Goal: Task Accomplishment & Management: Manage account settings

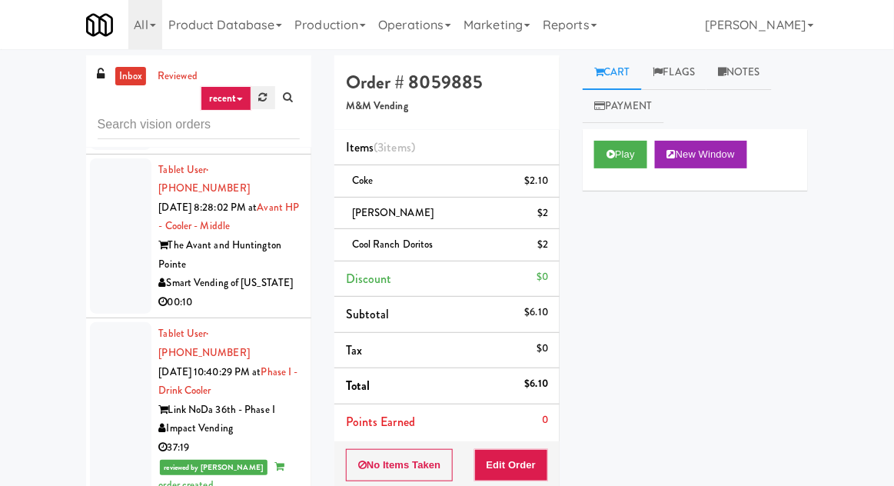
click at [262, 105] on link at bounding box center [263, 97] width 24 height 23
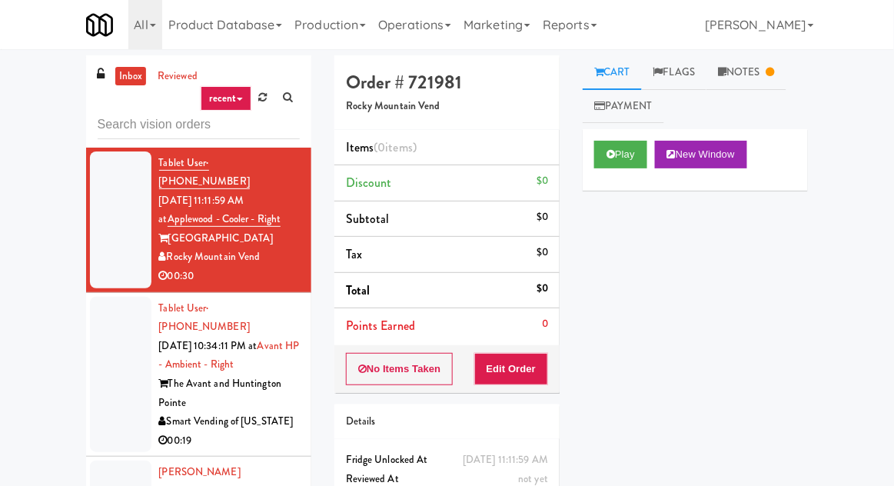
click at [116, 314] on div at bounding box center [120, 375] width 61 height 156
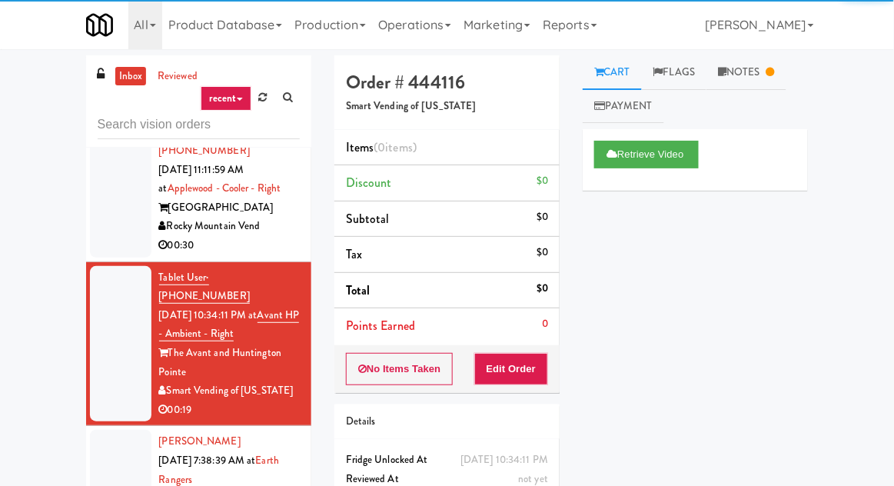
click at [111, 202] on div at bounding box center [120, 189] width 61 height 137
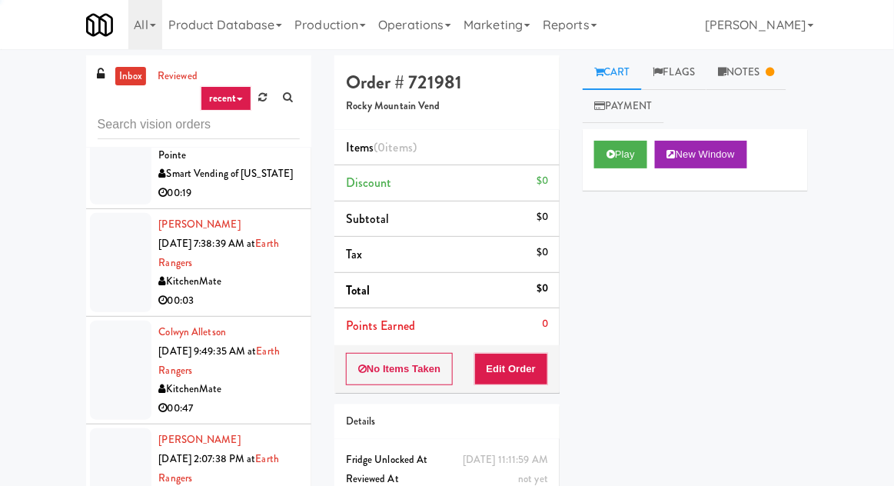
scroll to position [951, 0]
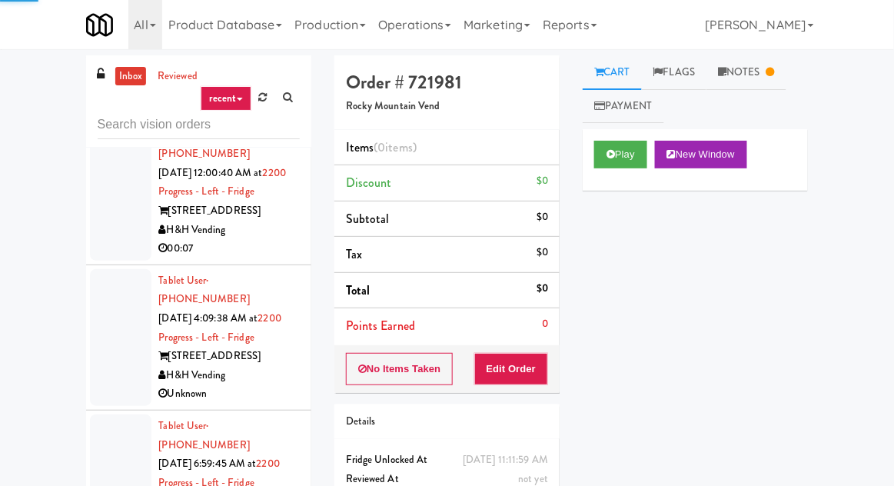
click at [119, 294] on li "Tablet User · (773) 339-8944 [DATE] 4:09:38 AM at 2200 Progress - Left - Fridge…" at bounding box center [198, 337] width 225 height 145
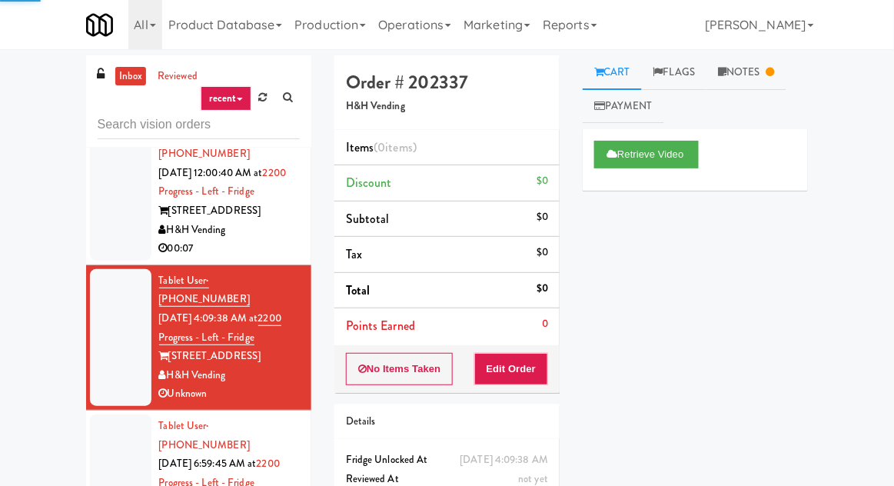
click at [125, 414] on div at bounding box center [120, 482] width 61 height 137
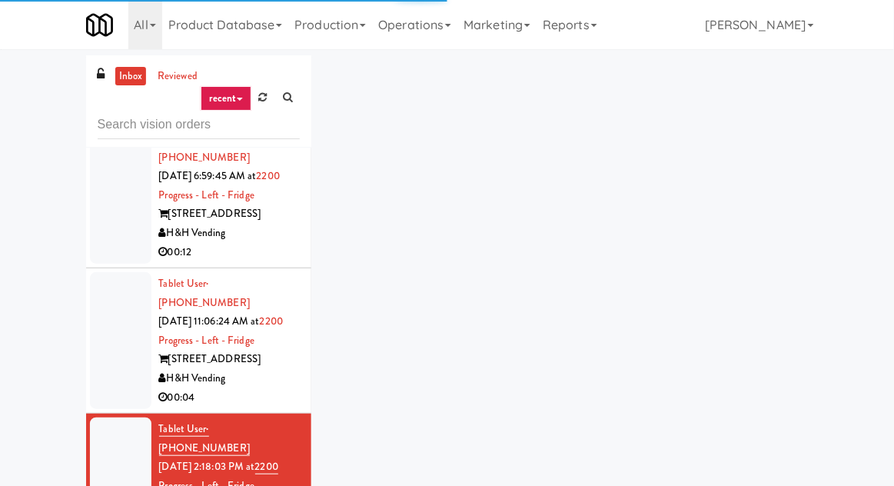
scroll to position [1243, 0]
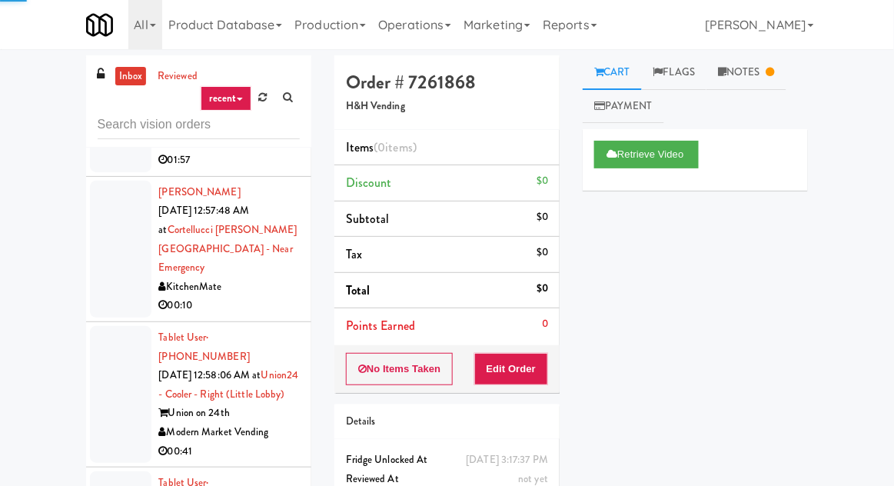
scroll to position [2090, 0]
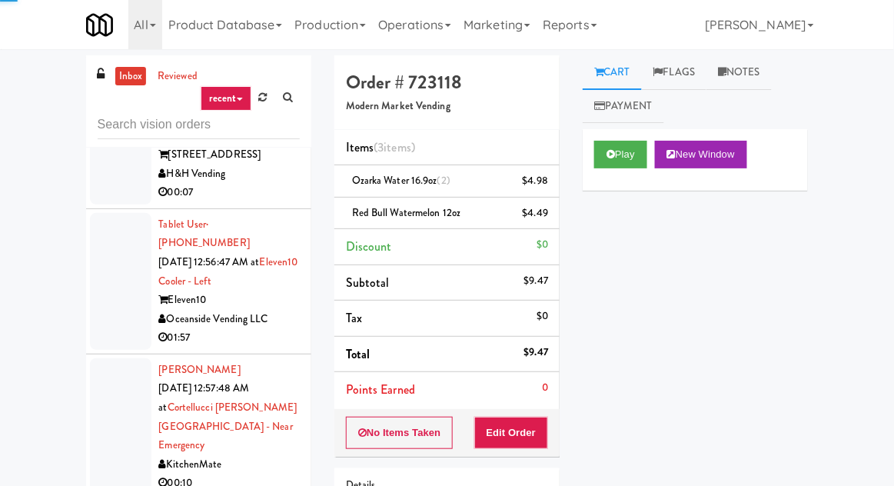
scroll to position [1879, 0]
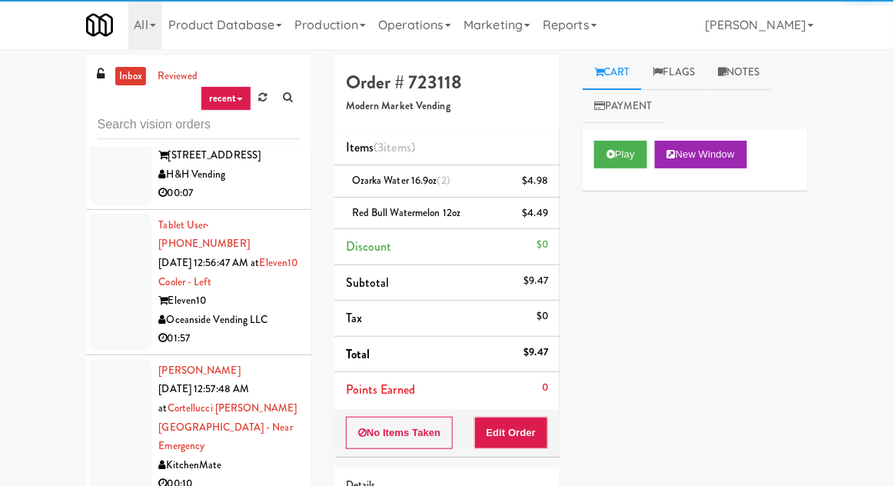
click at [112, 359] on div at bounding box center [120, 427] width 61 height 137
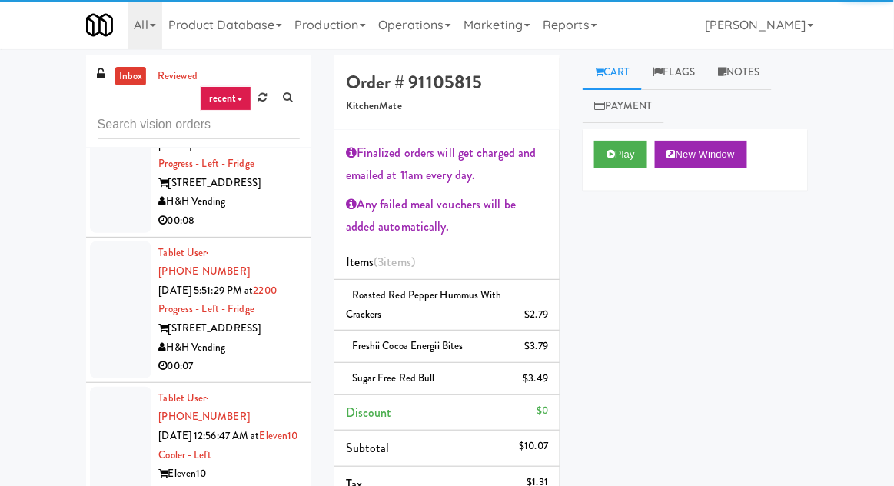
click at [125, 387] on div at bounding box center [120, 455] width 61 height 137
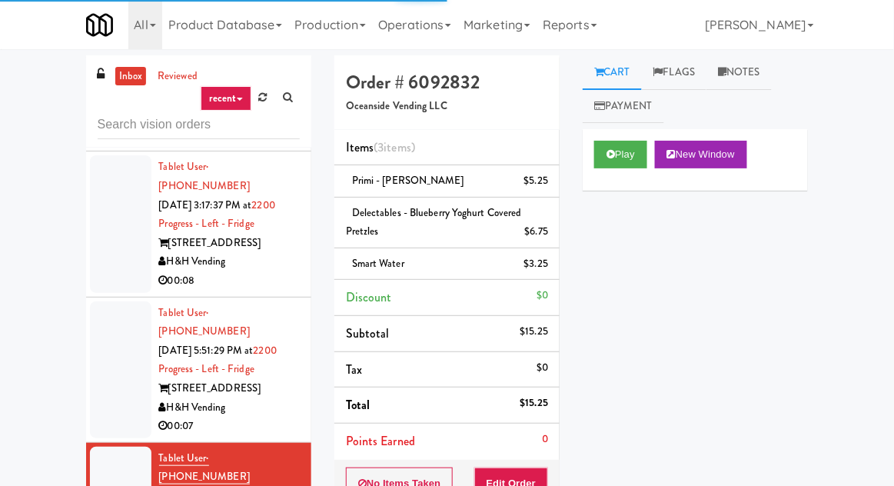
click at [110, 301] on div at bounding box center [120, 369] width 61 height 137
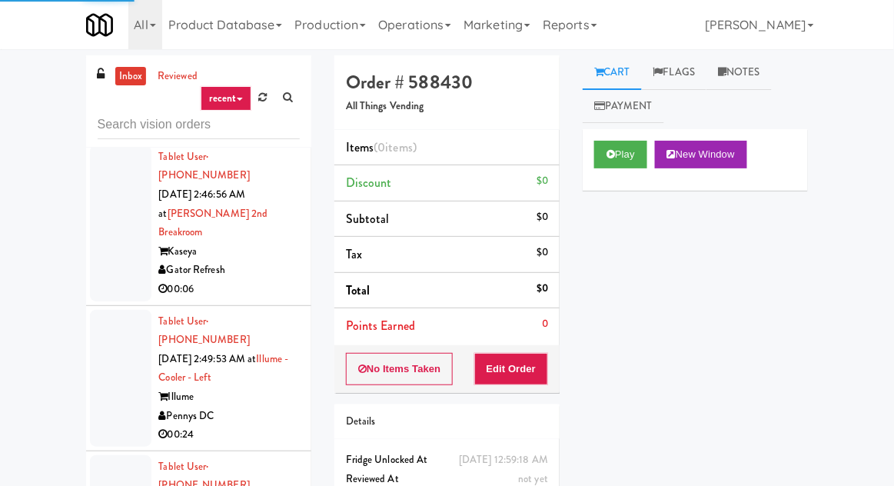
click at [99, 139] on div "inbox reviewed recent all unclear take inventory issue suspicious failed recent" at bounding box center [198, 101] width 225 height 92
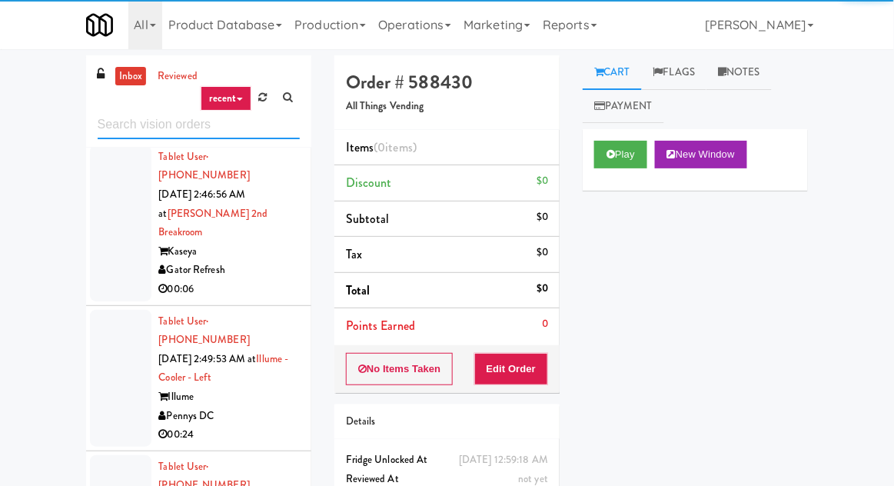
click at [108, 127] on input "text" at bounding box center [199, 125] width 202 height 28
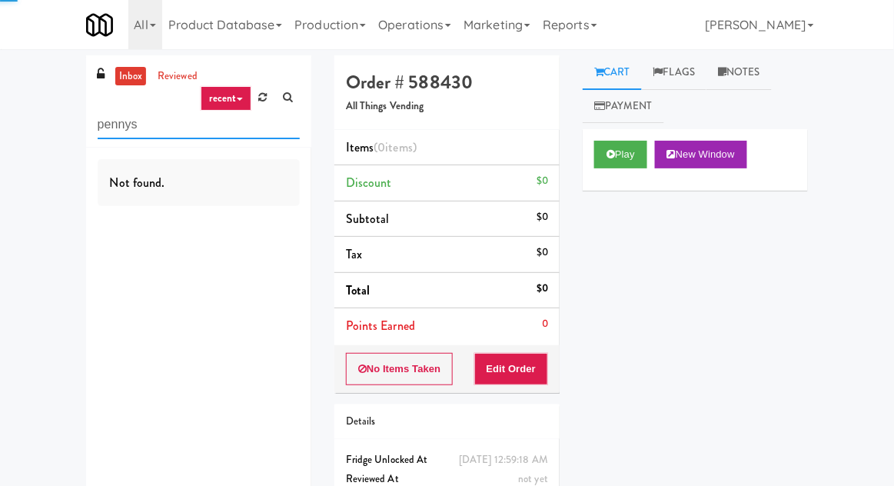
type input "pennys"
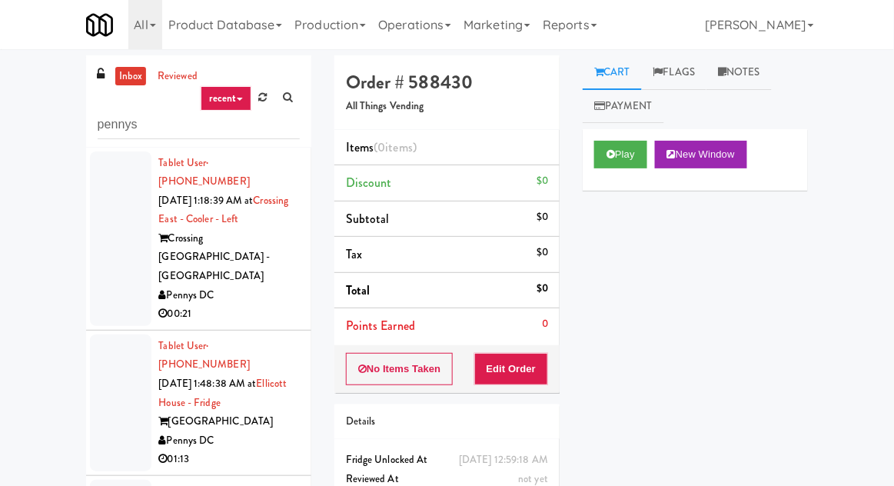
click at [100, 213] on div at bounding box center [120, 238] width 61 height 175
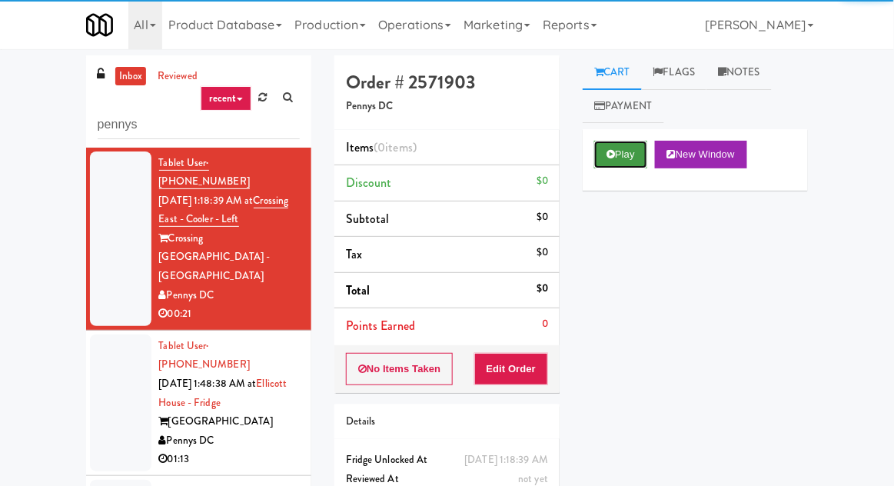
click at [633, 142] on button "Play" at bounding box center [620, 155] width 53 height 28
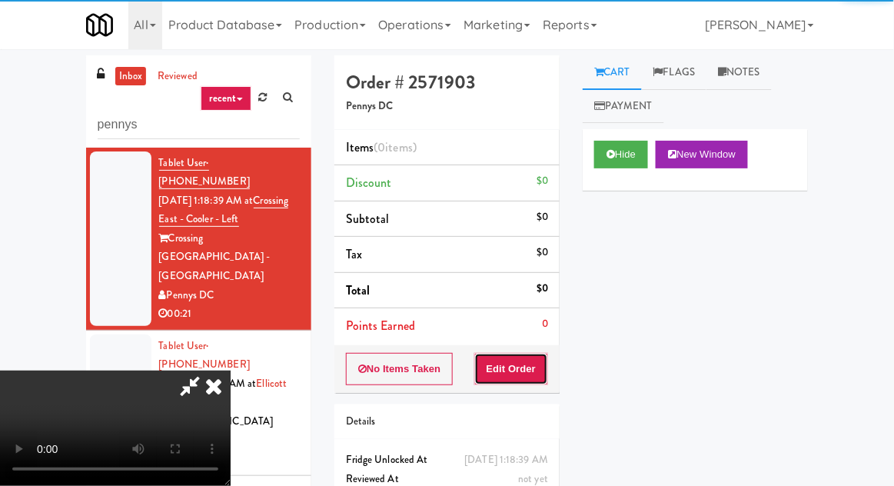
click at [540, 364] on button "Edit Order" at bounding box center [511, 369] width 75 height 32
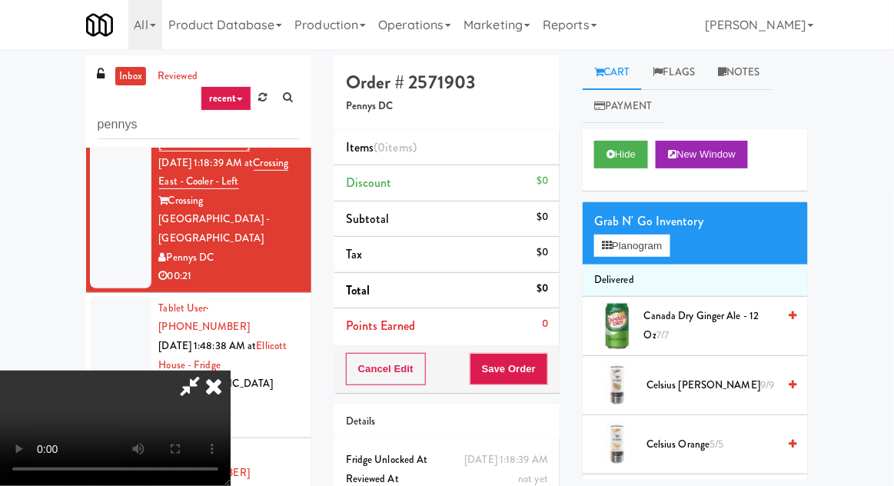
scroll to position [38, 0]
click at [656, 248] on button "Planogram" at bounding box center [631, 245] width 75 height 23
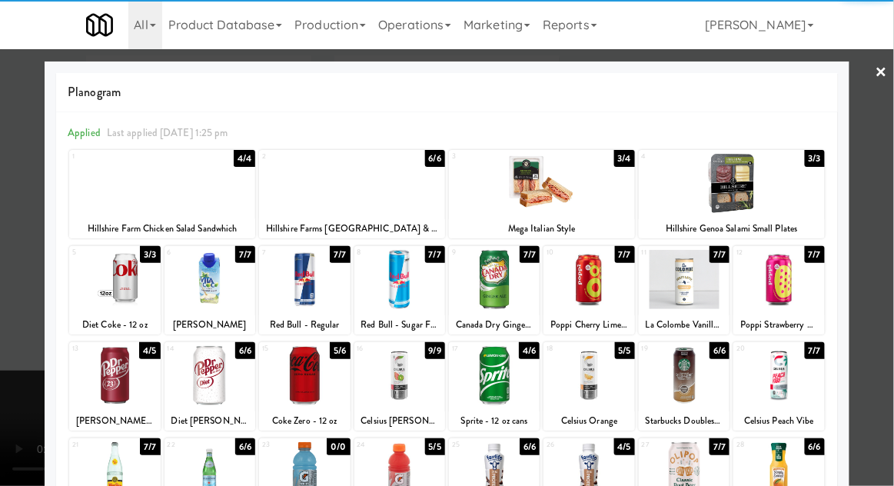
click at [95, 201] on div at bounding box center [162, 183] width 186 height 59
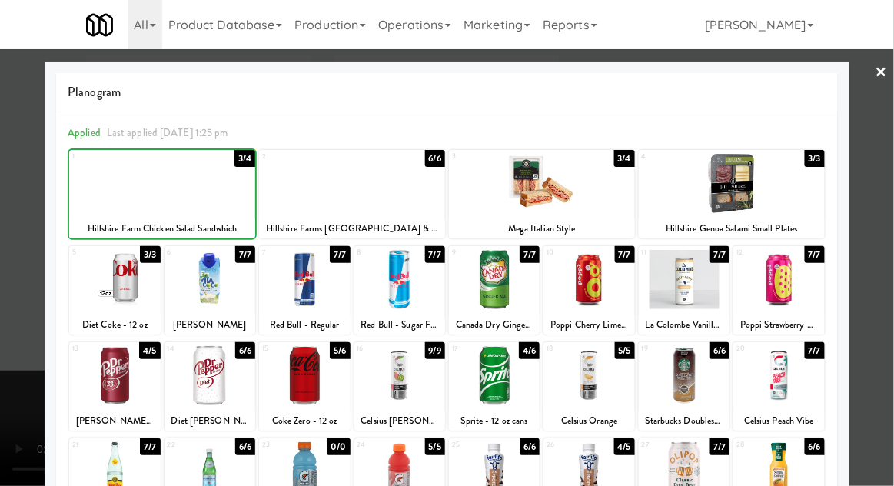
click at [106, 203] on div at bounding box center [162, 183] width 186 height 59
click at [18, 223] on div at bounding box center [447, 243] width 894 height 486
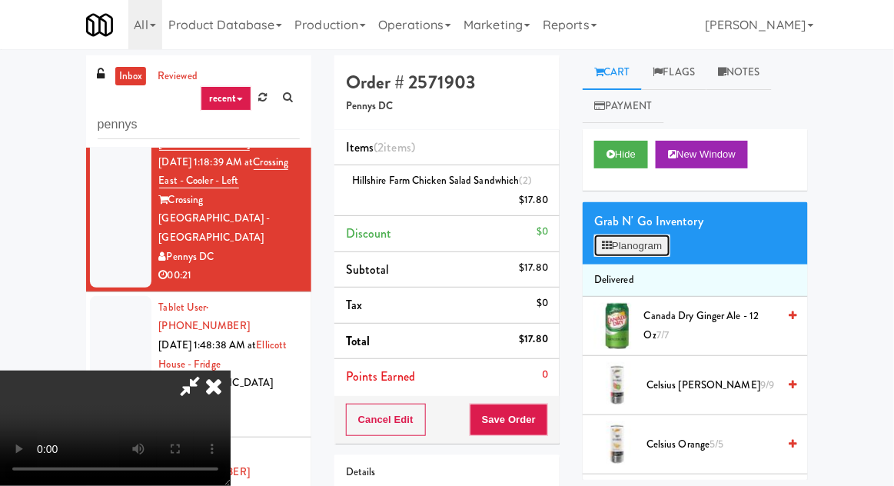
click at [658, 256] on button "Planogram" at bounding box center [631, 245] width 75 height 23
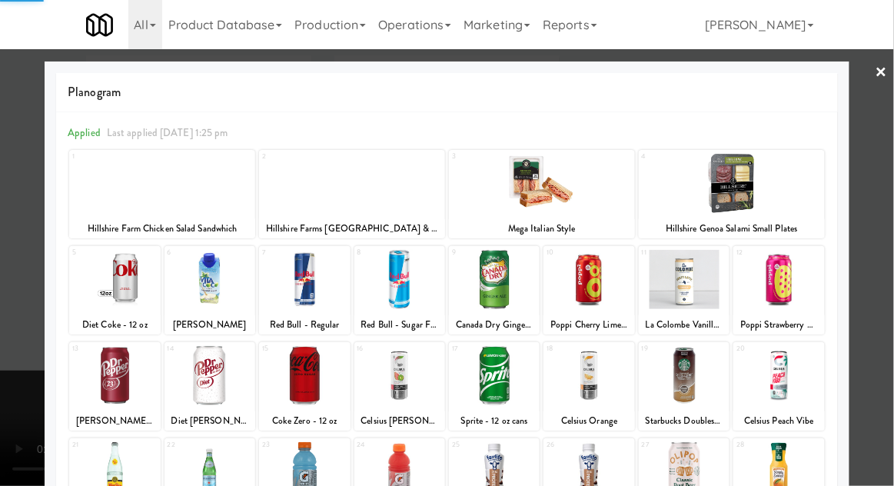
scroll to position [194, 0]
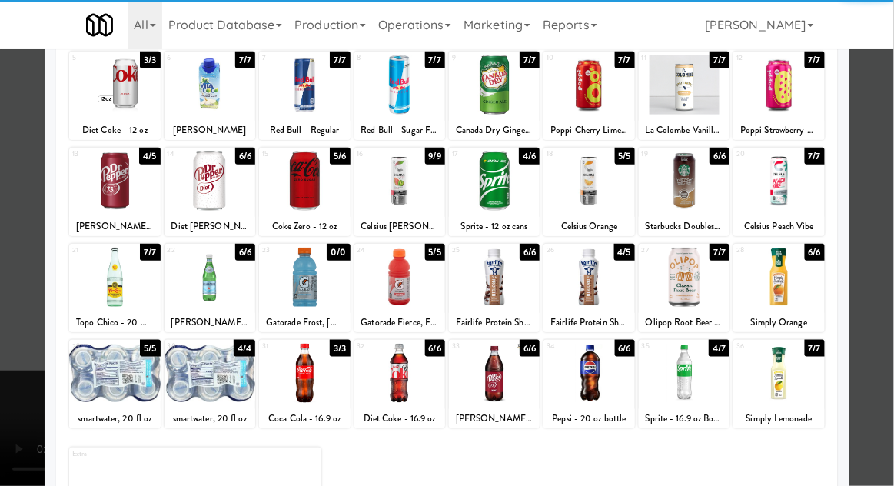
click at [695, 362] on div at bounding box center [684, 373] width 91 height 59
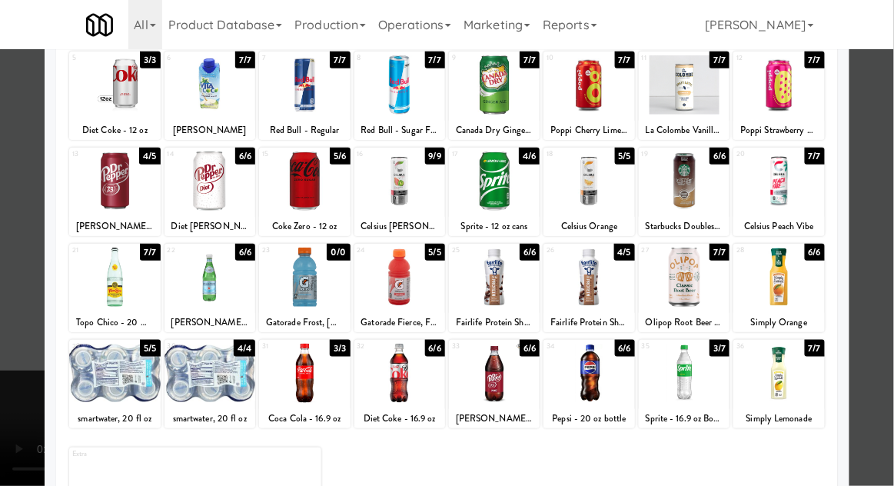
click at [879, 278] on div at bounding box center [447, 243] width 894 height 486
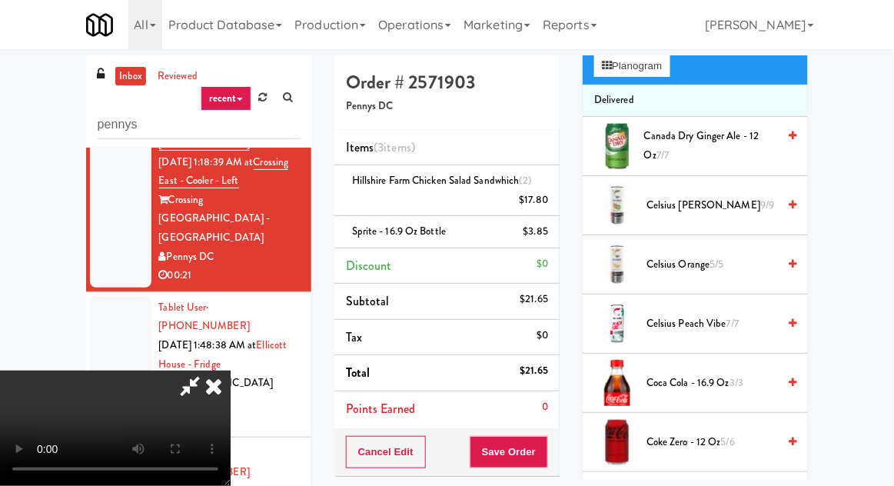
scroll to position [182, 0]
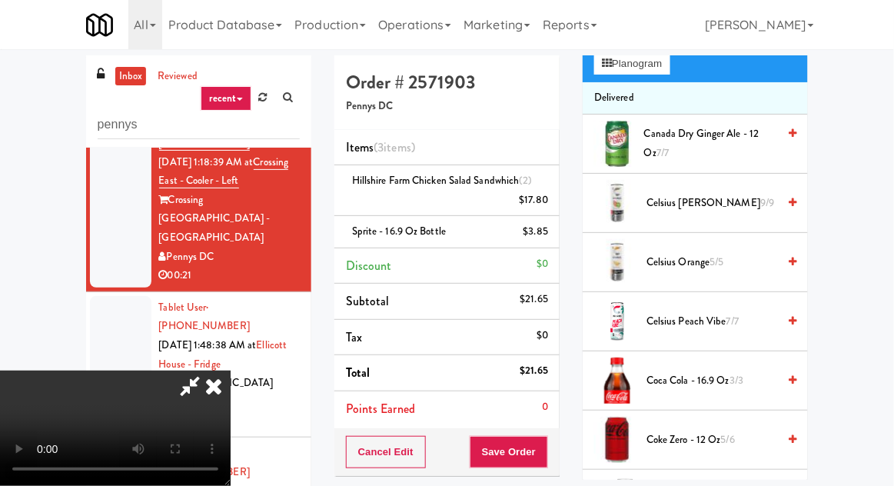
click at [683, 372] on span "Coca Cola - 16.9 oz 3/3" at bounding box center [712, 380] width 131 height 19
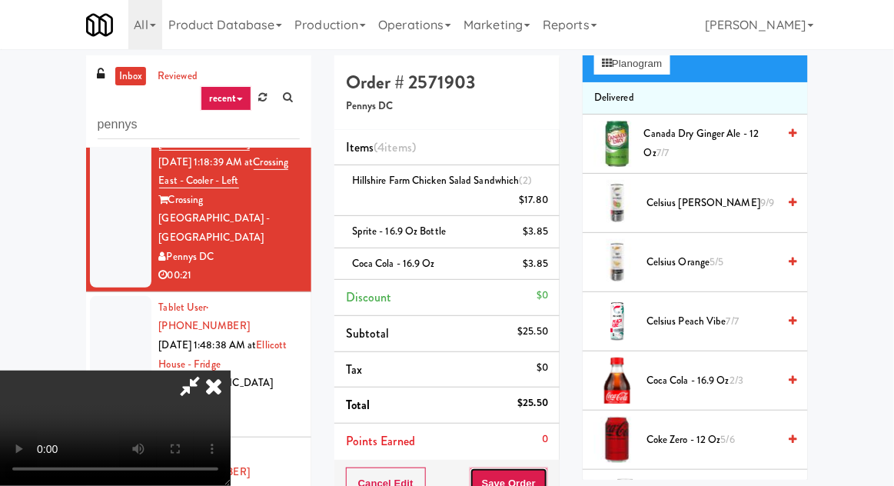
click at [547, 477] on button "Save Order" at bounding box center [509, 483] width 78 height 32
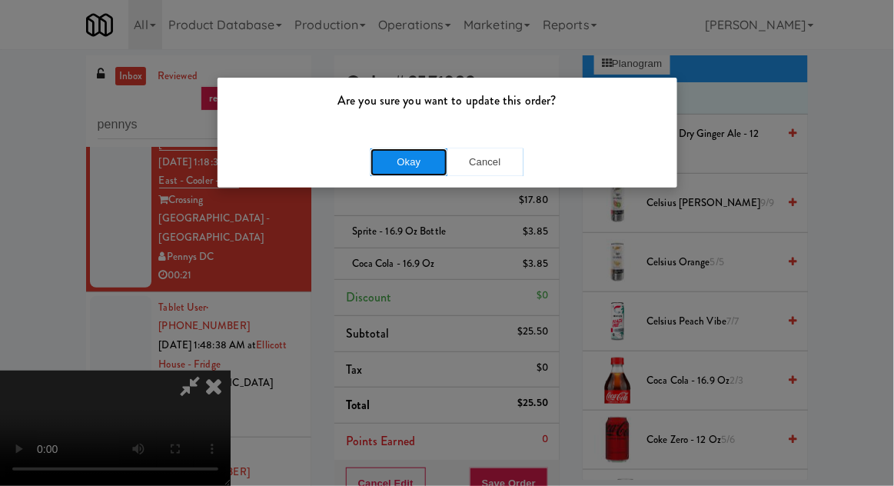
click at [425, 169] on button "Okay" at bounding box center [409, 162] width 77 height 28
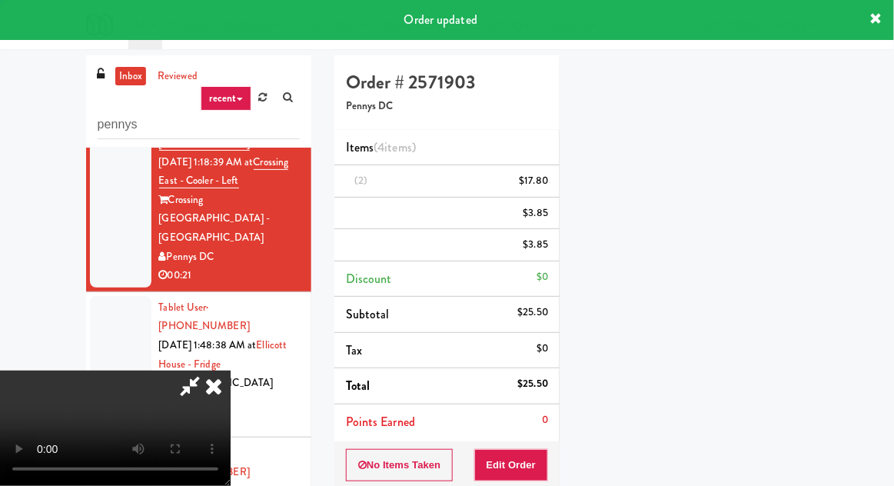
scroll to position [151, 0]
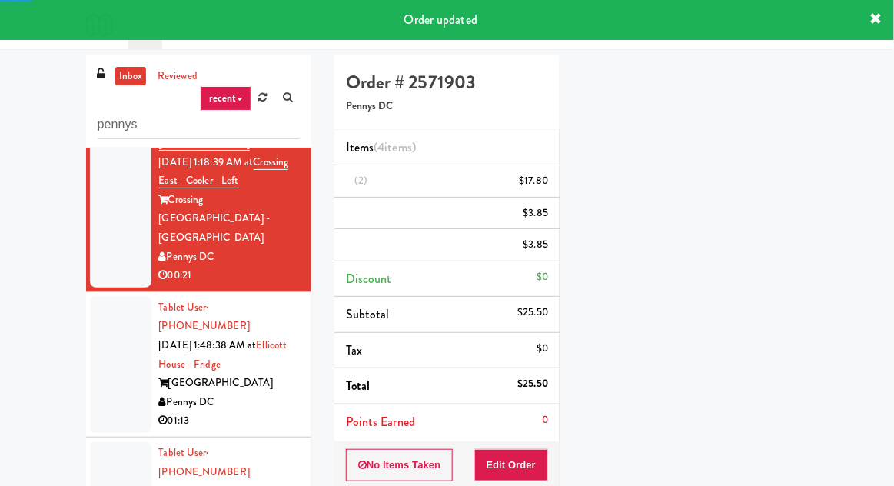
click at [115, 296] on div at bounding box center [120, 364] width 61 height 137
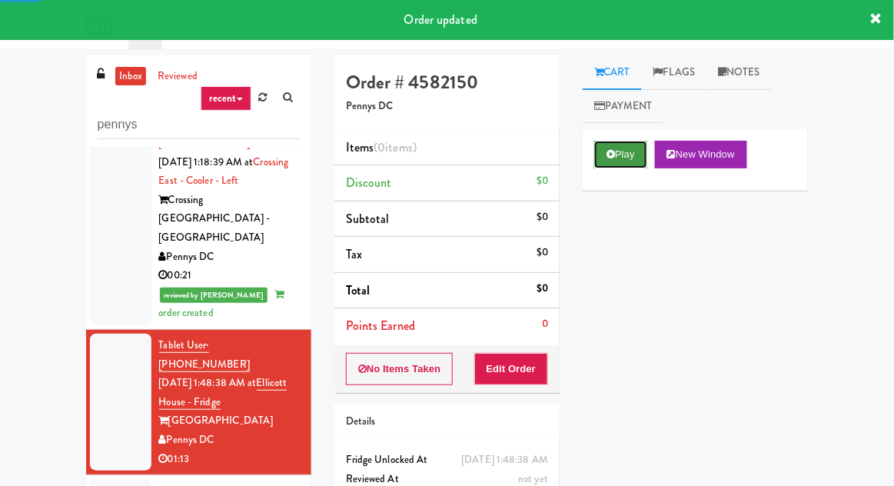
click at [618, 167] on button "Play" at bounding box center [620, 155] width 53 height 28
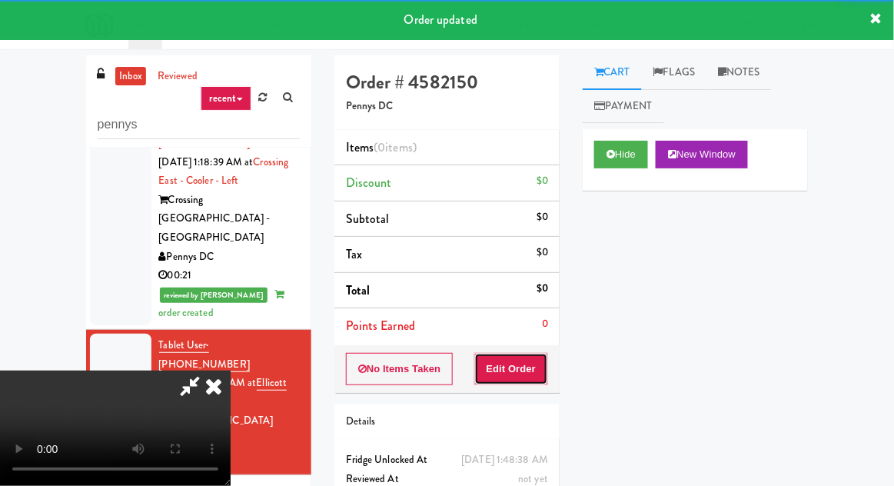
click at [536, 382] on button "Edit Order" at bounding box center [511, 369] width 75 height 32
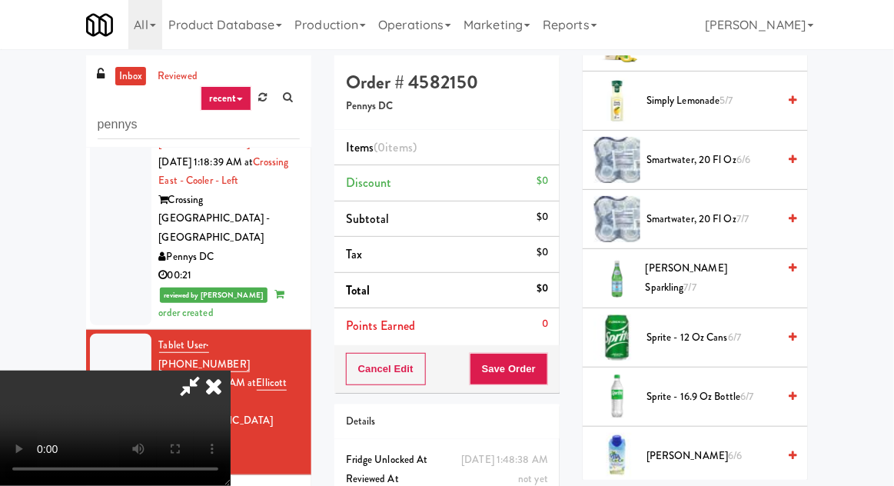
scroll to position [1943, 0]
click at [682, 389] on span "Sprite - 16.9 oz Bottle 6/7" at bounding box center [712, 395] width 131 height 19
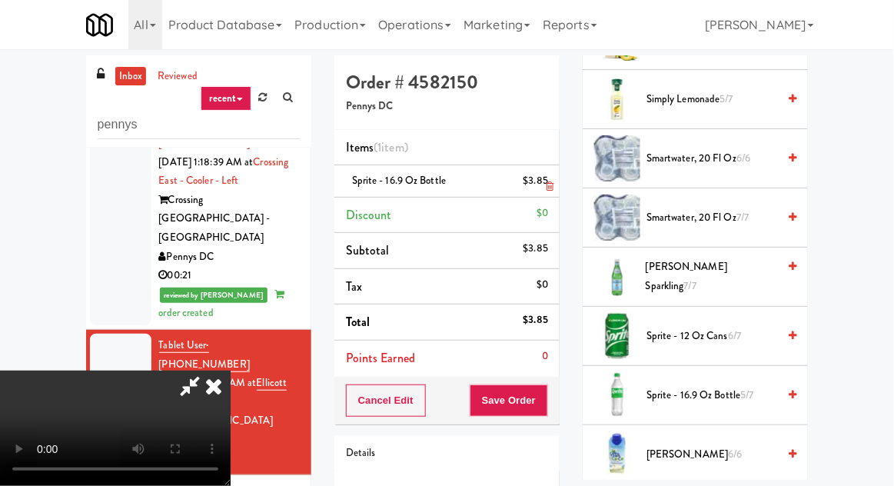
click at [555, 184] on li "Sprite - 16.9 oz Bottle $3.85" at bounding box center [446, 181] width 225 height 32
click at [550, 186] on icon at bounding box center [550, 186] width 8 height 10
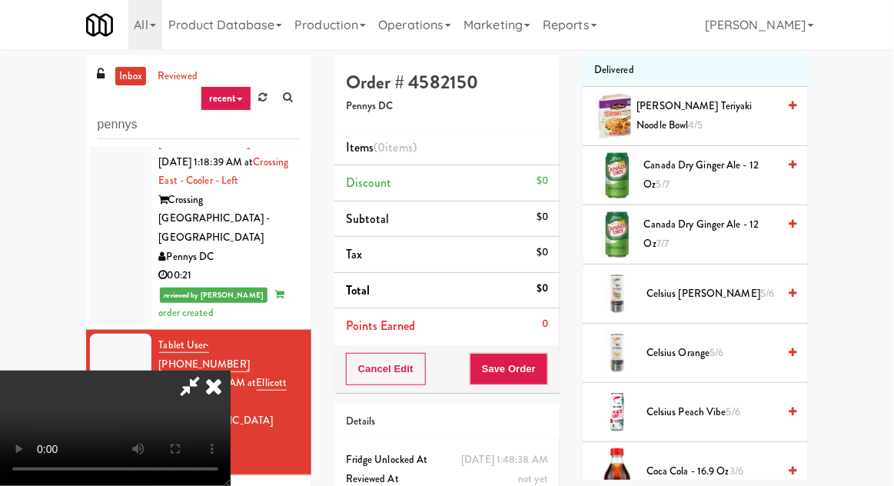
scroll to position [0, 0]
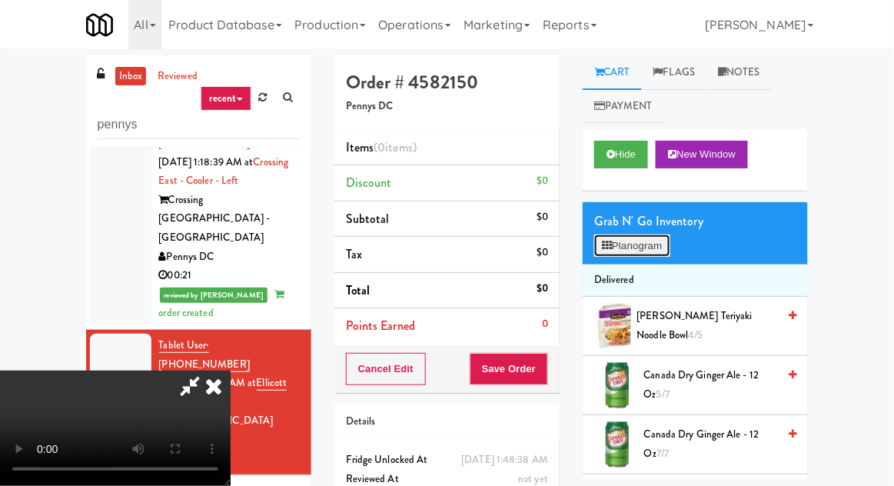
click at [646, 240] on button "Planogram" at bounding box center [631, 245] width 75 height 23
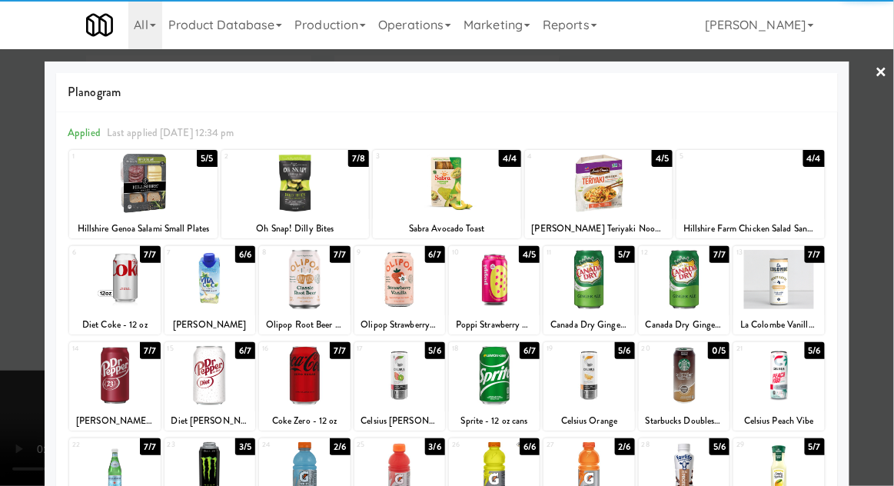
click at [374, 305] on div at bounding box center [399, 279] width 91 height 59
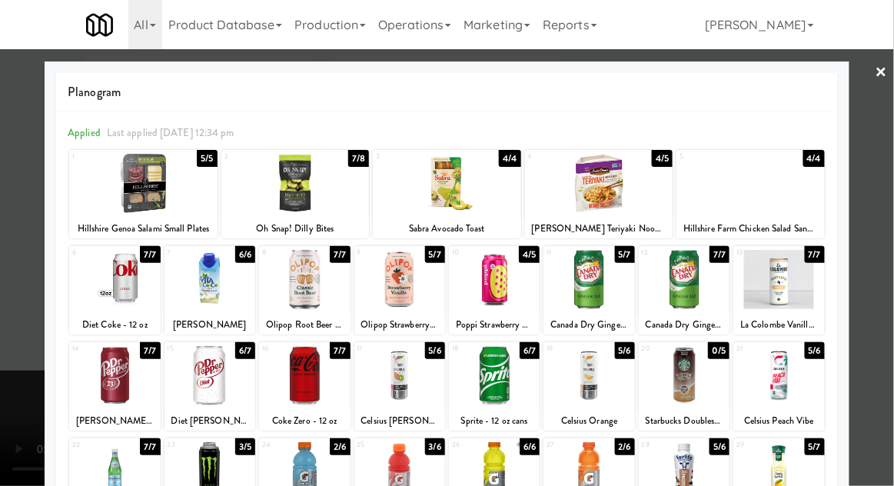
click at [16, 177] on div at bounding box center [447, 243] width 894 height 486
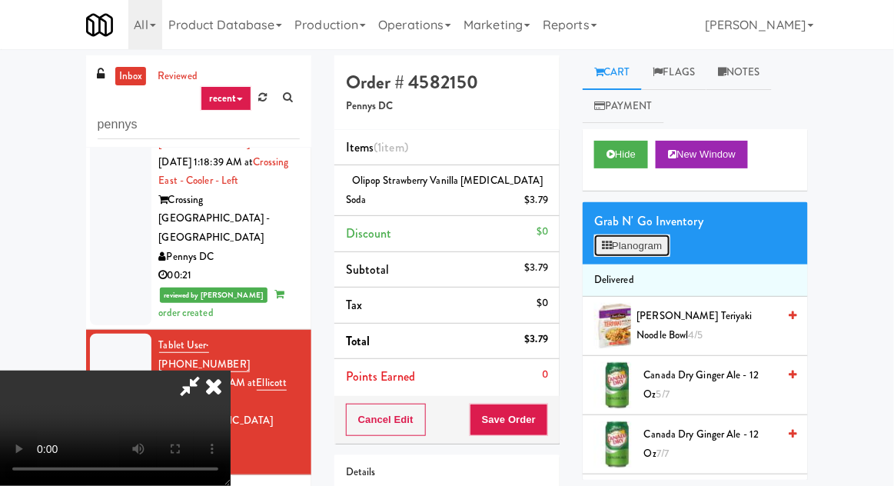
click at [633, 238] on button "Planogram" at bounding box center [631, 245] width 75 height 23
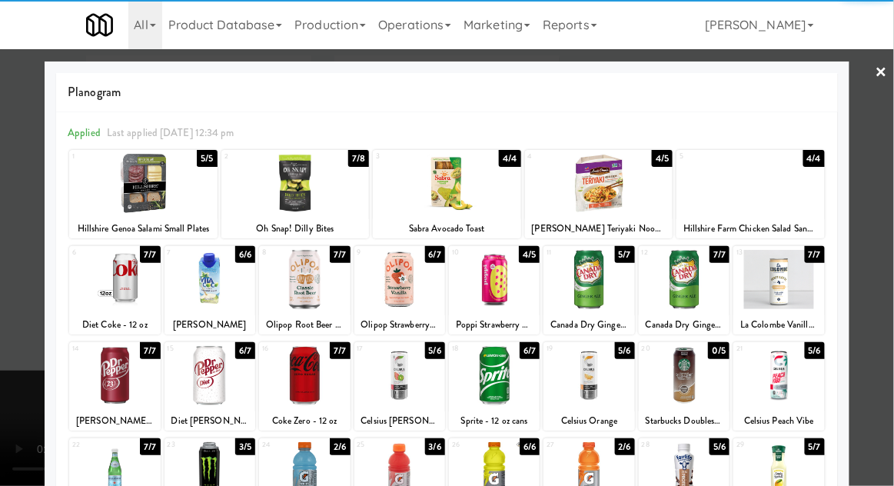
click at [105, 370] on div at bounding box center [114, 375] width 91 height 59
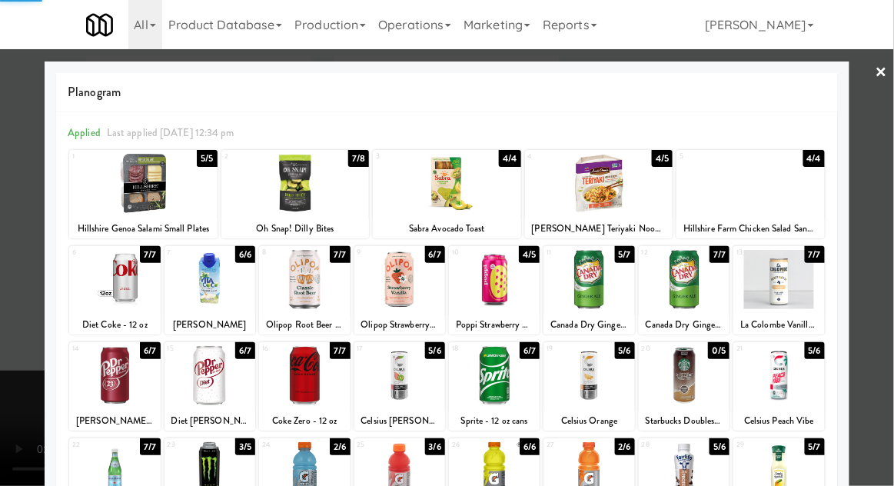
click at [7, 214] on div at bounding box center [447, 243] width 894 height 486
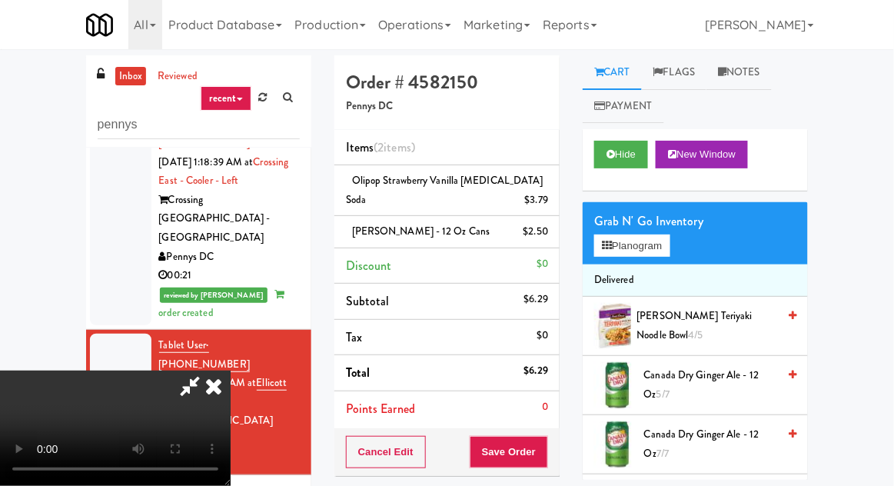
click at [557, 449] on div "Cancel Edit Save Order" at bounding box center [446, 452] width 225 height 48
click at [546, 439] on button "Save Order" at bounding box center [509, 452] width 78 height 32
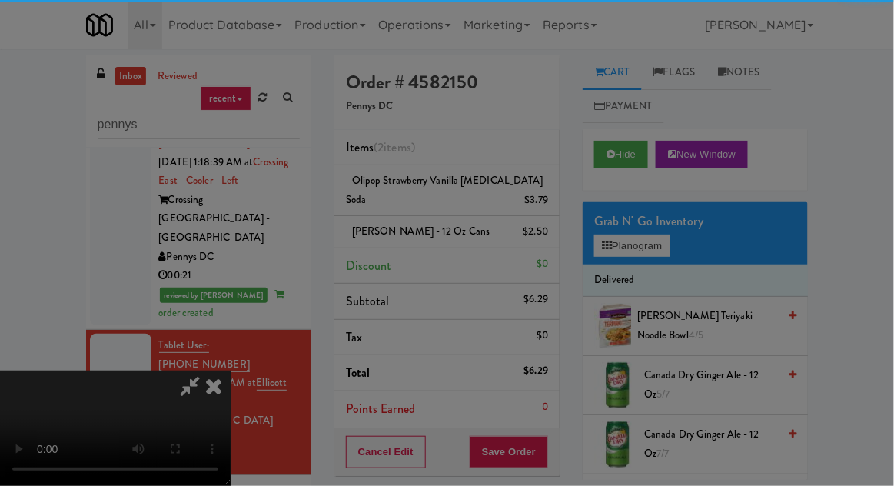
click at [0, 0] on div "Are you sure you want to update this order? Okay Cancel" at bounding box center [0, 0] width 0 height 0
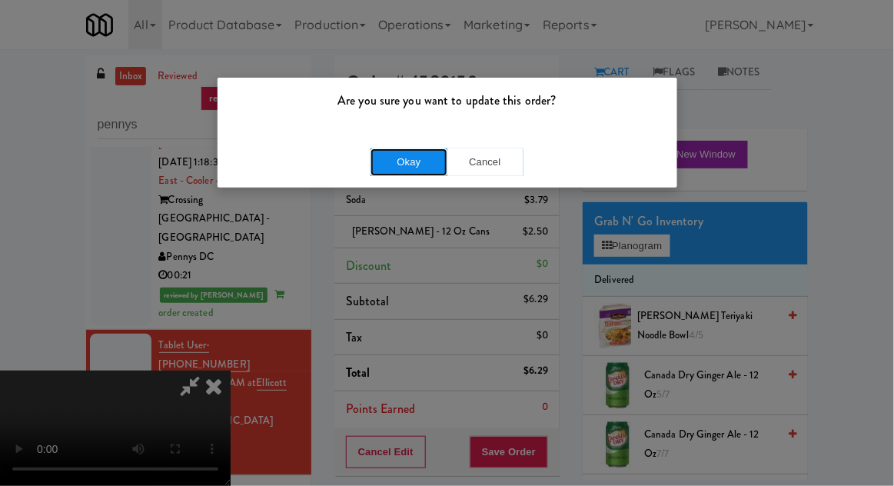
click at [424, 168] on button "Okay" at bounding box center [409, 162] width 77 height 28
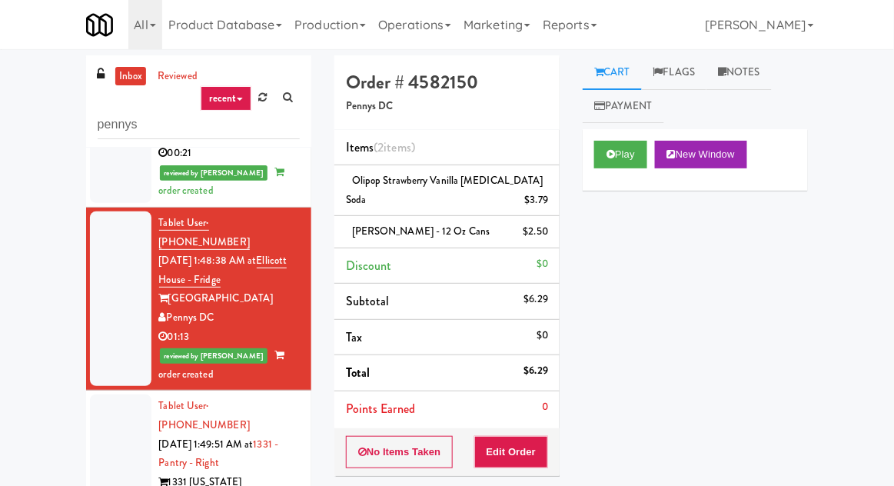
click at [100, 394] on div at bounding box center [120, 462] width 61 height 137
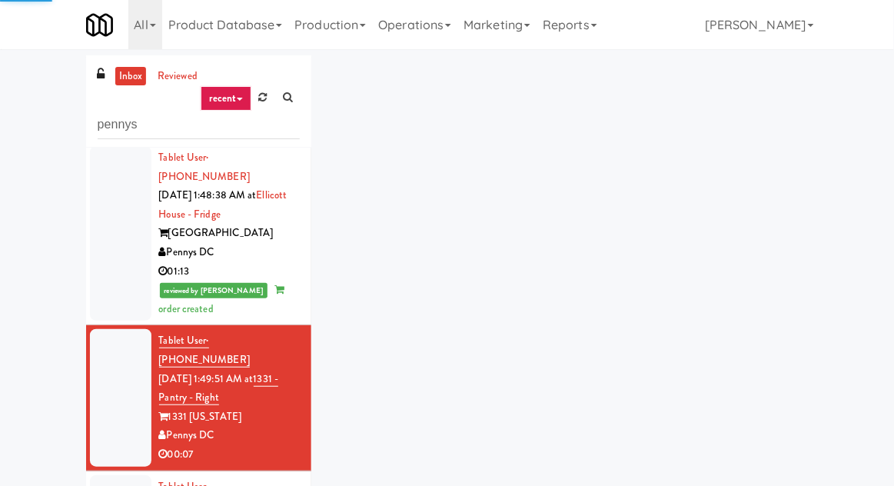
scroll to position [227, 0]
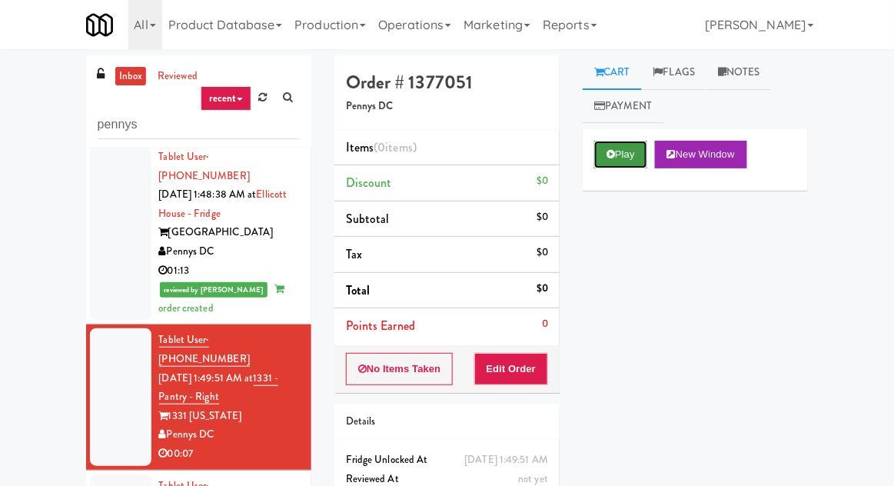
click at [634, 141] on button "Play" at bounding box center [620, 155] width 53 height 28
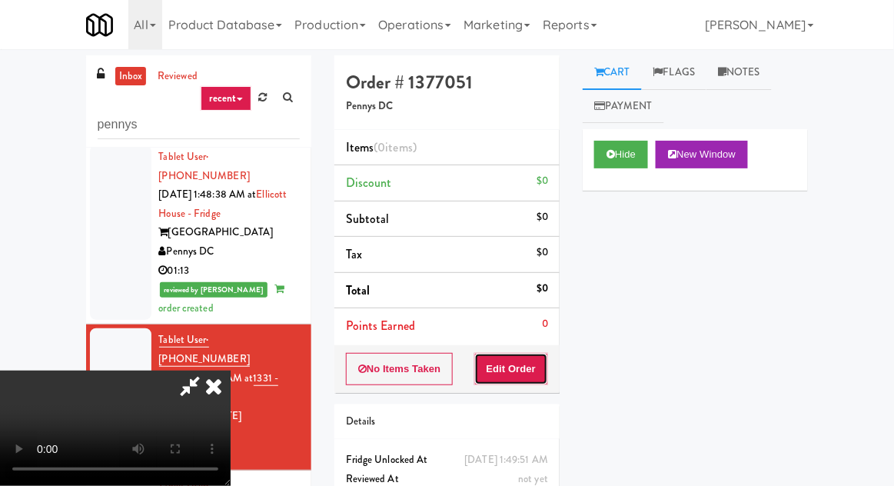
click at [539, 374] on button "Edit Order" at bounding box center [511, 369] width 75 height 32
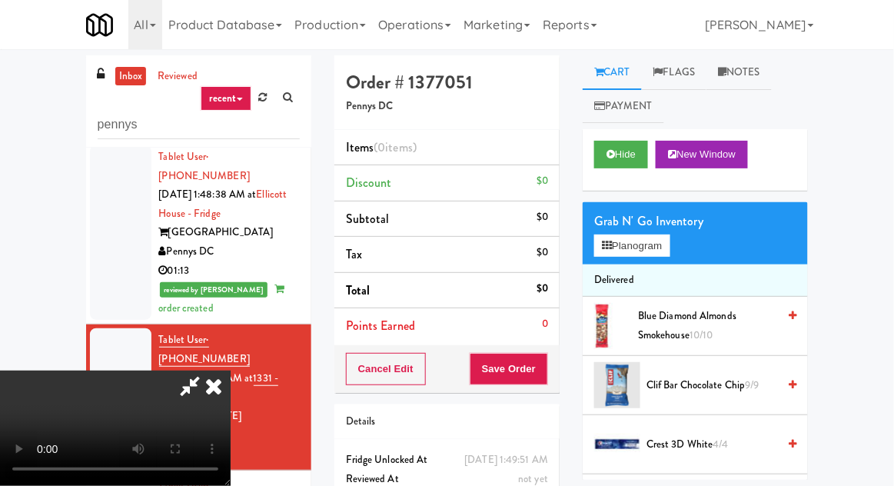
scroll to position [0, 0]
click at [653, 266] on li "Delivered" at bounding box center [695, 280] width 225 height 32
click at [647, 255] on button "Planogram" at bounding box center [631, 245] width 75 height 23
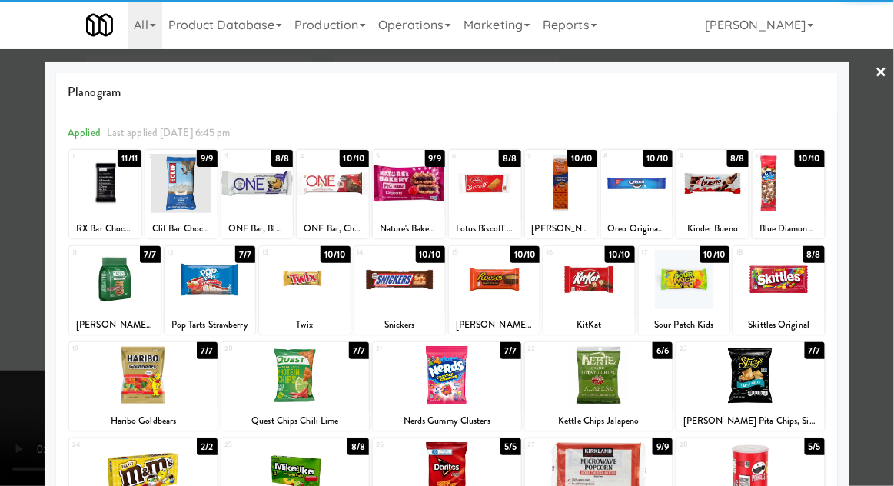
click at [785, 279] on div at bounding box center [778, 279] width 91 height 59
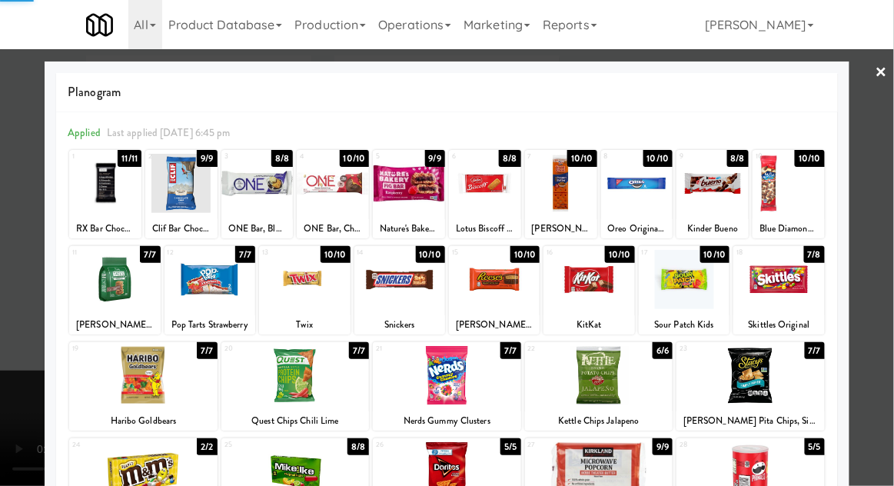
click at [892, 184] on div at bounding box center [447, 243] width 894 height 486
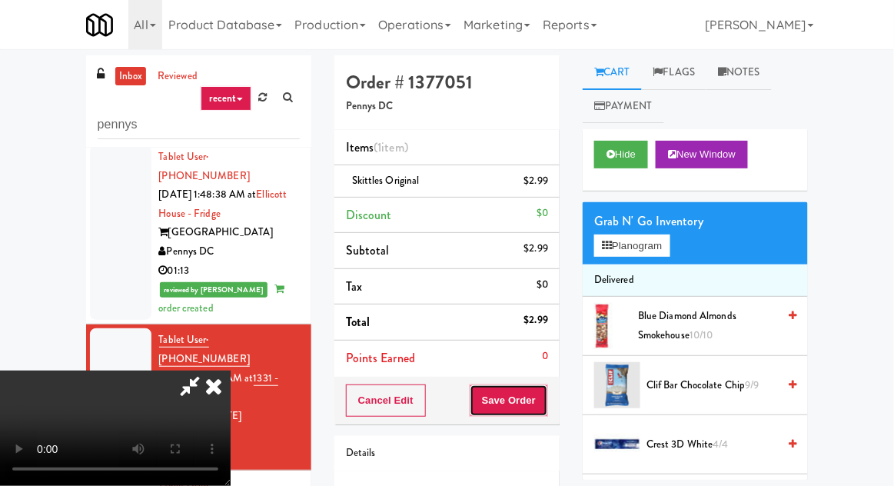
click at [545, 407] on button "Save Order" at bounding box center [509, 400] width 78 height 32
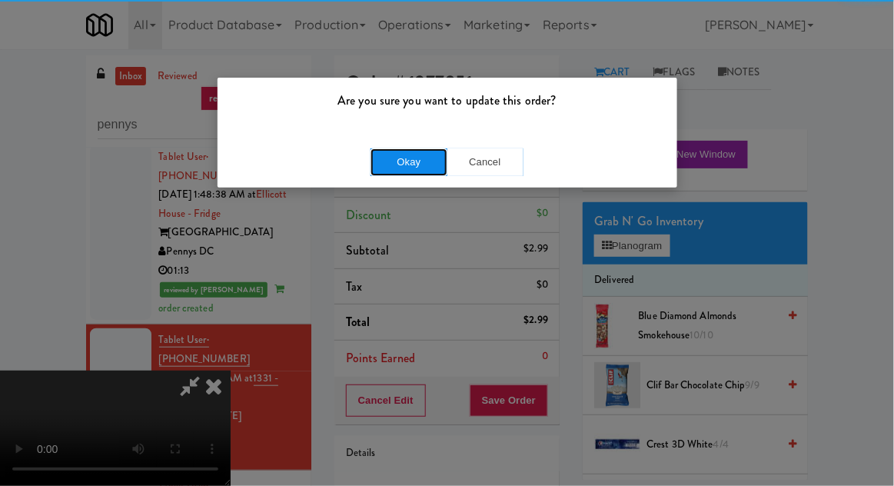
click at [389, 155] on button "Okay" at bounding box center [409, 162] width 77 height 28
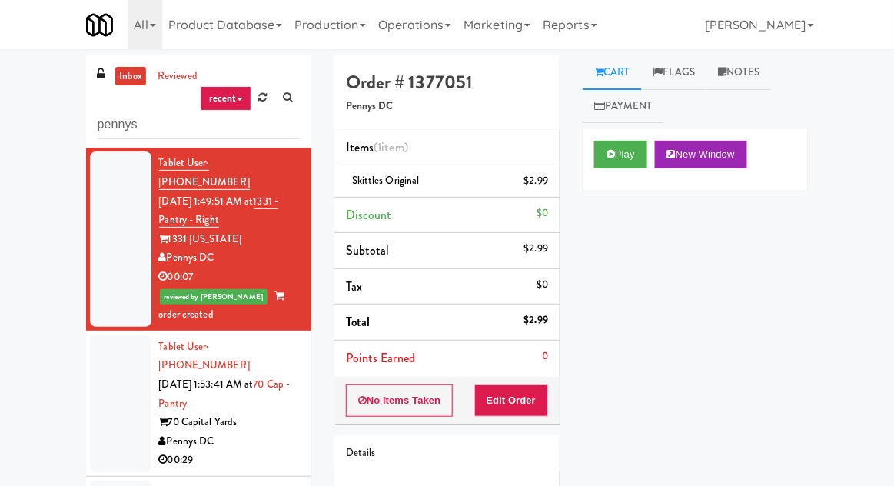
scroll to position [411, 0]
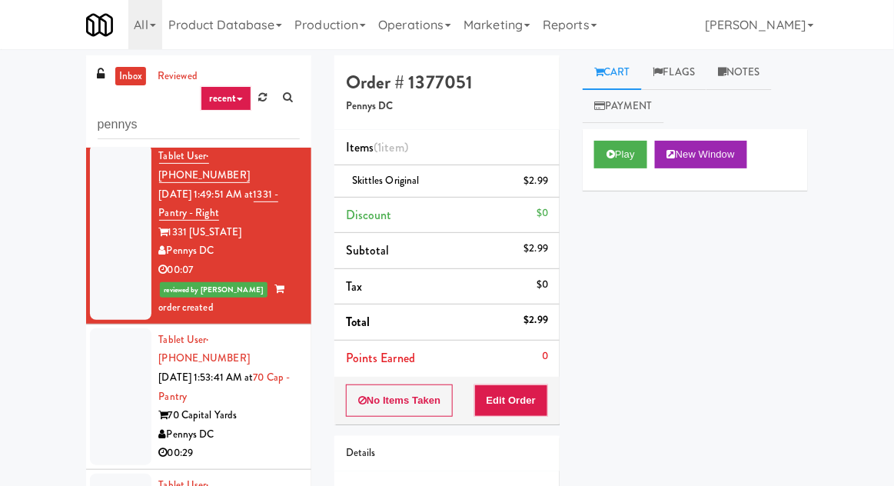
click at [293, 425] on div "Pennys DC" at bounding box center [229, 434] width 141 height 19
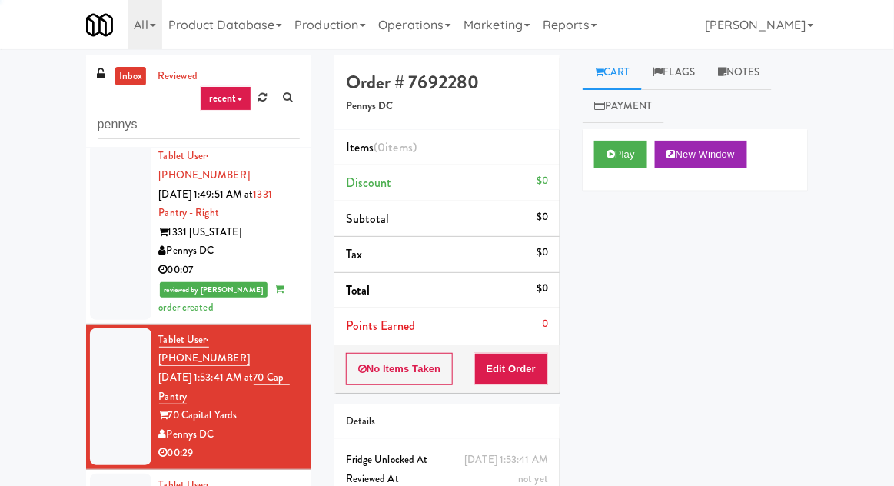
scroll to position [447, 0]
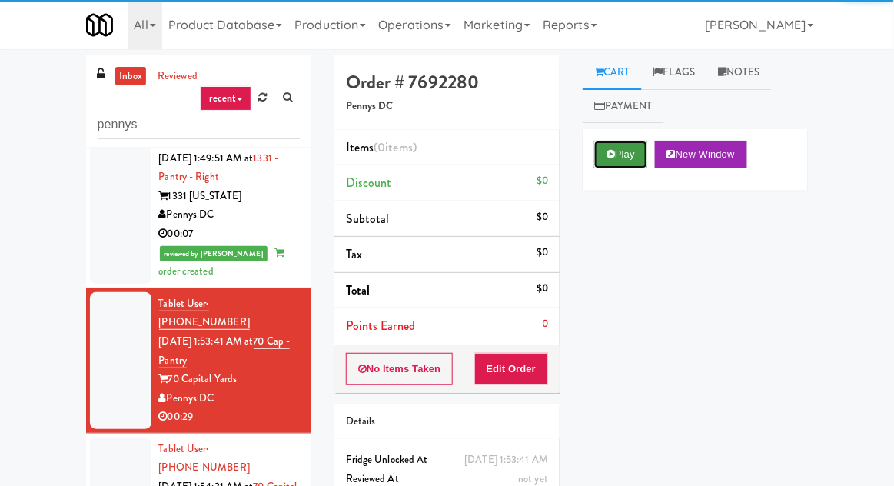
click at [607, 151] on icon at bounding box center [611, 154] width 8 height 10
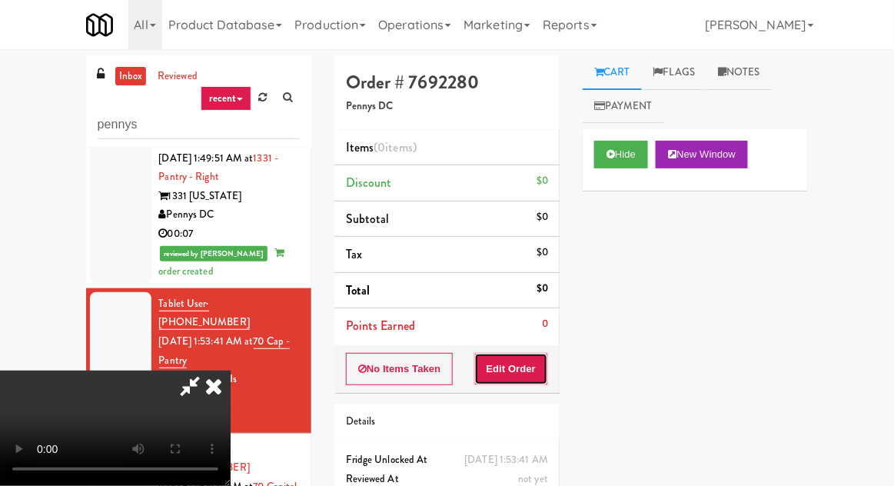
click at [546, 370] on button "Edit Order" at bounding box center [511, 369] width 75 height 32
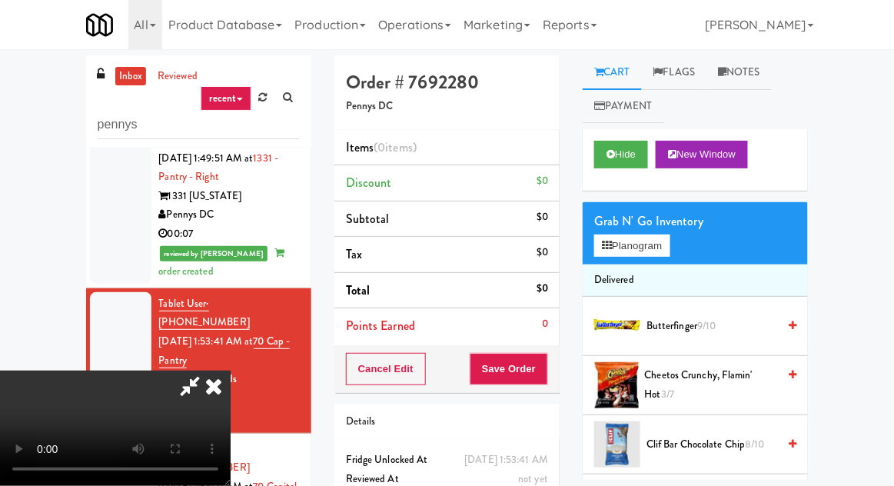
scroll to position [56, 0]
click at [592, 340] on li "Butterfinger 9/10" at bounding box center [695, 326] width 225 height 59
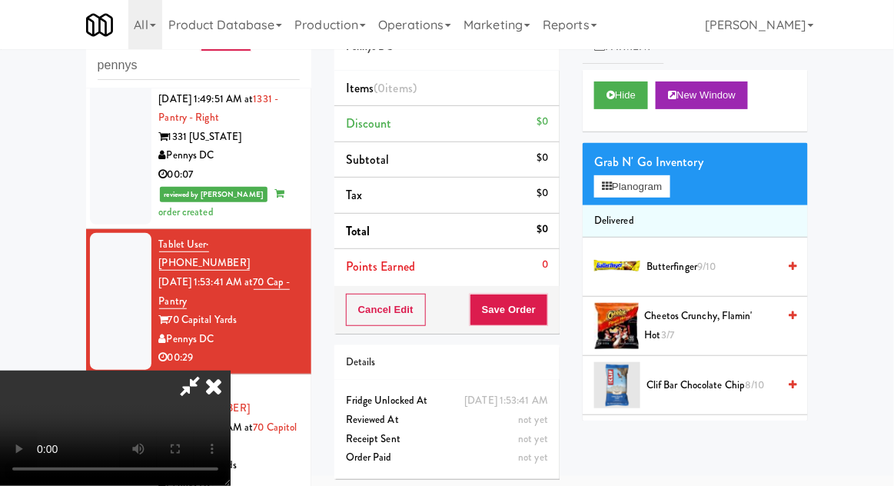
scroll to position [0, 0]
click at [693, 384] on span "Clif Bar Chocolate Chip 8/10" at bounding box center [712, 385] width 131 height 19
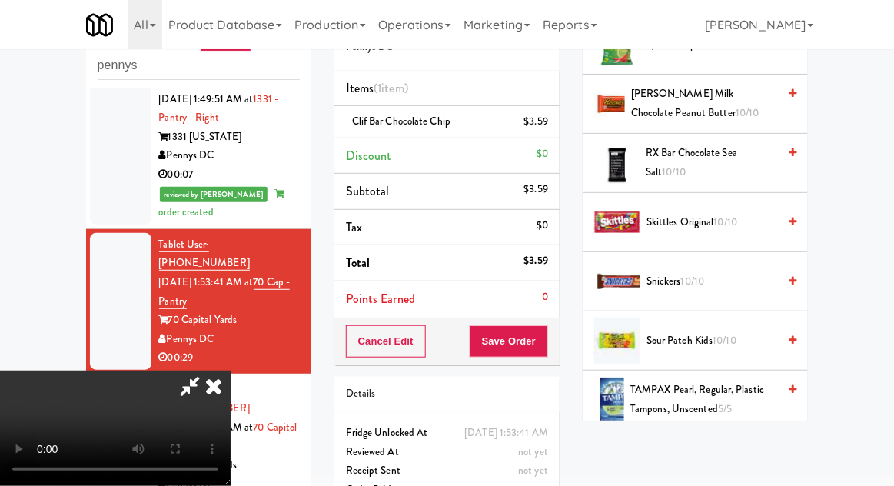
scroll to position [1597, 0]
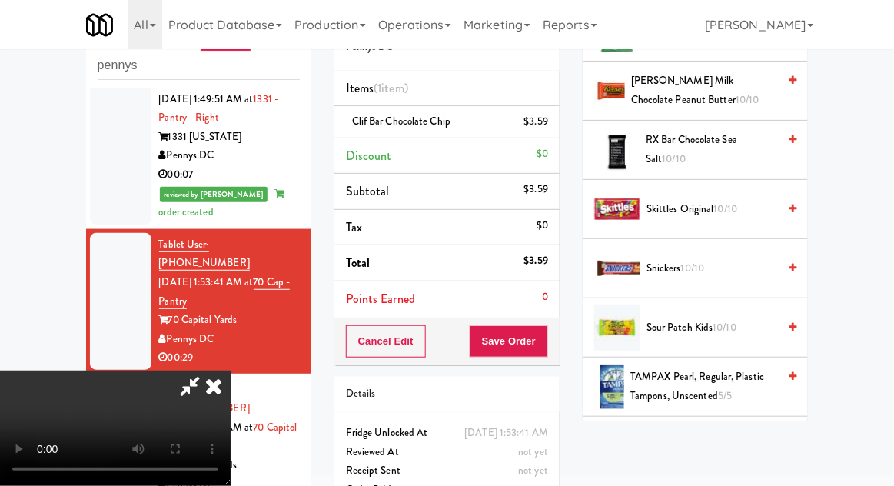
click at [680, 325] on span "Sour Patch Kids 10/10" at bounding box center [712, 327] width 131 height 19
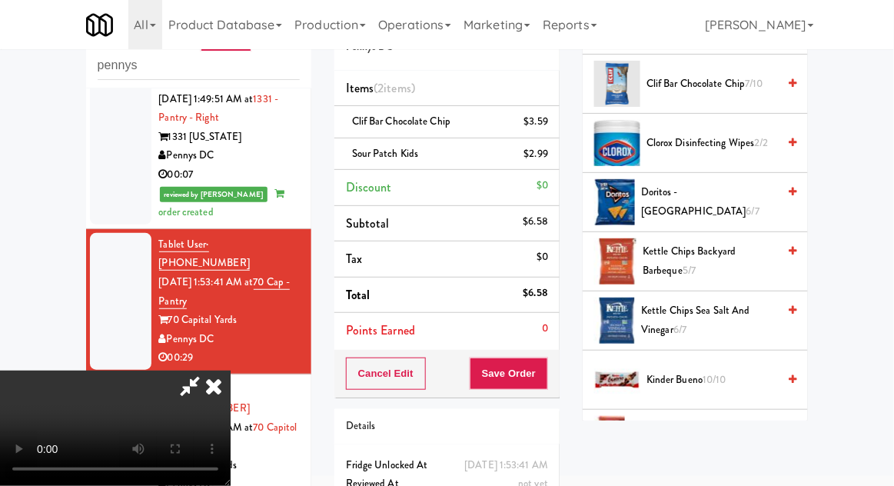
scroll to position [0, 0]
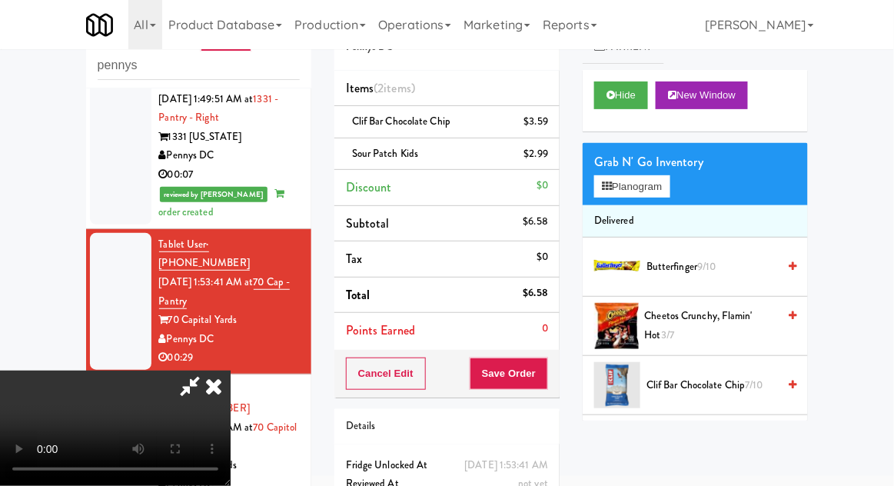
click at [659, 209] on li "Delivered" at bounding box center [695, 221] width 225 height 32
click at [647, 192] on button "Planogram" at bounding box center [631, 186] width 75 height 23
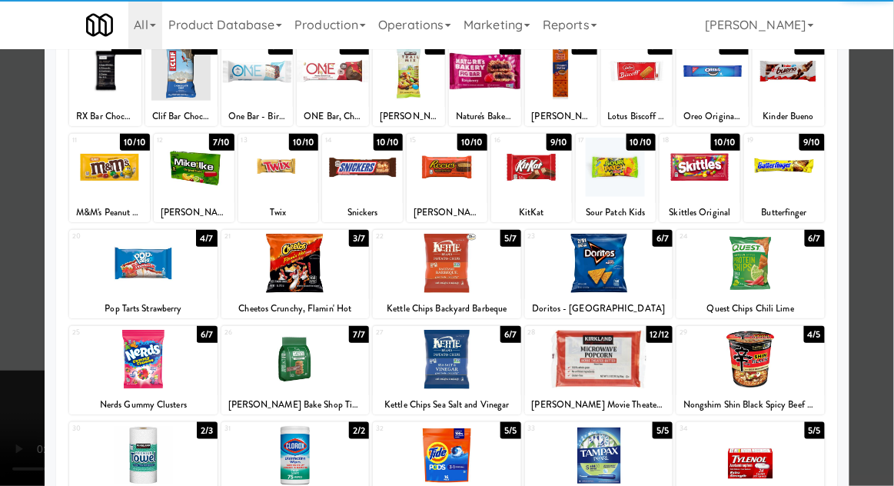
scroll to position [138, 0]
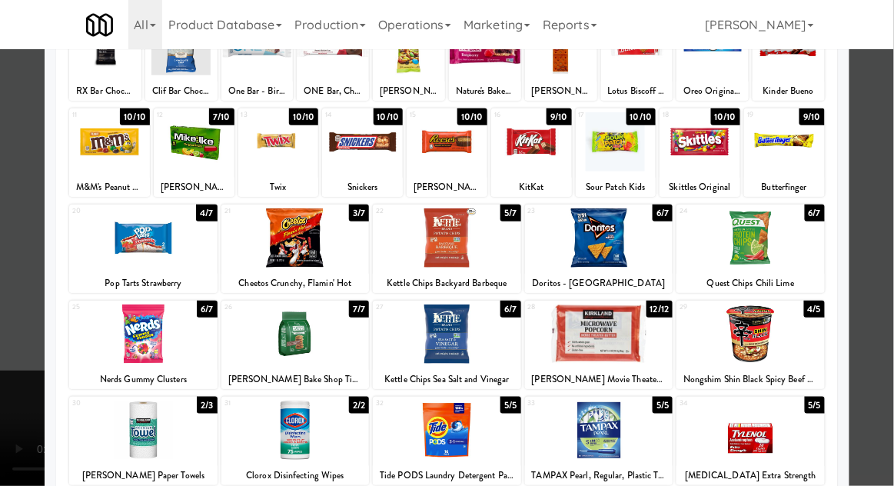
click at [887, 249] on div at bounding box center [447, 243] width 894 height 486
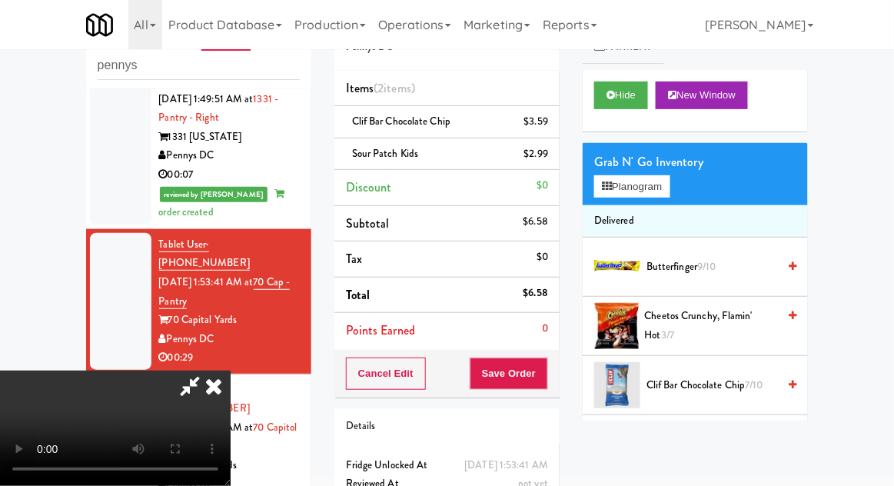
scroll to position [32, 0]
click at [558, 380] on div "Cancel Edit Save Order" at bounding box center [446, 374] width 225 height 48
click at [557, 385] on div "Cancel Edit Save Order" at bounding box center [446, 374] width 225 height 48
click at [545, 379] on button "Save Order" at bounding box center [509, 373] width 78 height 32
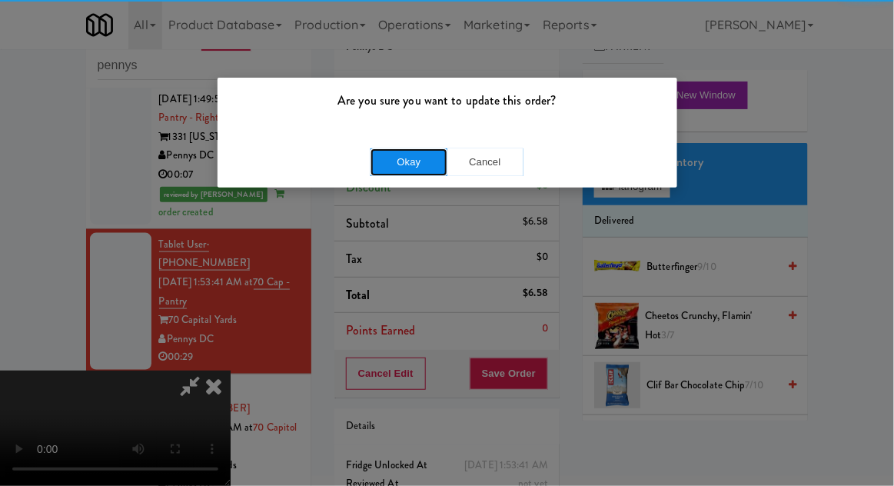
click at [391, 163] on button "Okay" at bounding box center [409, 162] width 77 height 28
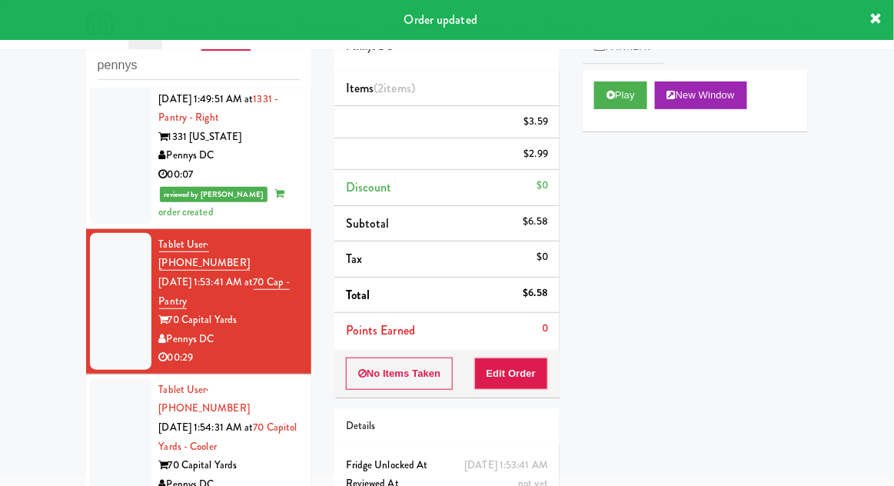
scroll to position [0, 0]
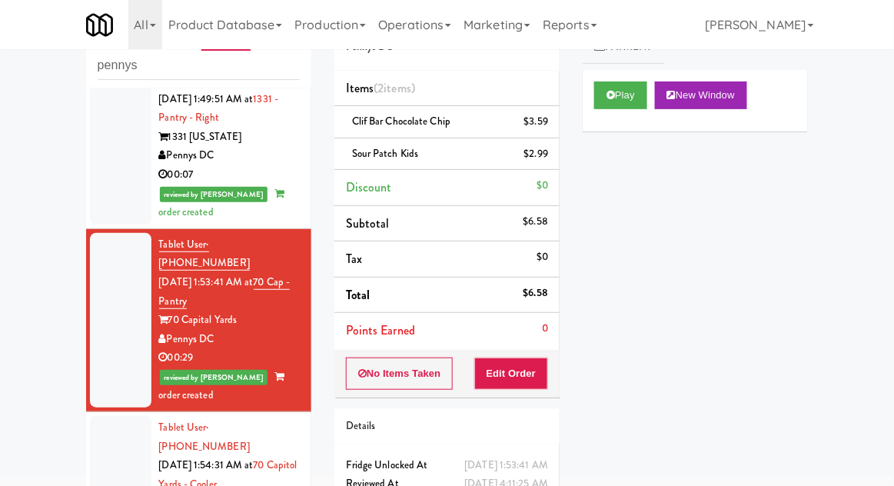
click at [111, 416] on div at bounding box center [120, 484] width 61 height 137
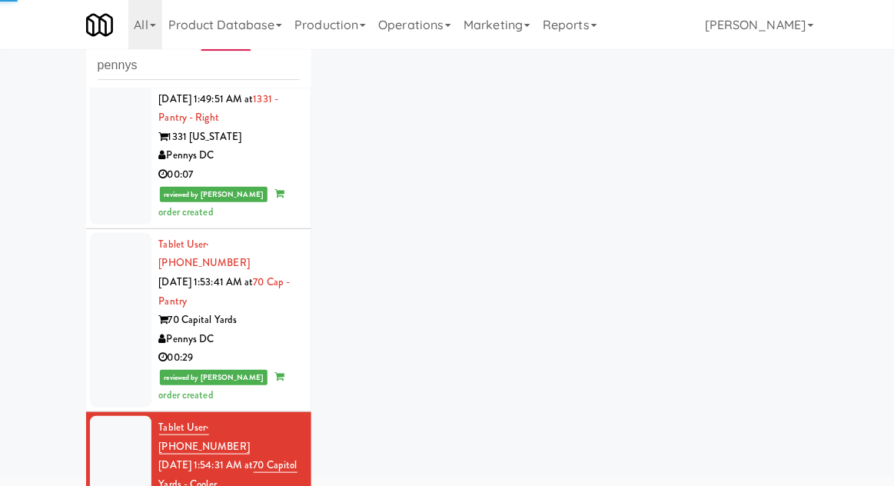
scroll to position [464, 0]
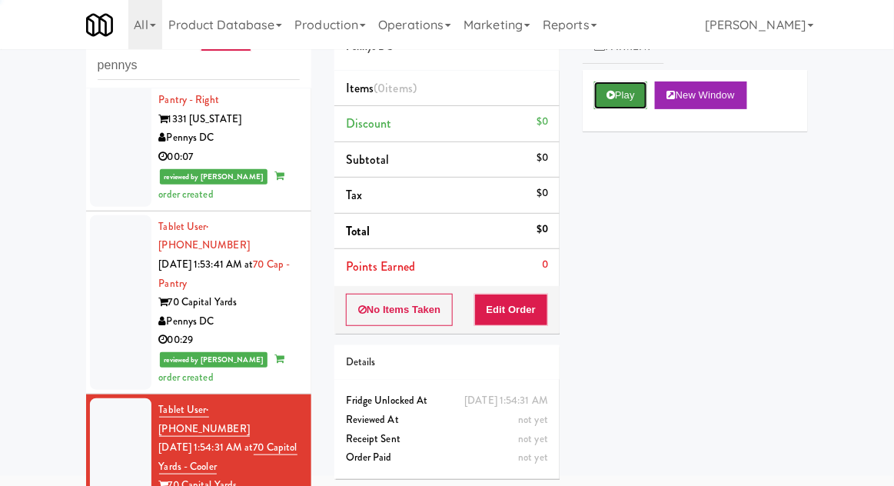
click at [624, 101] on button "Play" at bounding box center [620, 95] width 53 height 28
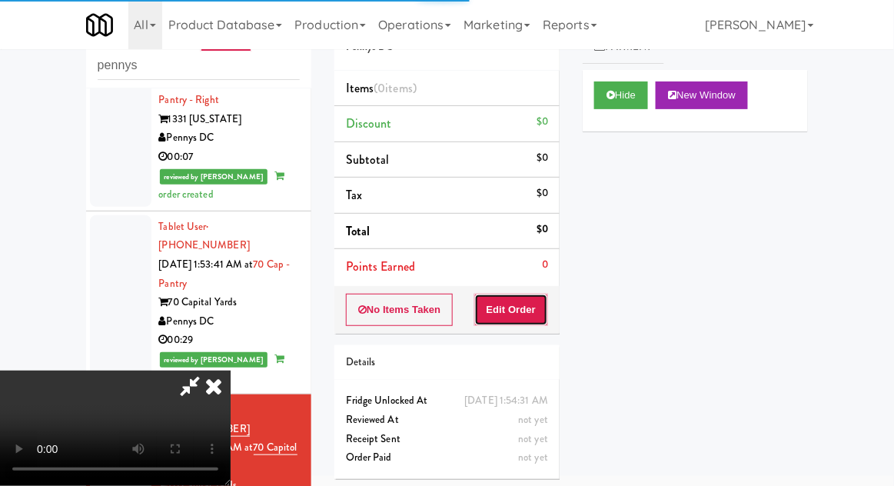
click at [524, 300] on button "Edit Order" at bounding box center [511, 310] width 75 height 32
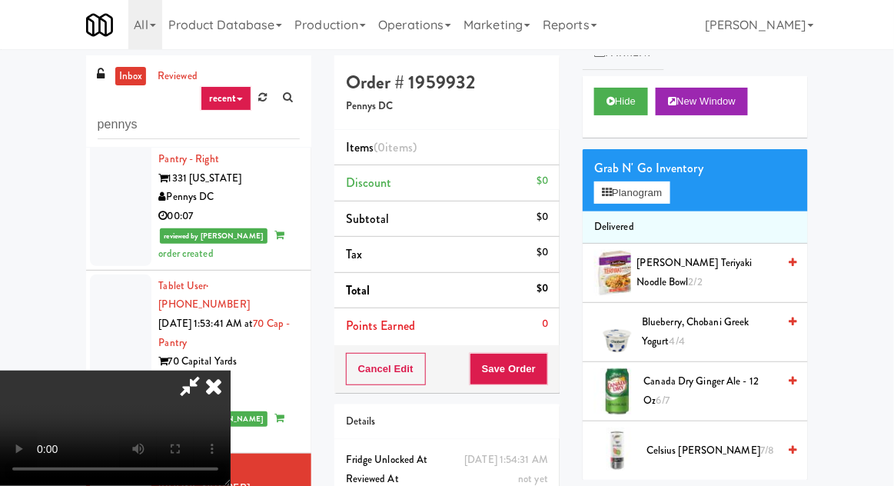
scroll to position [71, 0]
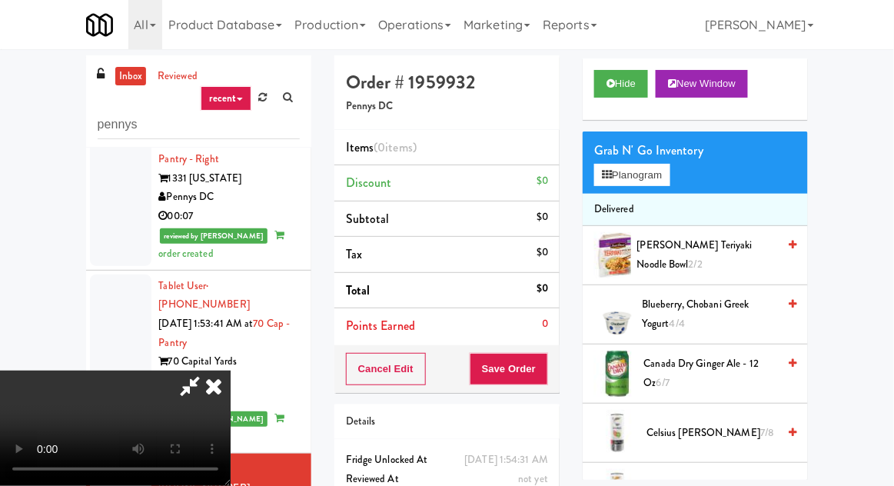
click at [692, 361] on span "Canada Dry Ginger Ale - 12 oz 6/7" at bounding box center [711, 373] width 134 height 38
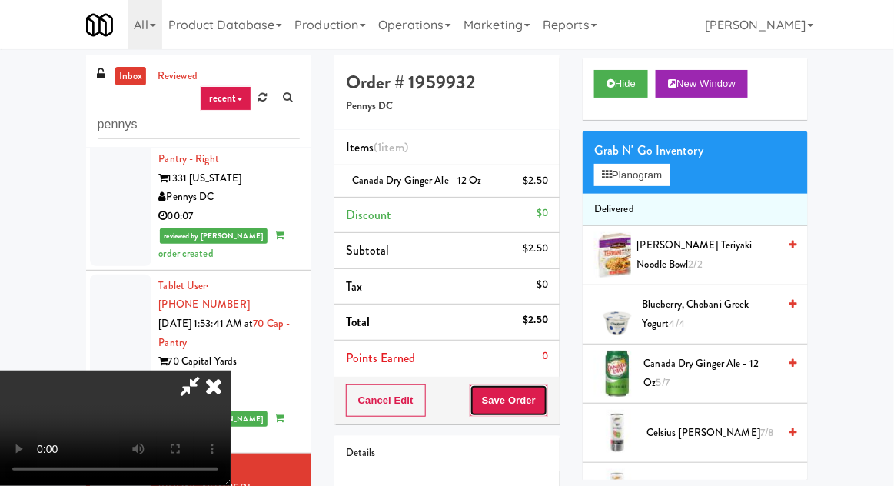
click at [546, 396] on button "Save Order" at bounding box center [509, 400] width 78 height 32
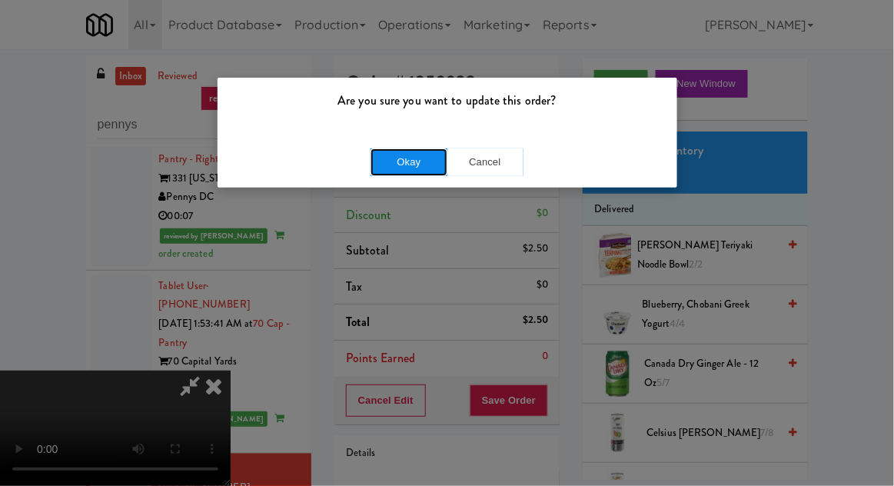
click at [398, 171] on button "Okay" at bounding box center [409, 162] width 77 height 28
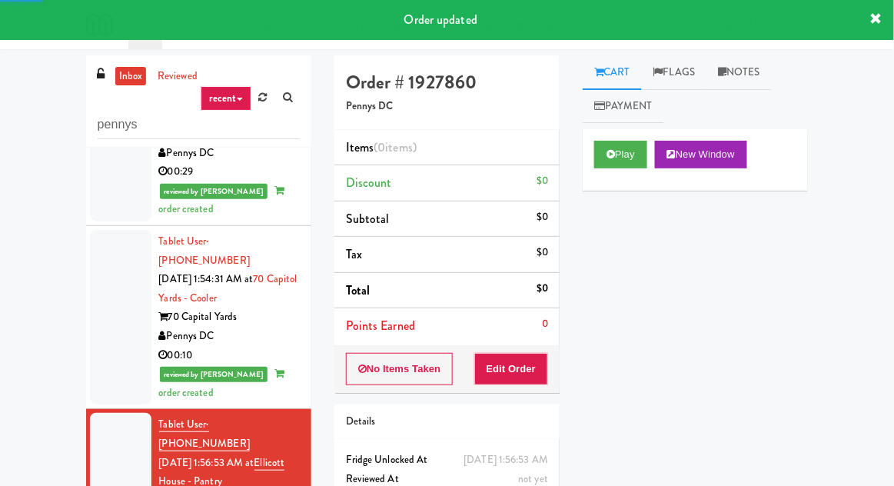
scroll to position [695, 0]
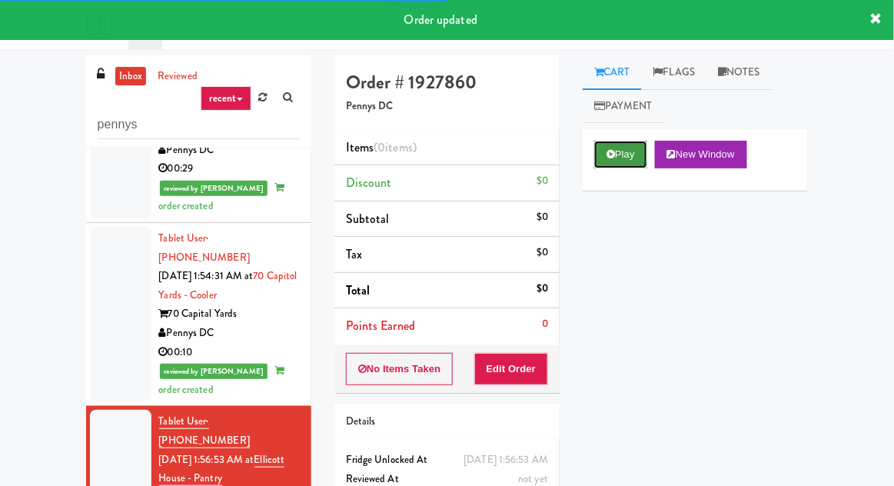
click at [620, 165] on button "Play" at bounding box center [620, 155] width 53 height 28
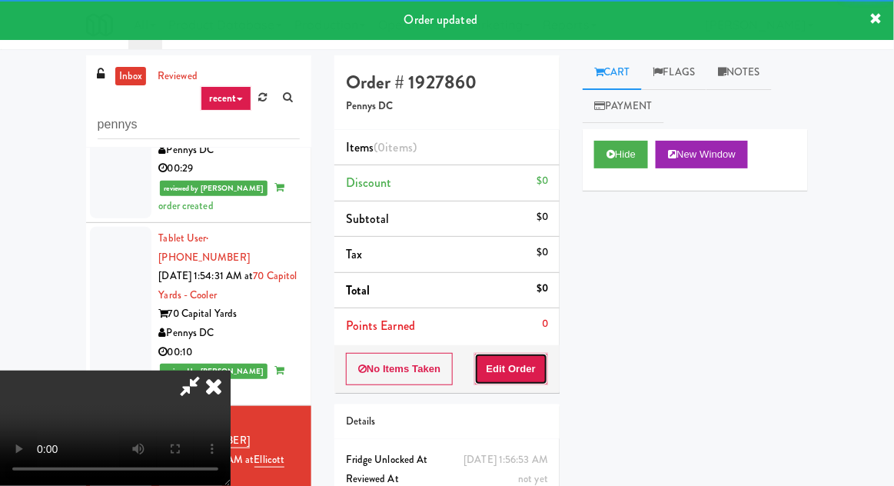
click at [538, 364] on button "Edit Order" at bounding box center [511, 369] width 75 height 32
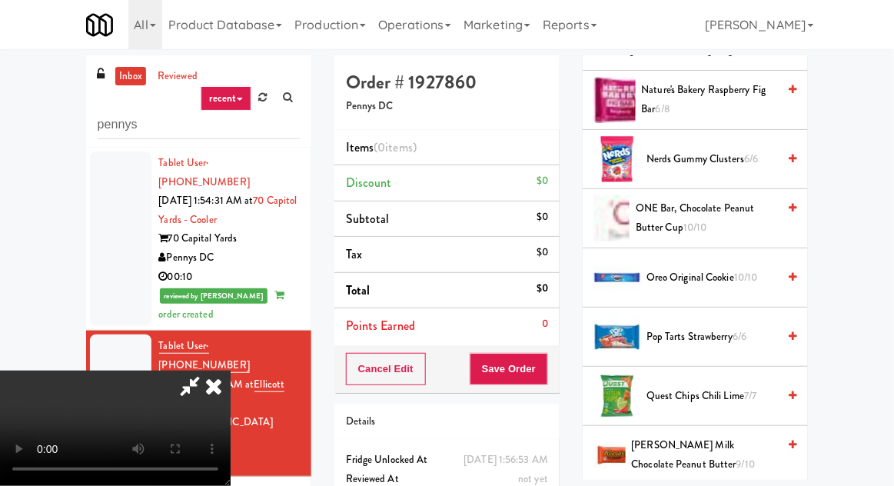
scroll to position [1292, 0]
click at [683, 337] on span "Pop Tarts Strawberry 6/6" at bounding box center [712, 336] width 131 height 19
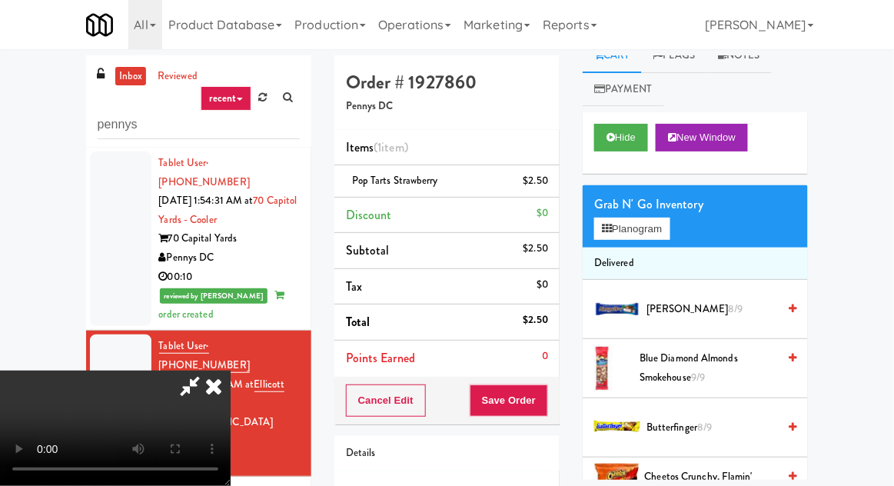
scroll to position [0, 0]
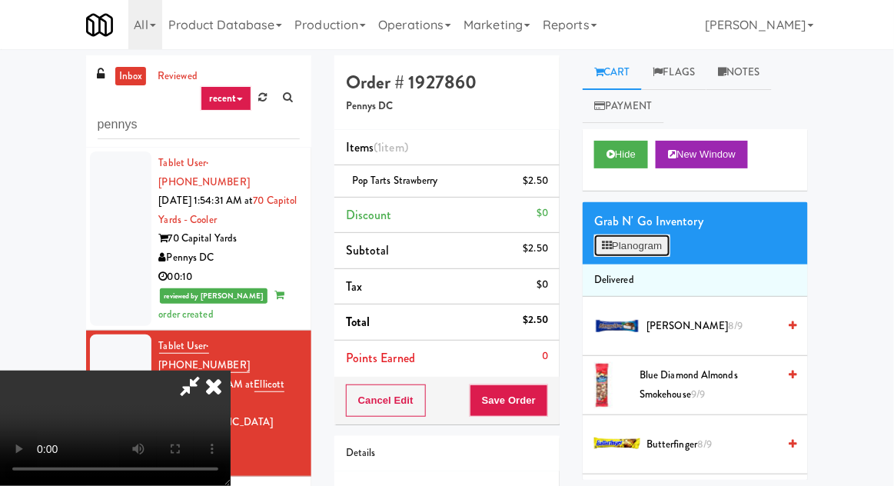
click at [638, 249] on button "Planogram" at bounding box center [631, 245] width 75 height 23
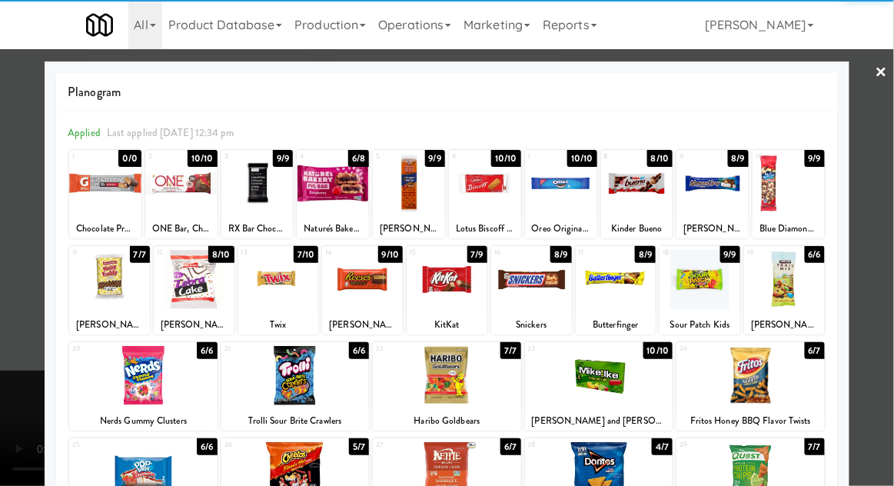
click at [183, 283] on div at bounding box center [194, 279] width 81 height 59
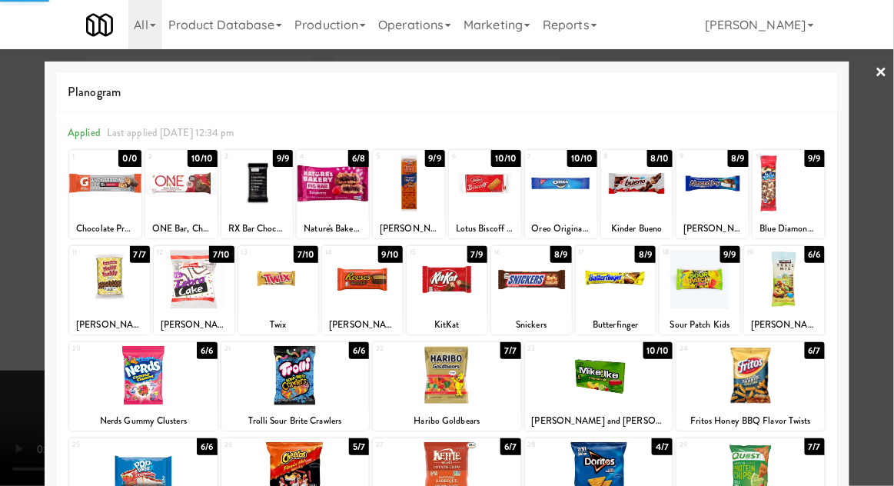
click at [5, 175] on div at bounding box center [447, 243] width 894 height 486
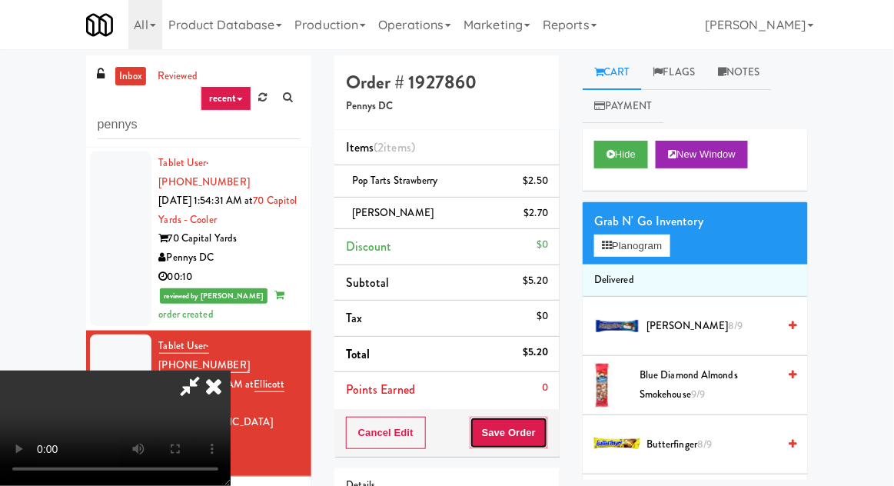
click at [543, 437] on button "Save Order" at bounding box center [509, 433] width 78 height 32
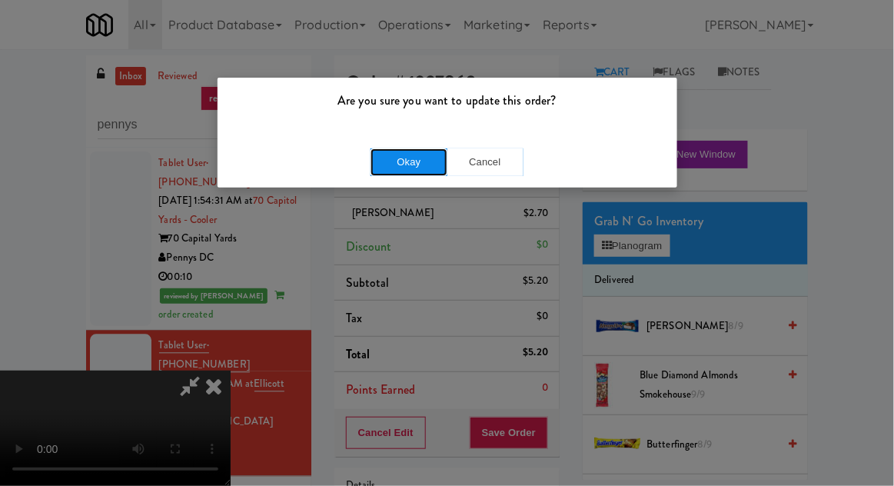
click at [384, 156] on button "Okay" at bounding box center [409, 162] width 77 height 28
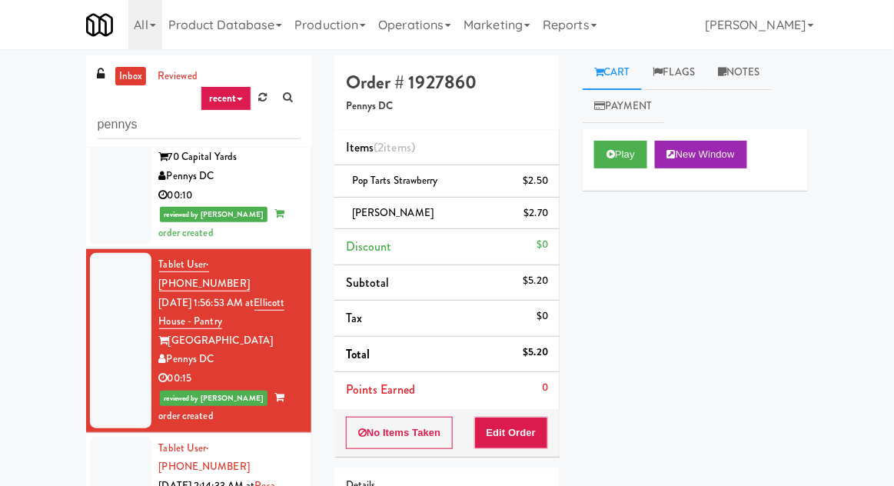
scroll to position [863, 0]
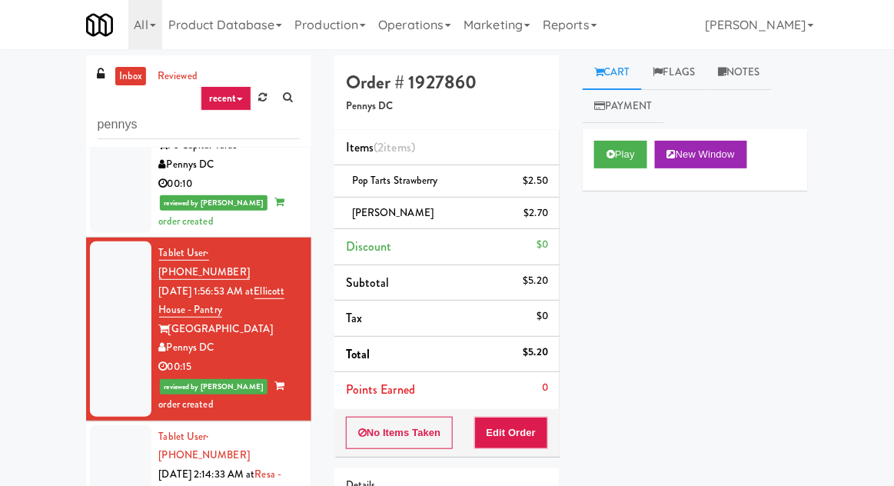
click at [124, 425] on div at bounding box center [120, 493] width 61 height 137
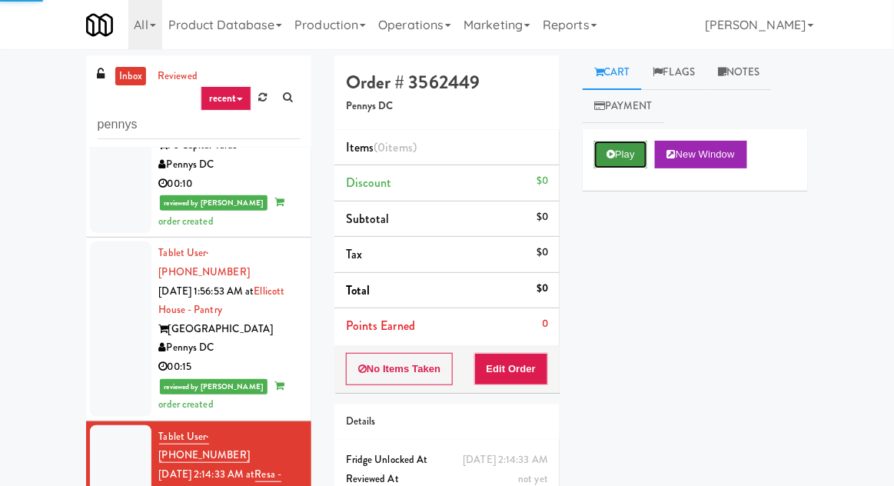
click at [634, 144] on button "Play" at bounding box center [620, 155] width 53 height 28
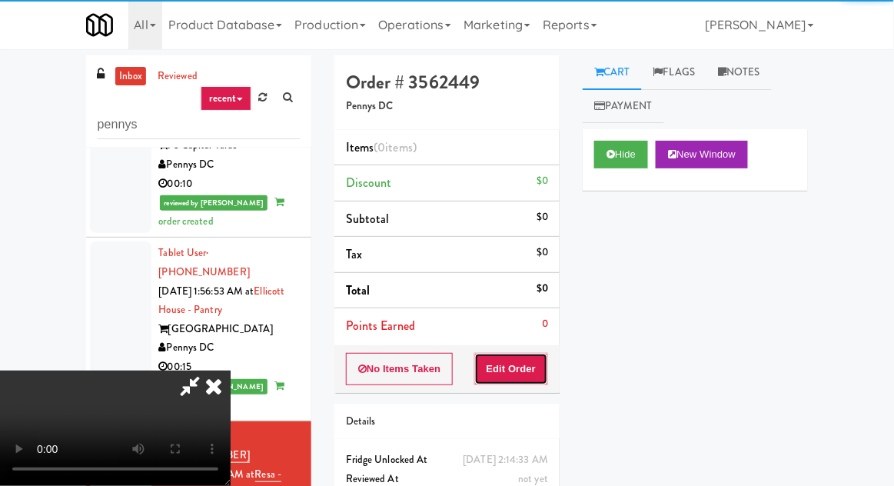
click at [527, 376] on button "Edit Order" at bounding box center [511, 369] width 75 height 32
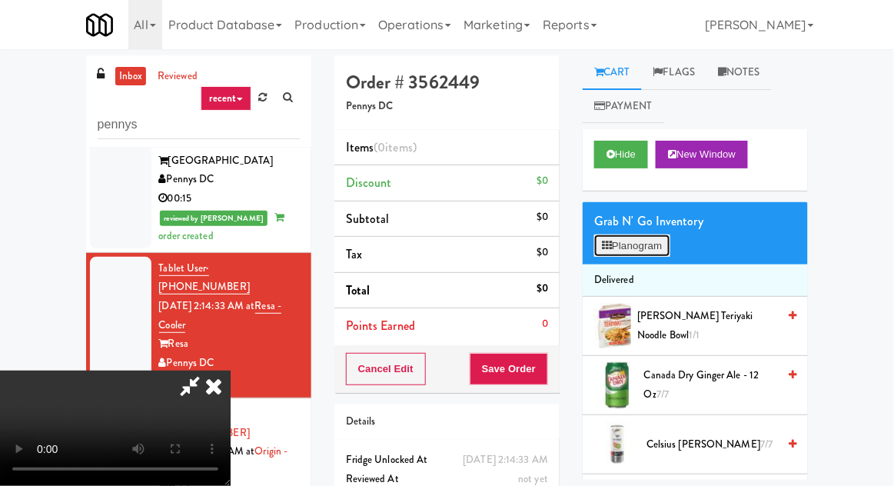
click at [642, 242] on button "Planogram" at bounding box center [631, 245] width 75 height 23
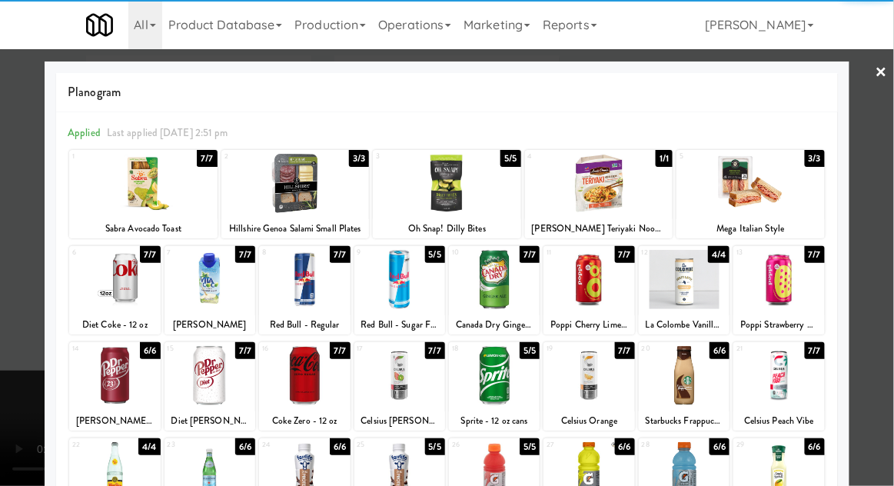
click at [133, 181] on div at bounding box center [143, 183] width 148 height 59
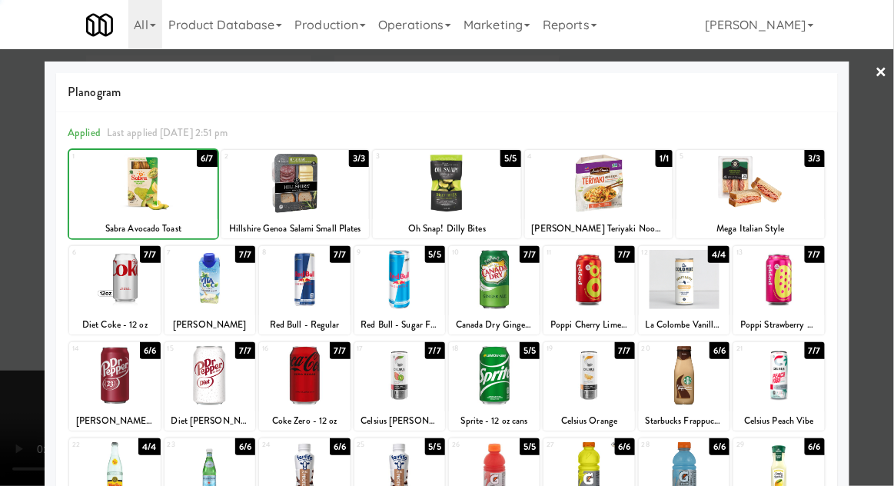
click at [32, 165] on div at bounding box center [447, 243] width 894 height 486
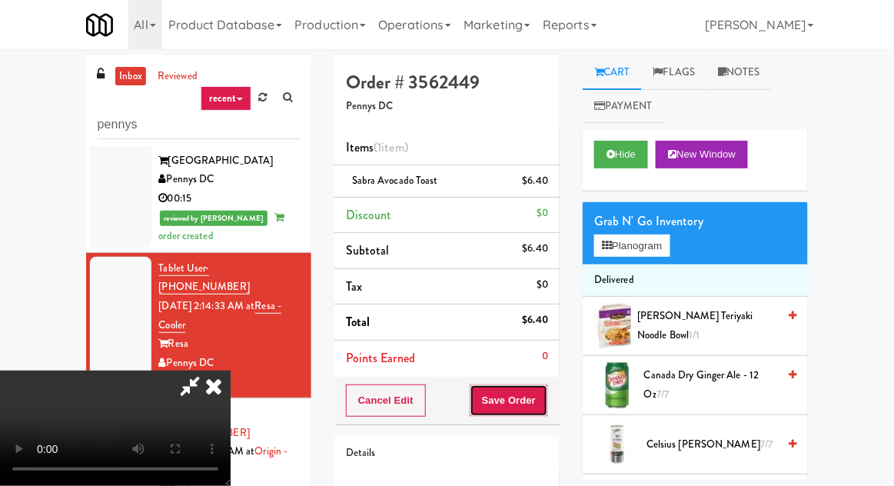
click at [543, 398] on button "Save Order" at bounding box center [509, 400] width 78 height 32
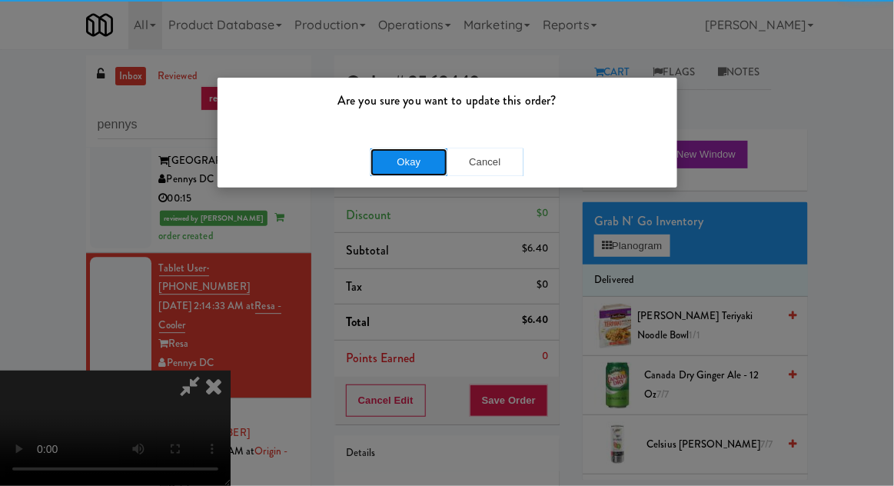
click at [420, 164] on button "Okay" at bounding box center [409, 162] width 77 height 28
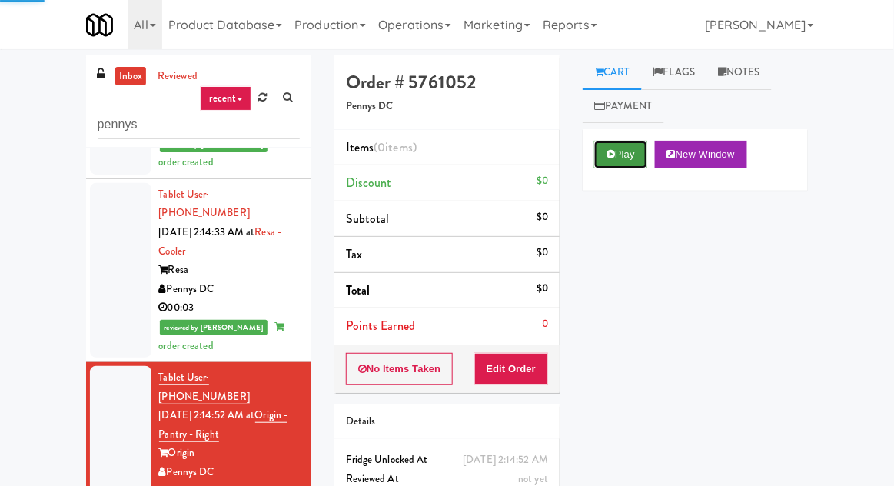
click at [621, 145] on button "Play" at bounding box center [620, 155] width 53 height 28
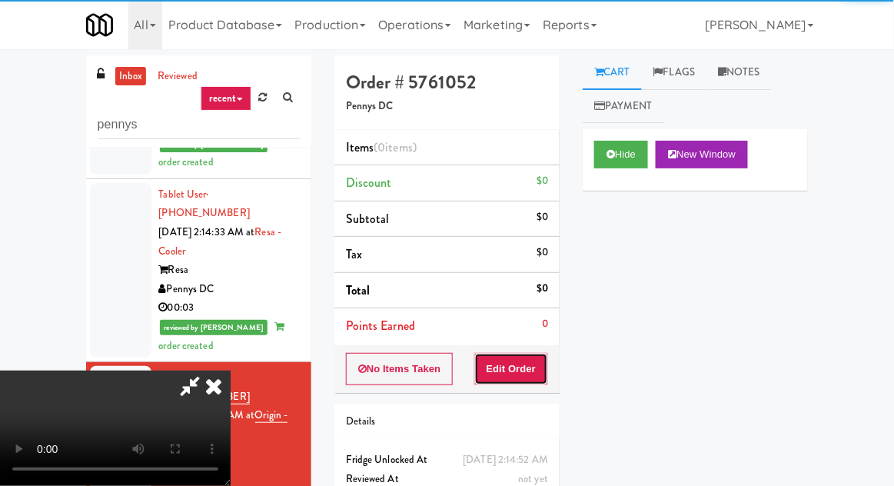
click at [519, 354] on button "Edit Order" at bounding box center [511, 369] width 75 height 32
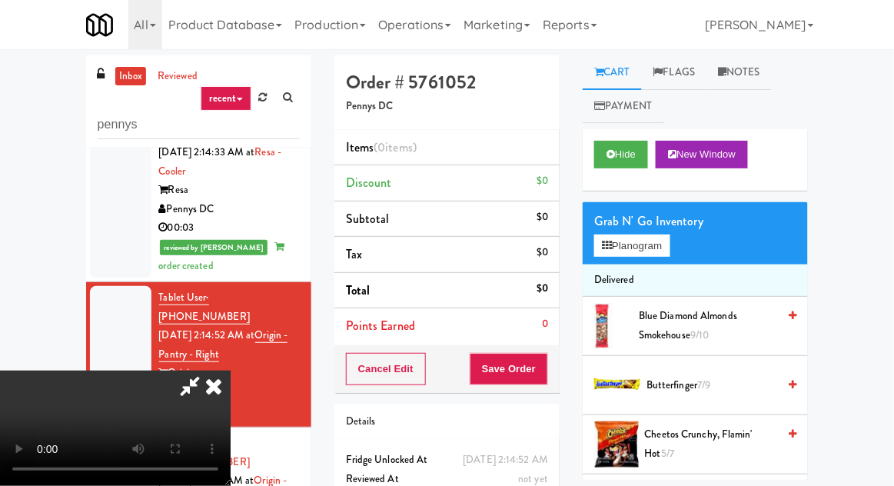
scroll to position [56, 0]
click at [799, 22] on link "[PERSON_NAME]" at bounding box center [759, 24] width 121 height 49
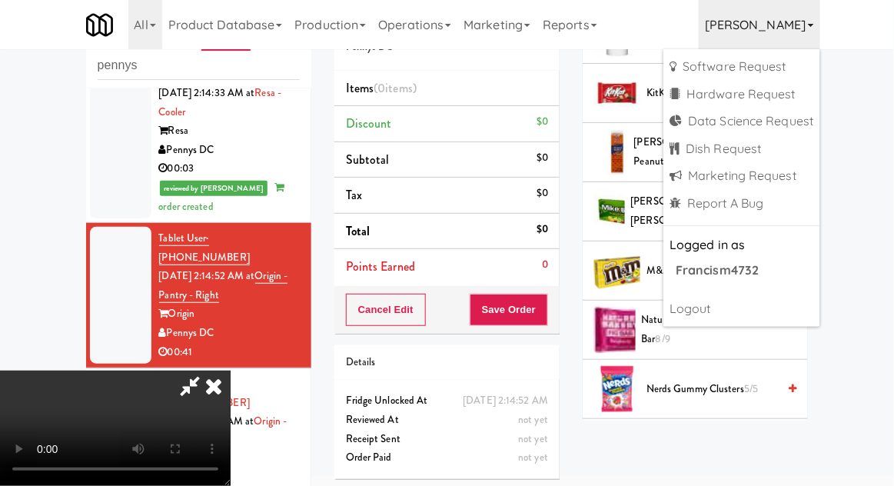
scroll to position [818, 0]
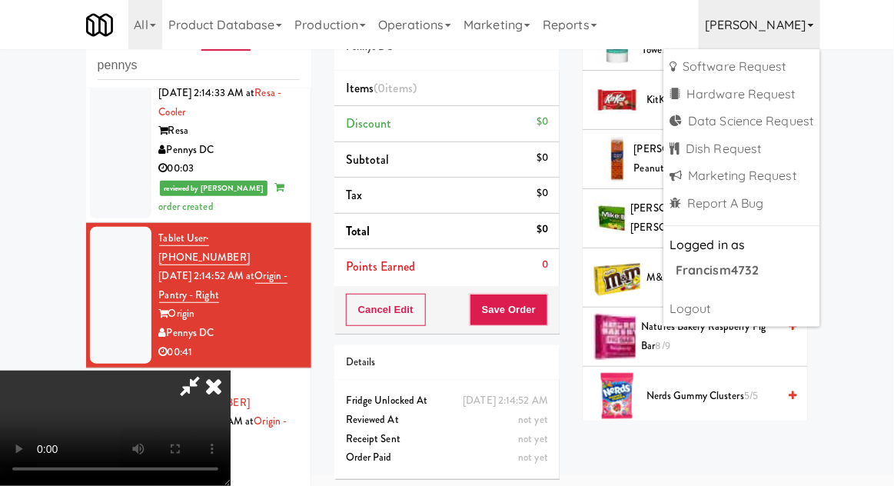
click at [630, 283] on div at bounding box center [617, 277] width 46 height 46
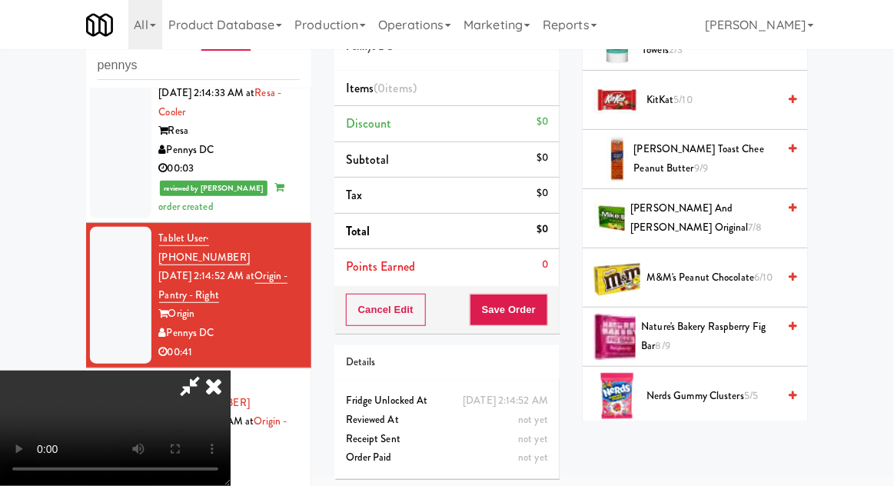
click at [850, 205] on div "inbox reviewed recent all unclear take inventory issue suspicious failed recent…" at bounding box center [447, 278] width 894 height 565
click at [706, 268] on span "M&M's Peanut Chocolate 6/10" at bounding box center [712, 277] width 131 height 19
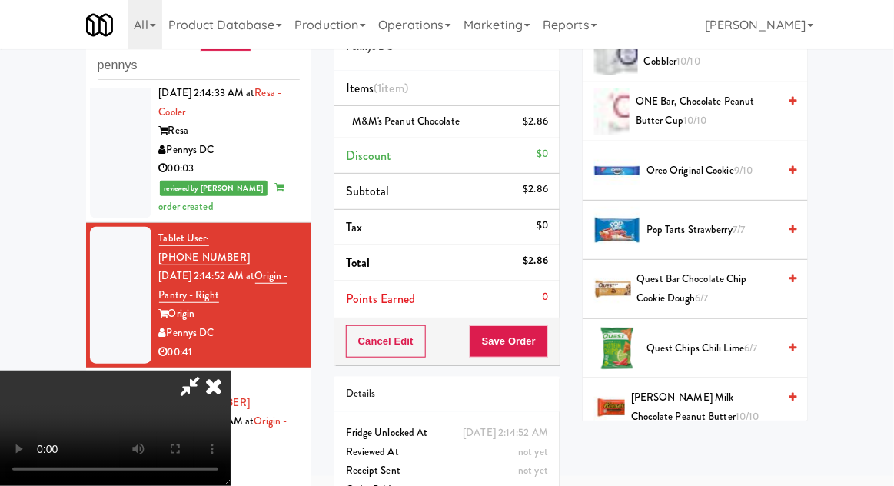
scroll to position [1284, 0]
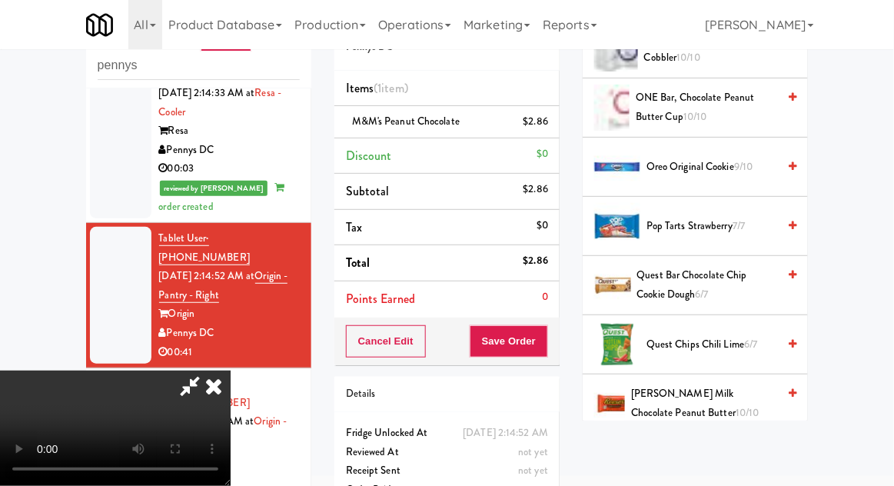
click at [730, 217] on span "Pop Tarts Strawberry 7/7" at bounding box center [712, 226] width 131 height 19
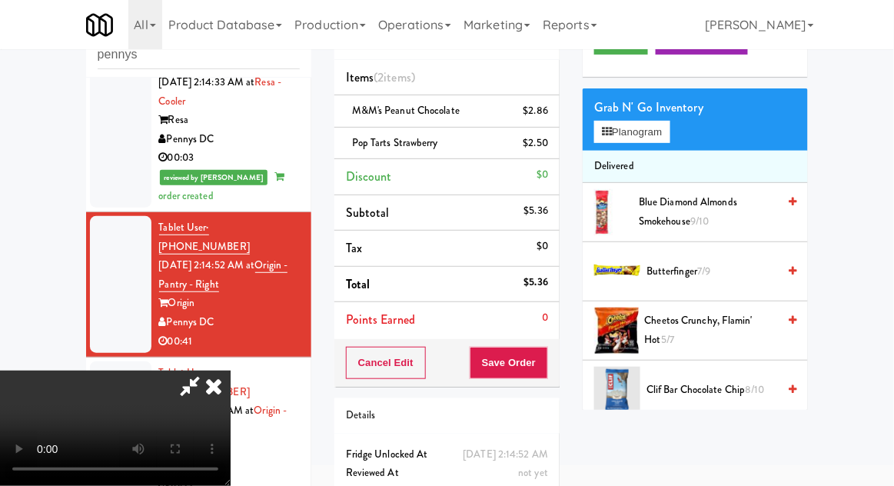
scroll to position [44, 0]
click at [676, 318] on span "Cheetos Crunchy, Flamin' Hot 5/7" at bounding box center [711, 330] width 133 height 38
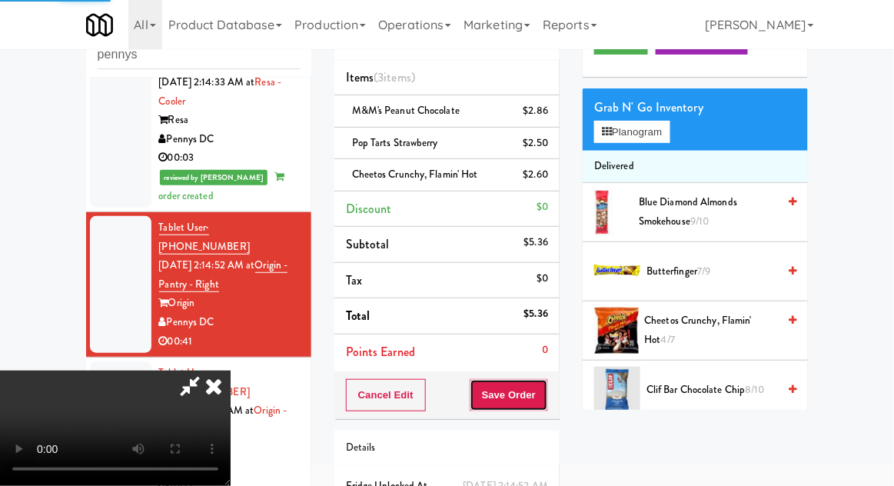
click at [543, 402] on button "Save Order" at bounding box center [509, 395] width 78 height 32
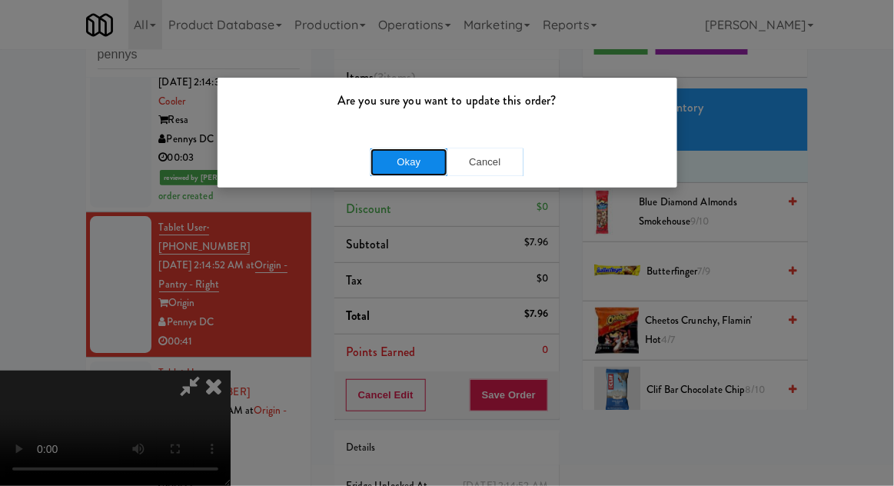
click at [390, 165] on button "Okay" at bounding box center [409, 162] width 77 height 28
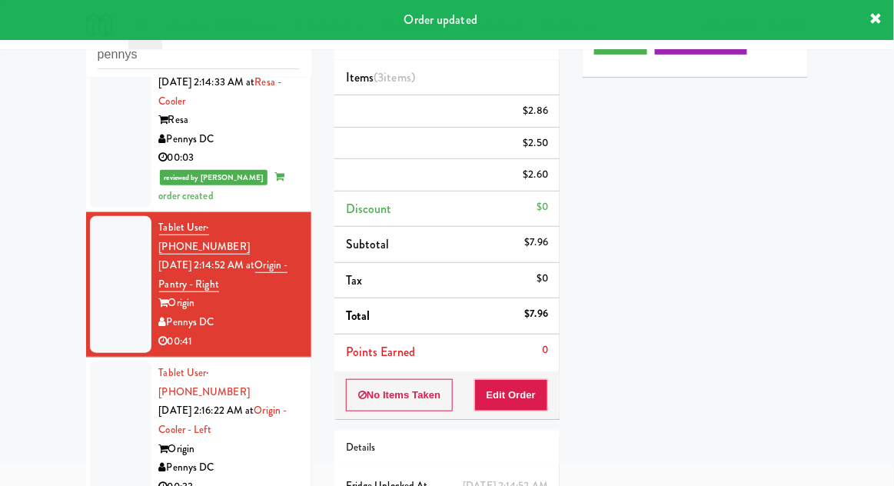
scroll to position [0, 0]
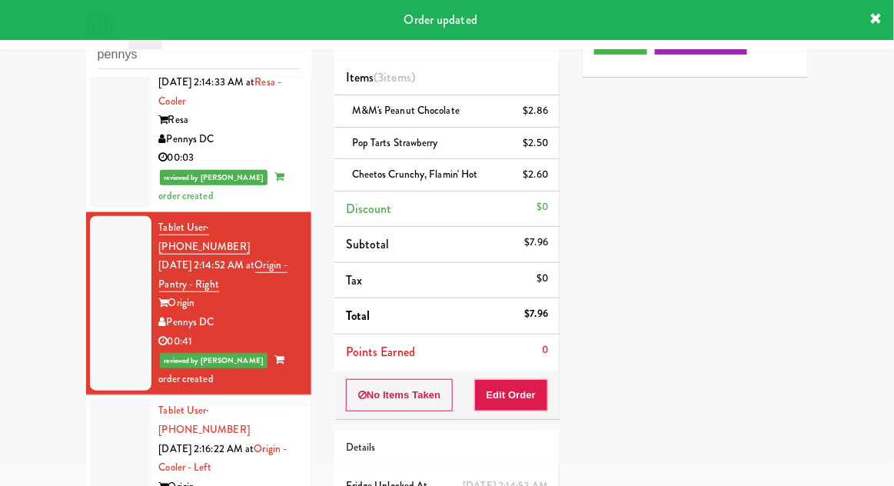
click at [118, 399] on div at bounding box center [120, 467] width 61 height 137
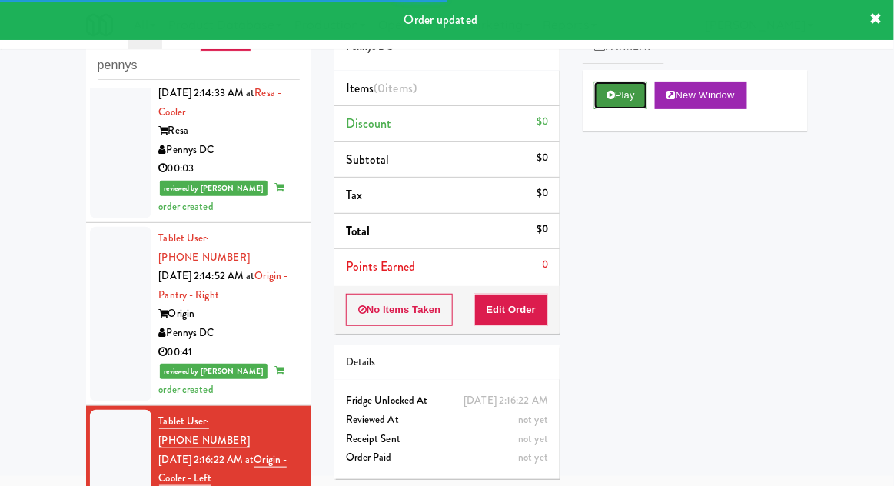
click at [631, 91] on button "Play" at bounding box center [620, 95] width 53 height 28
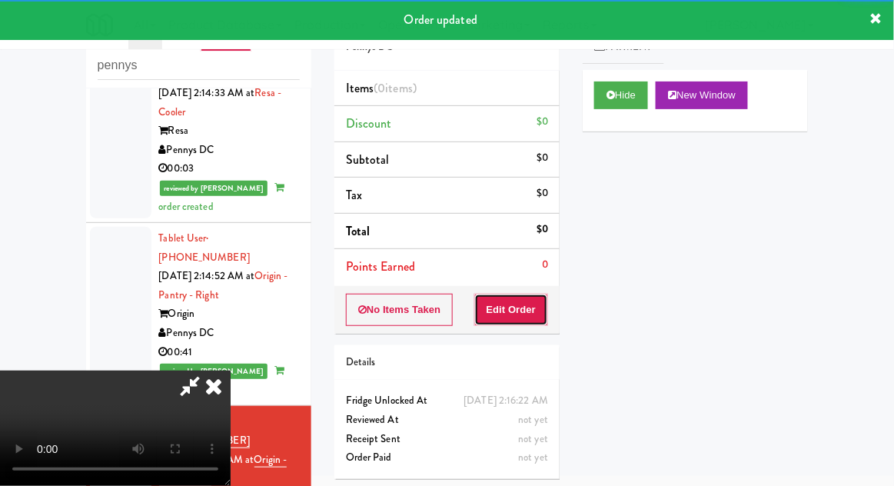
click at [543, 312] on button "Edit Order" at bounding box center [511, 310] width 75 height 32
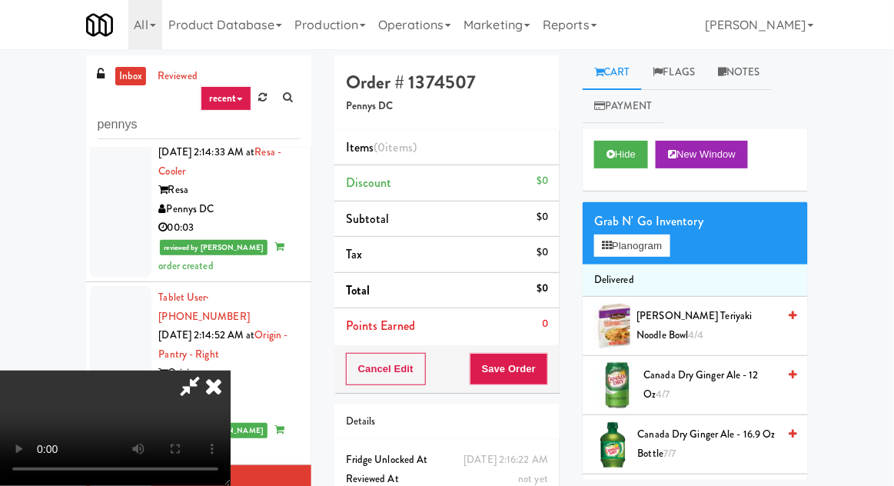
scroll to position [0, 0]
click at [632, 156] on button "Hide" at bounding box center [621, 155] width 54 height 28
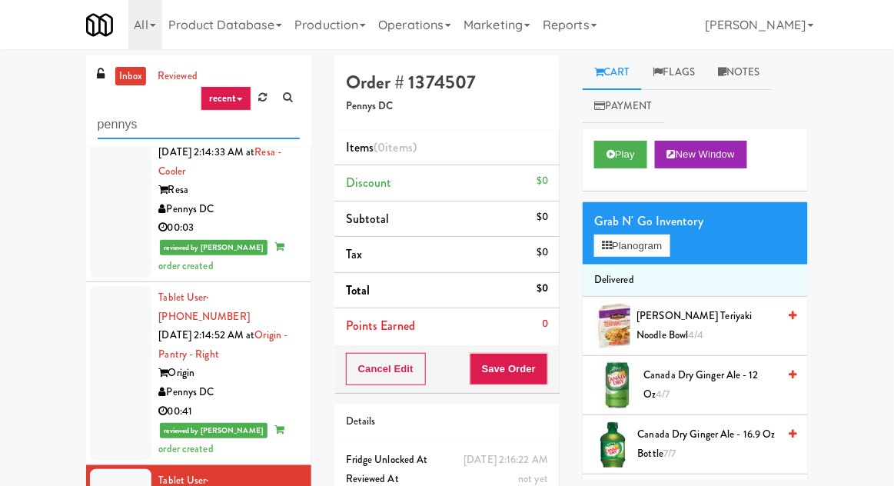
click at [135, 124] on input "pennys" at bounding box center [199, 125] width 202 height 28
click at [115, 119] on input "pennys" at bounding box center [199, 125] width 202 height 28
type input "cooler"
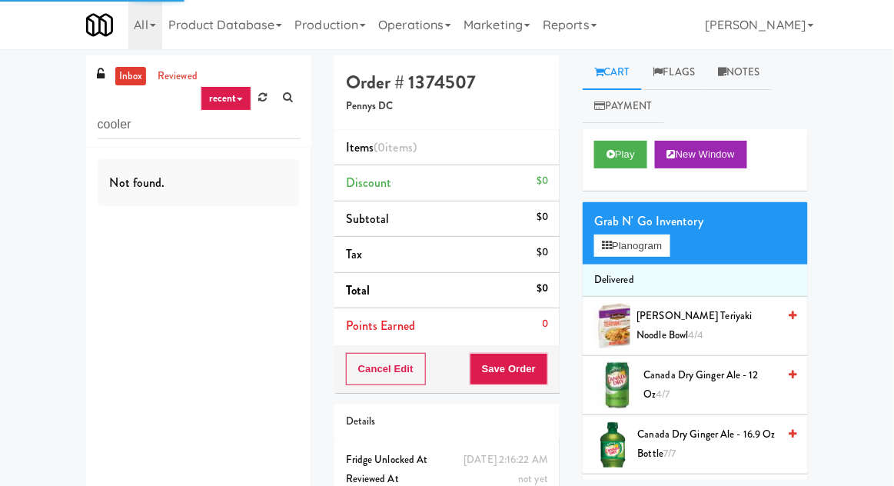
click at [35, 216] on div "inbox reviewed recent all unclear take inventory issue suspicious failed recent…" at bounding box center [447, 302] width 894 height 494
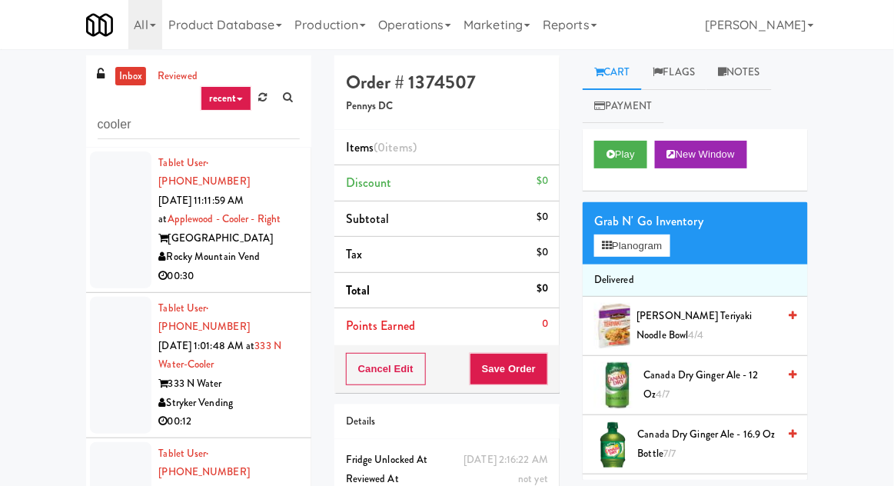
click at [129, 326] on div at bounding box center [120, 365] width 61 height 137
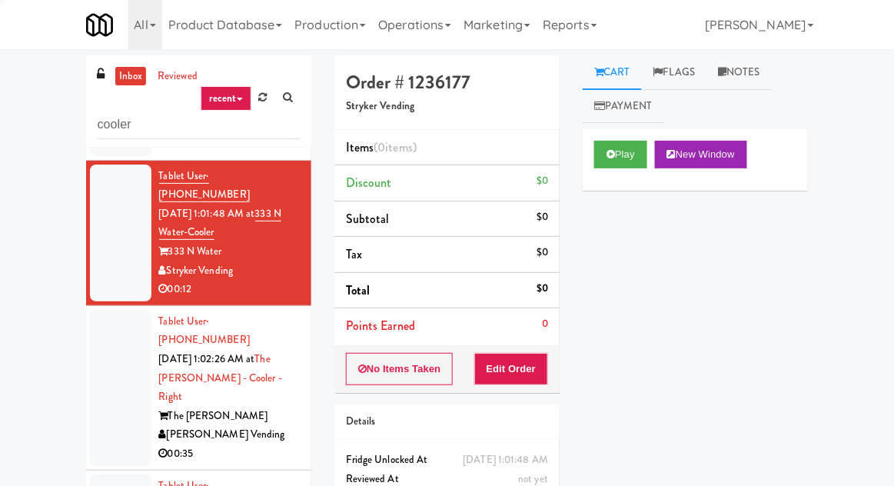
click at [128, 310] on div at bounding box center [120, 388] width 61 height 156
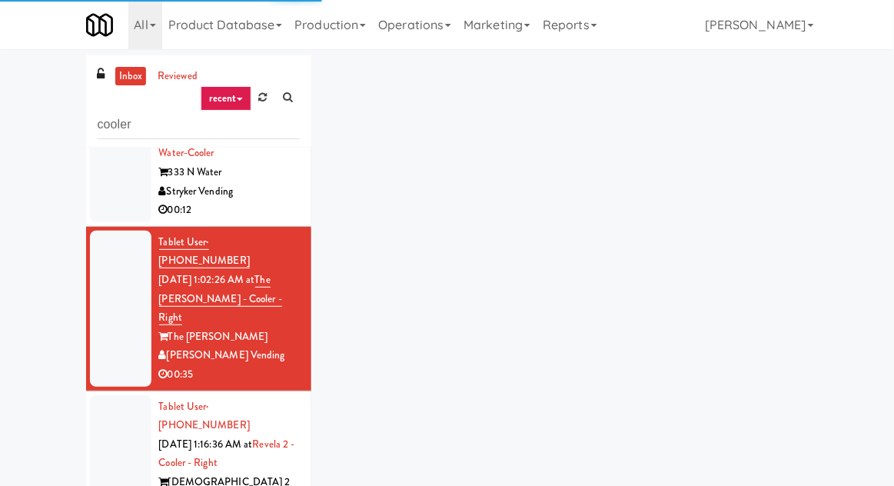
scroll to position [224, 0]
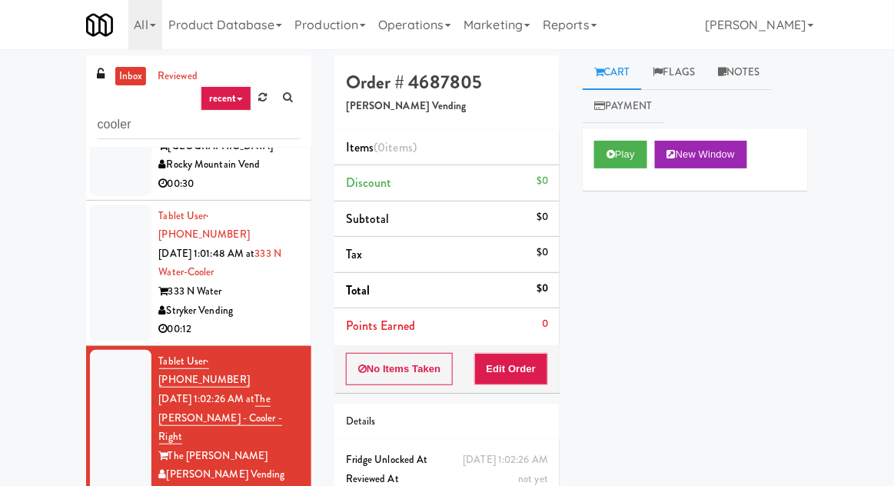
click at [125, 272] on div at bounding box center [120, 272] width 61 height 137
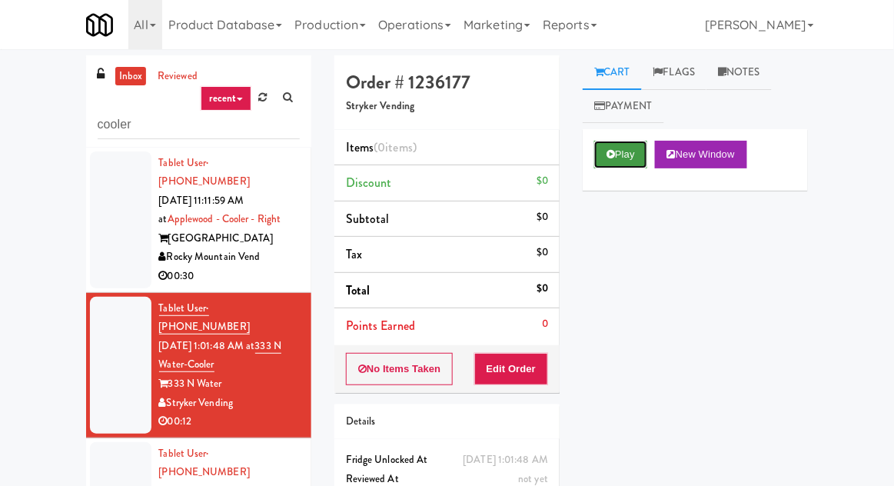
click at [641, 168] on button "Play" at bounding box center [620, 155] width 53 height 28
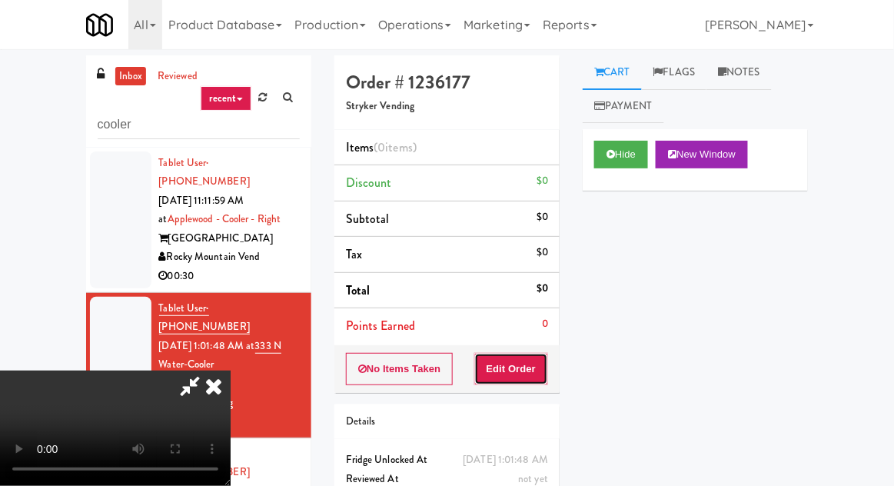
click at [517, 357] on button "Edit Order" at bounding box center [511, 369] width 75 height 32
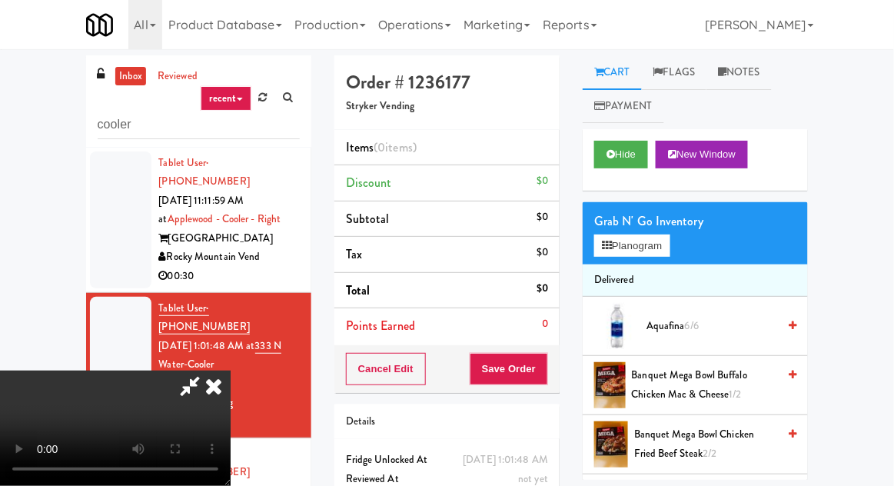
click at [640, 213] on div "Grab N' Go Inventory" at bounding box center [695, 221] width 202 height 23
click at [637, 219] on div "Grab N' Go Inventory" at bounding box center [695, 221] width 202 height 23
click at [628, 244] on button "Planogram" at bounding box center [631, 245] width 75 height 23
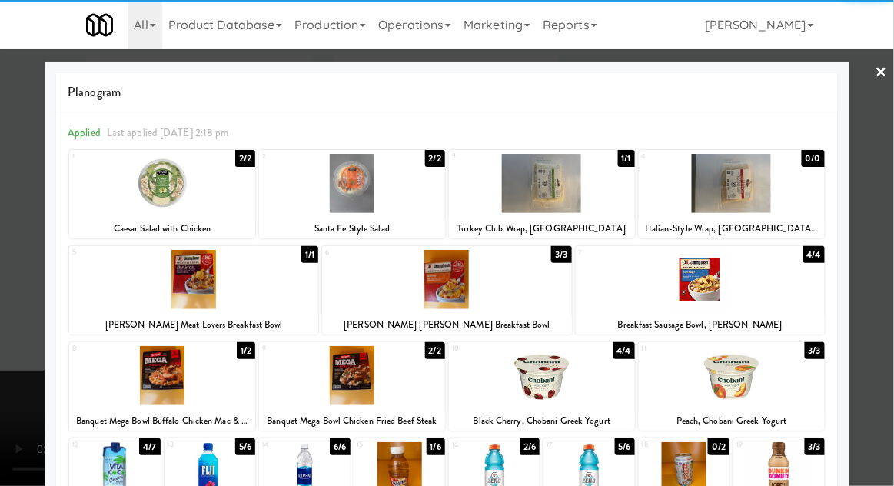
click at [158, 189] on div at bounding box center [162, 183] width 186 height 59
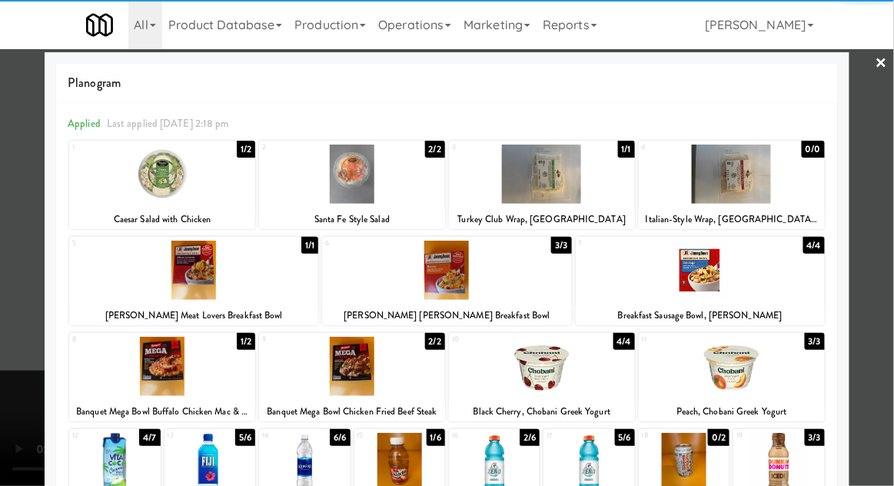
scroll to position [7, 0]
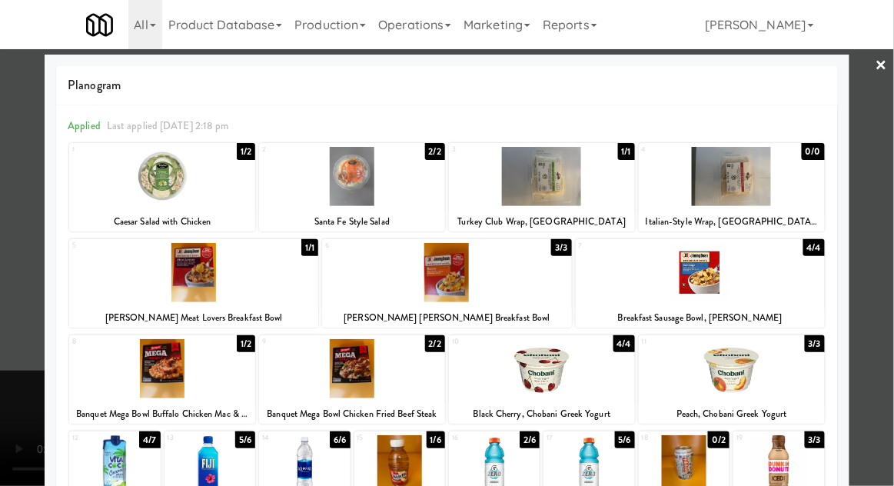
click at [388, 468] on div at bounding box center [399, 464] width 91 height 59
click at [856, 214] on div at bounding box center [447, 243] width 894 height 486
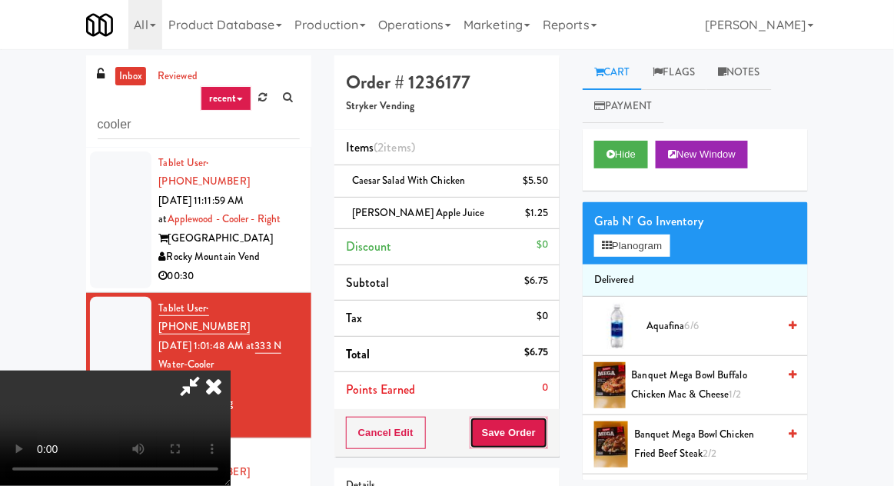
click at [545, 428] on button "Save Order" at bounding box center [509, 433] width 78 height 32
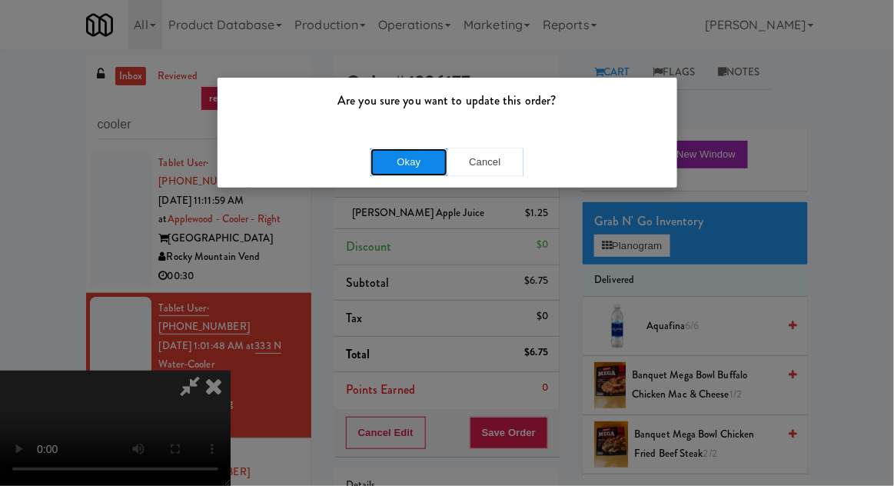
click at [376, 175] on button "Okay" at bounding box center [409, 162] width 77 height 28
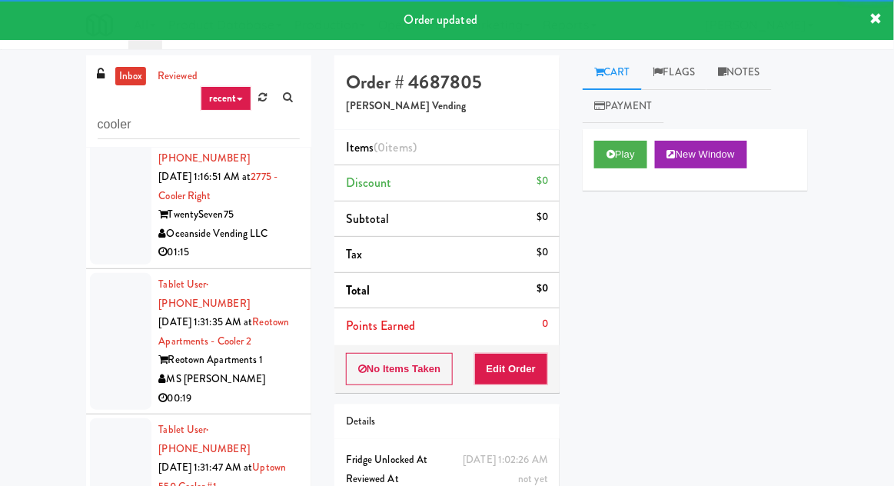
scroll to position [686, 0]
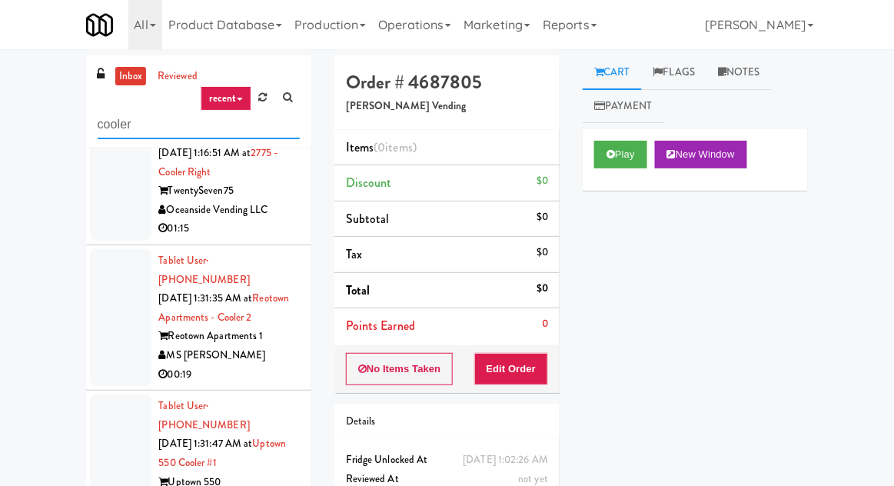
click at [118, 130] on input "cooler" at bounding box center [199, 125] width 202 height 28
click at [112, 118] on input "cooler" at bounding box center [199, 125] width 202 height 28
click at [111, 121] on input "cooler" at bounding box center [199, 125] width 202 height 28
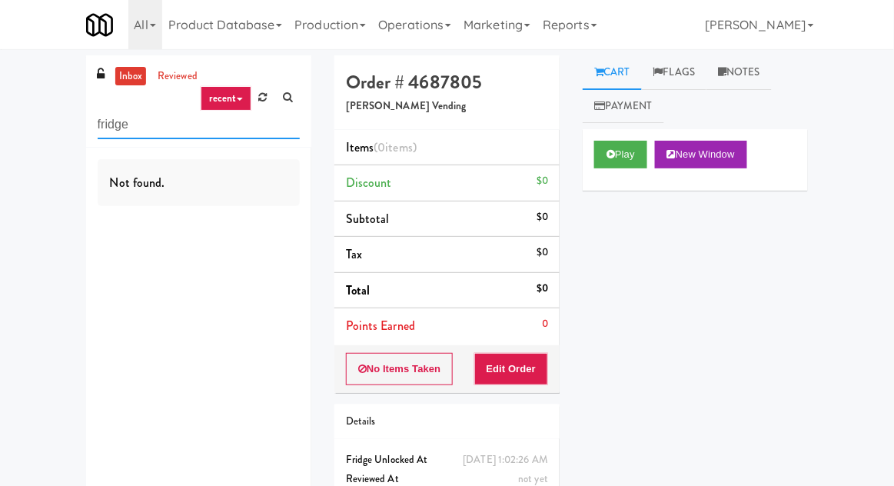
scroll to position [0, 0]
click at [43, 184] on div "inbox reviewed recent all unclear take inventory issue suspicious failed recent…" at bounding box center [447, 302] width 894 height 494
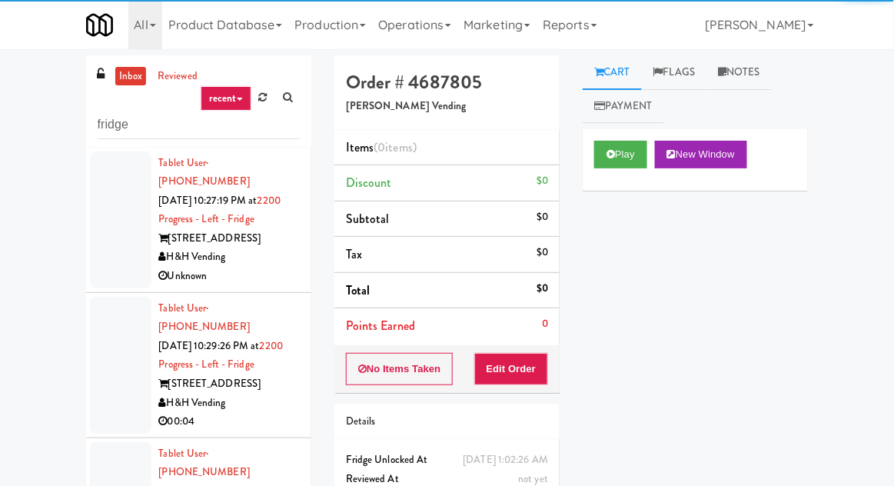
click at [106, 221] on div at bounding box center [120, 219] width 61 height 137
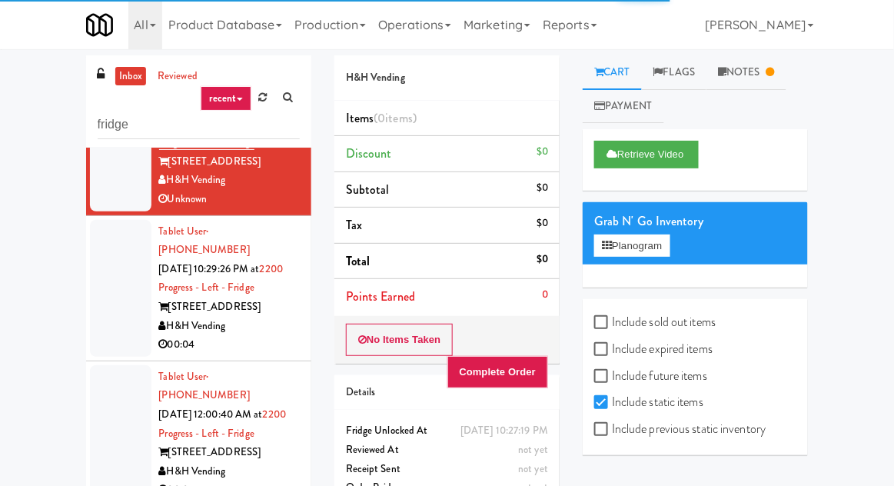
click at [125, 263] on div at bounding box center [120, 288] width 61 height 137
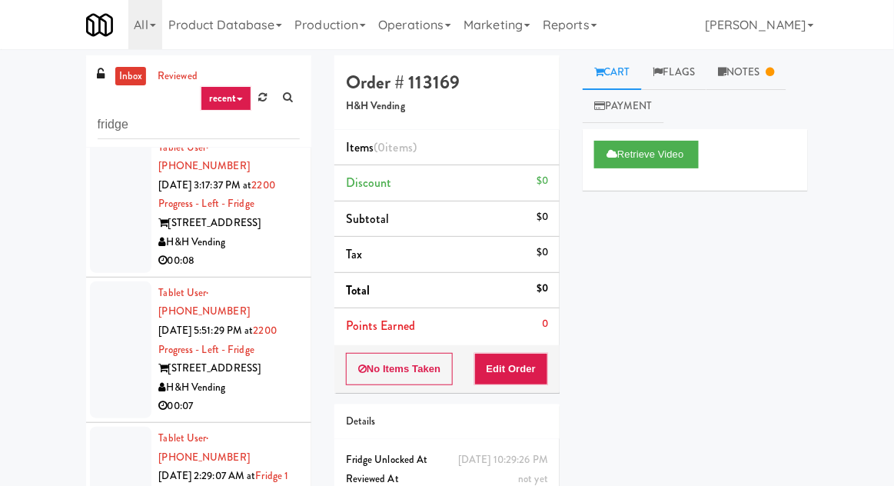
click at [121, 427] on div at bounding box center [120, 486] width 61 height 118
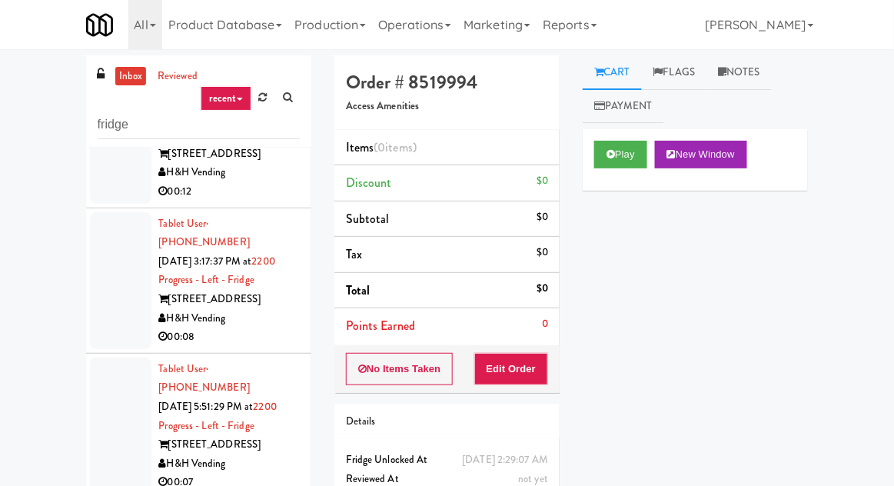
scroll to position [952, 0]
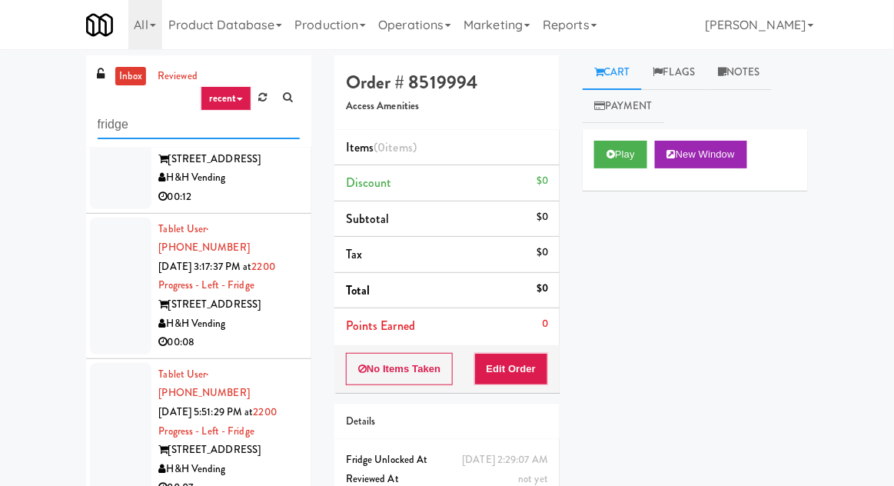
click at [129, 125] on input "fridge" at bounding box center [199, 125] width 202 height 28
click at [124, 125] on input "fridge" at bounding box center [199, 125] width 202 height 28
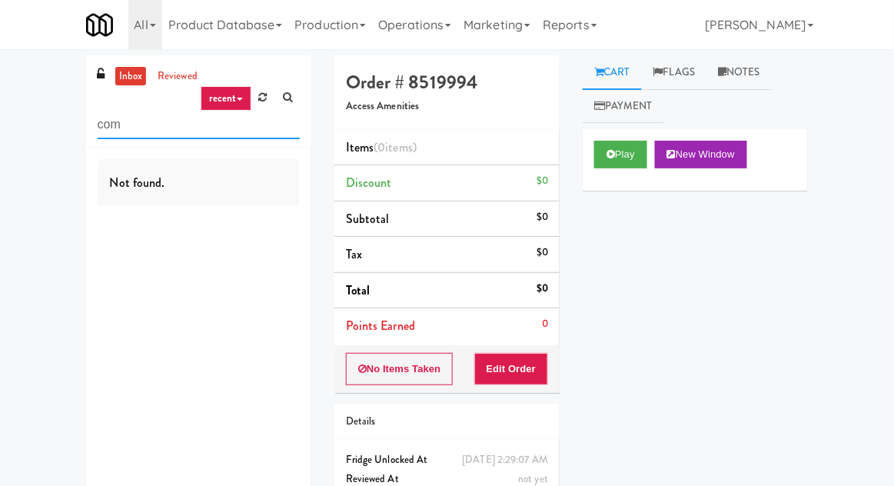
scroll to position [0, 0]
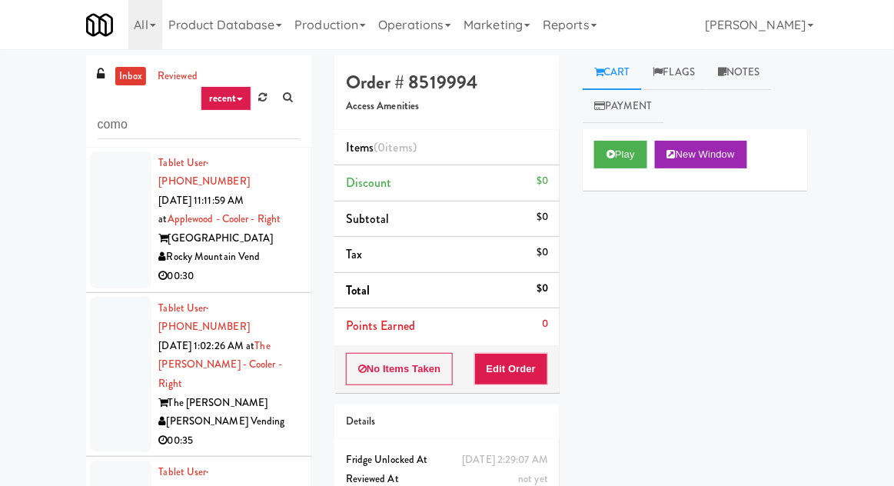
click at [97, 240] on div at bounding box center [120, 219] width 61 height 137
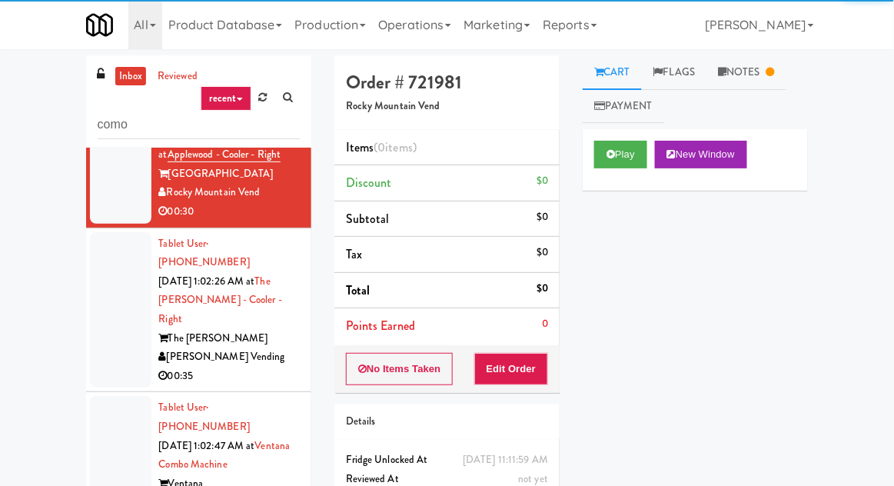
click at [119, 324] on div at bounding box center [120, 310] width 61 height 156
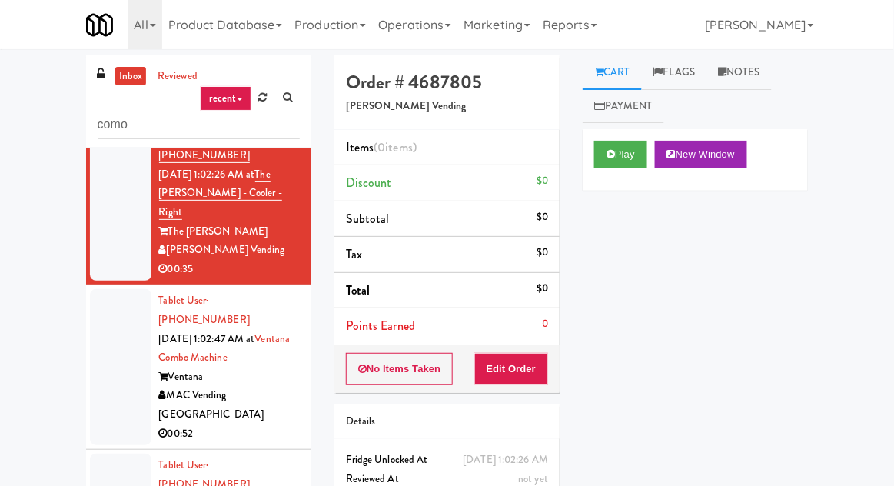
click at [113, 302] on div at bounding box center [120, 367] width 61 height 156
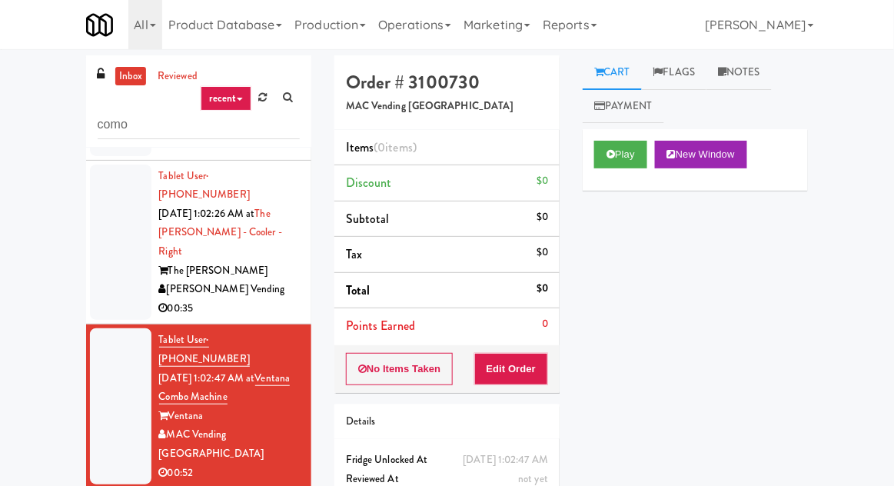
click at [111, 234] on div at bounding box center [120, 243] width 61 height 156
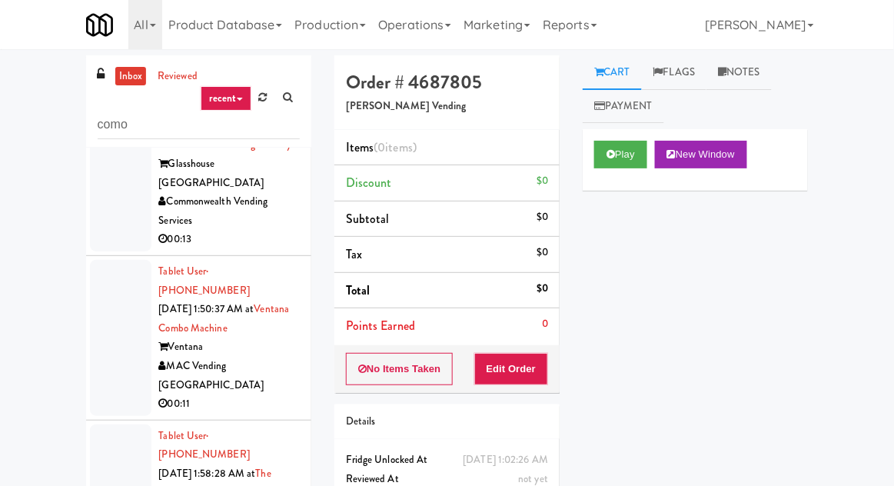
scroll to position [2174, 0]
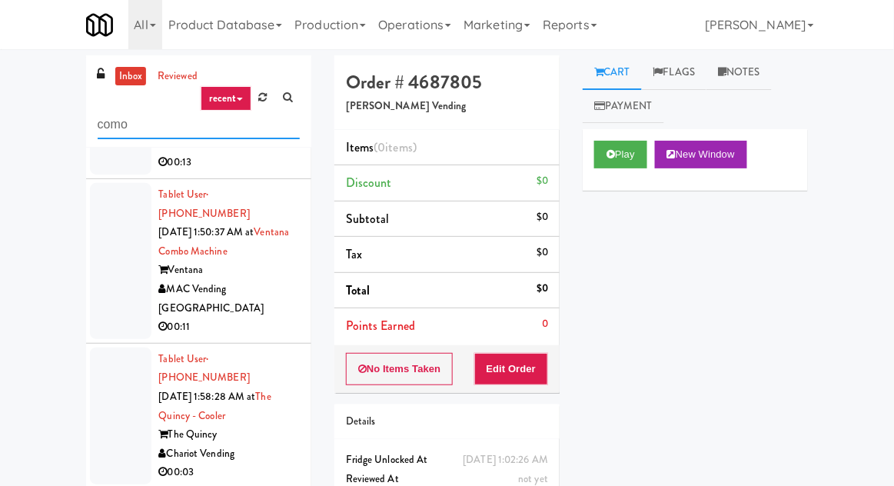
click at [115, 121] on input "como" at bounding box center [199, 125] width 202 height 28
click at [119, 128] on input "como" at bounding box center [199, 125] width 202 height 28
click at [116, 123] on input "como" at bounding box center [199, 125] width 202 height 28
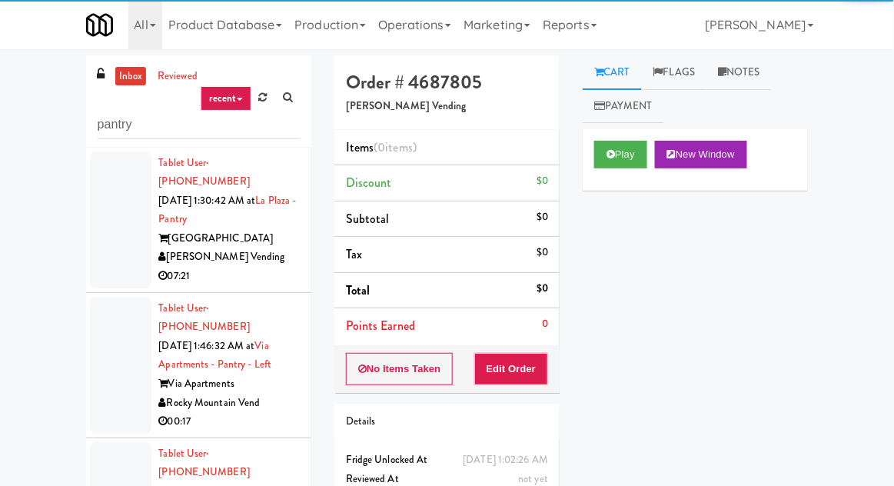
click at [42, 212] on div "inbox reviewed recent all unclear take inventory issue suspicious failed recent…" at bounding box center [447, 337] width 894 height 565
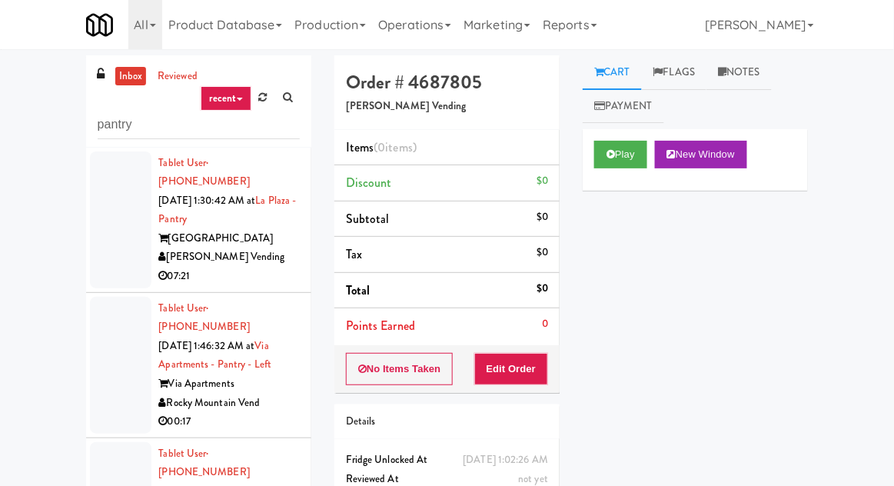
click at [100, 238] on div at bounding box center [120, 219] width 61 height 137
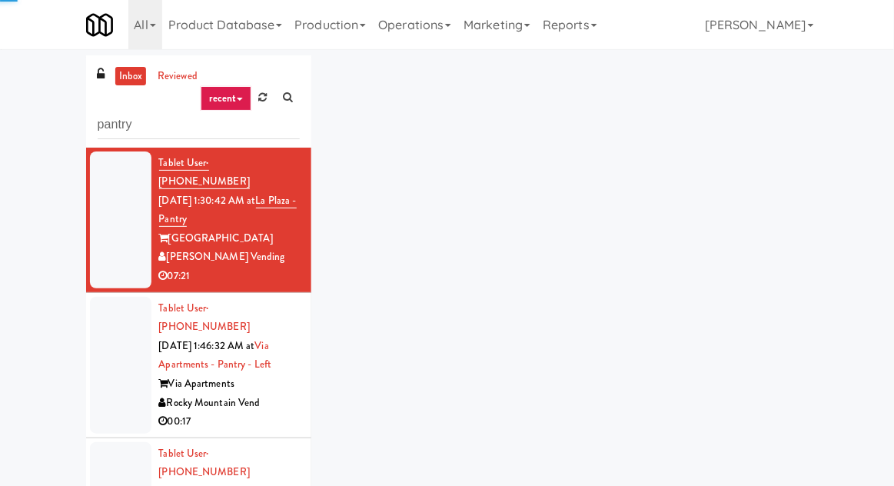
click at [115, 307] on div at bounding box center [120, 365] width 61 height 137
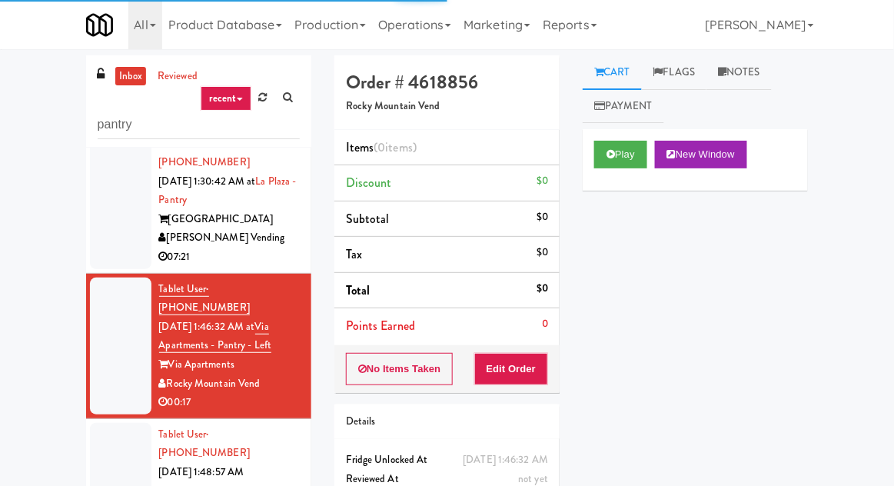
click at [109, 217] on div at bounding box center [120, 200] width 61 height 137
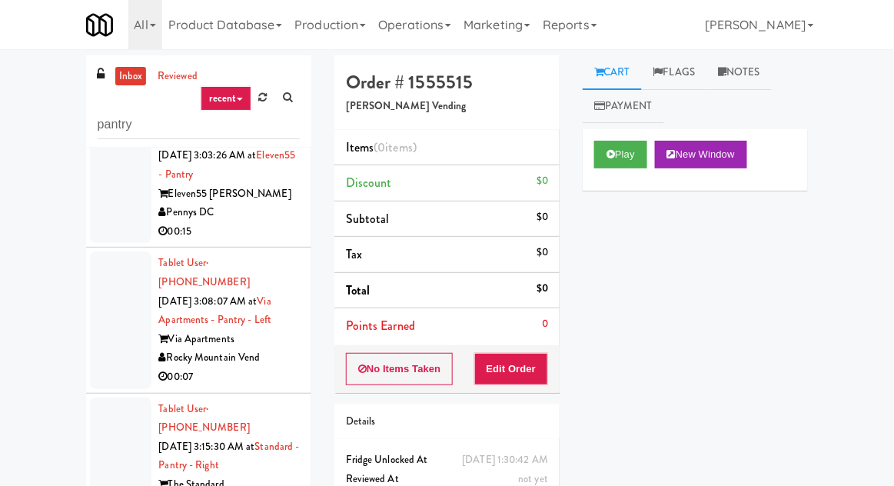
scroll to position [3367, 0]
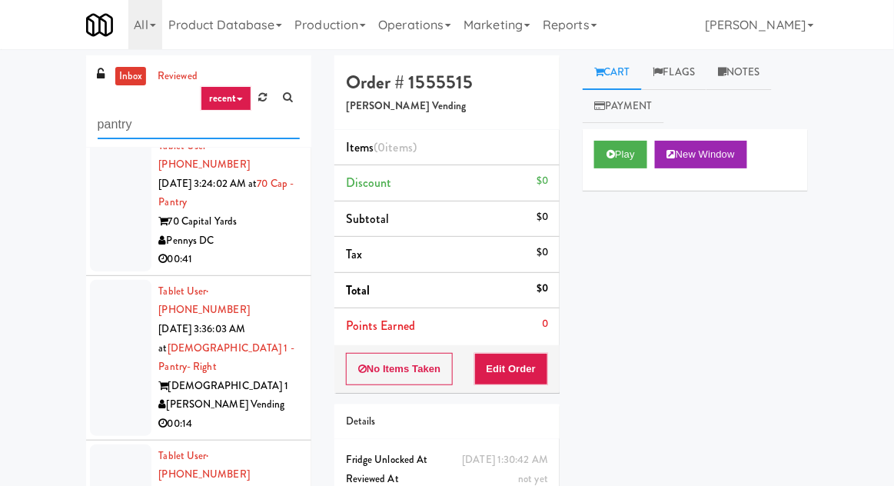
click at [119, 128] on input "pantry" at bounding box center [199, 125] width 202 height 28
click at [120, 127] on input "pantry" at bounding box center [199, 125] width 202 height 28
type input "ambient"
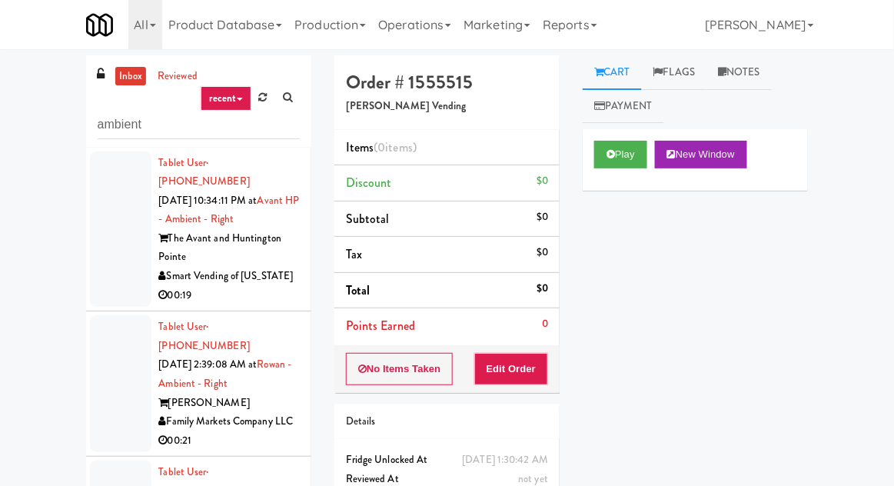
click at [101, 229] on div at bounding box center [120, 229] width 61 height 156
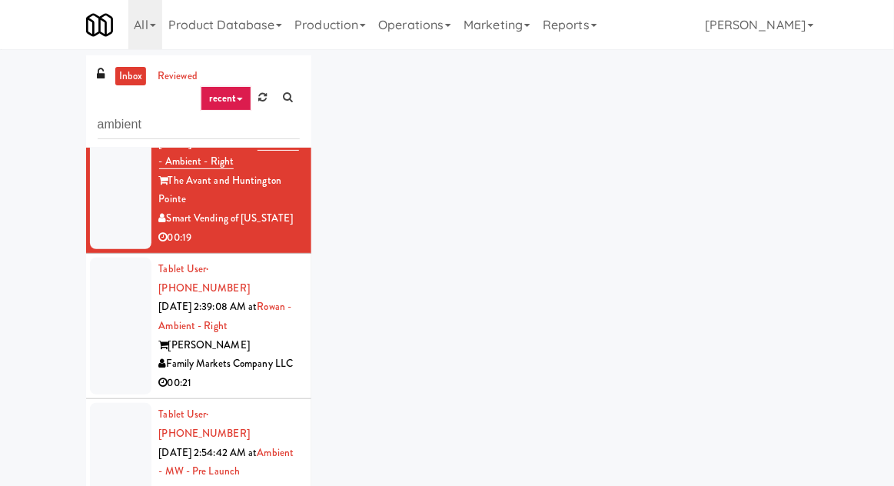
scroll to position [78, 0]
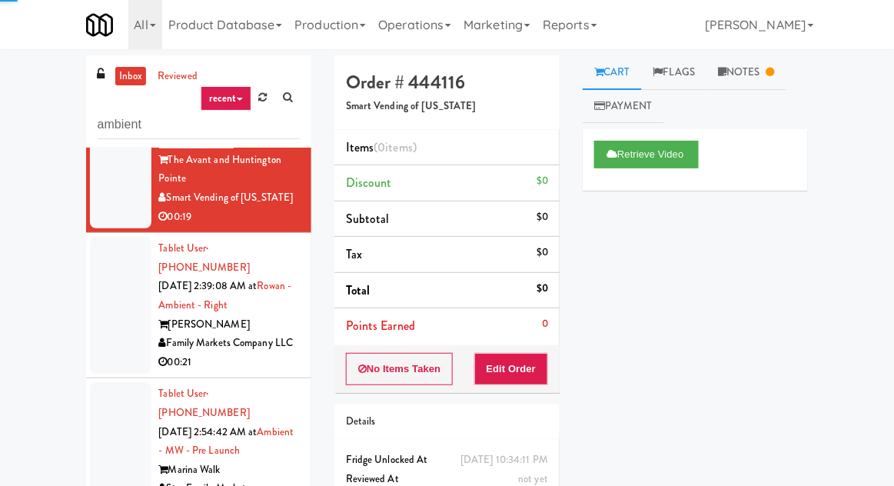
click at [111, 268] on div at bounding box center [120, 305] width 61 height 137
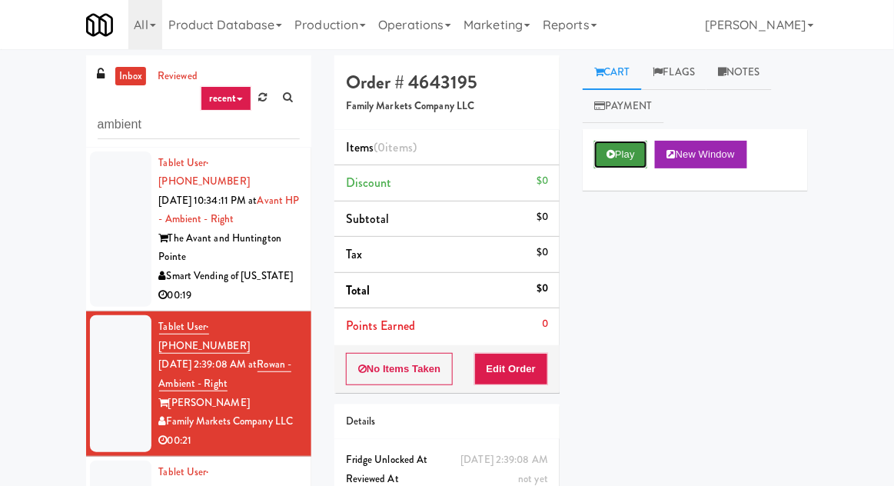
click at [621, 152] on button "Play" at bounding box center [620, 155] width 53 height 28
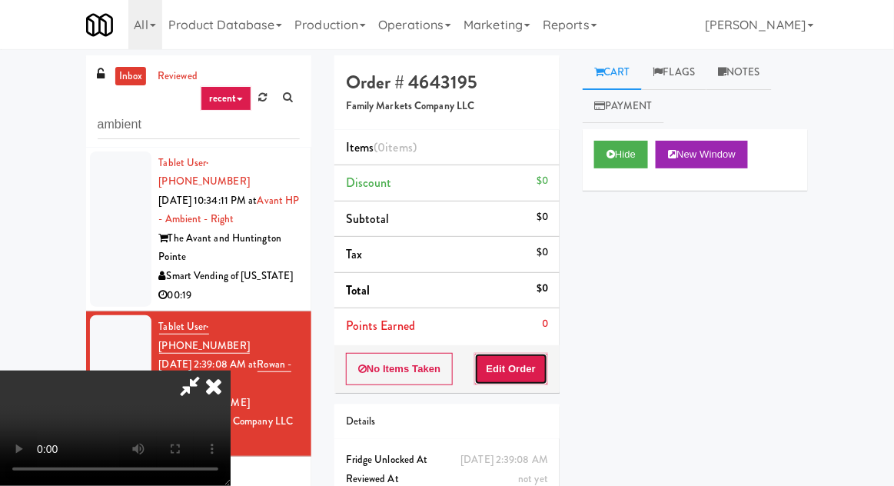
click at [529, 361] on button "Edit Order" at bounding box center [511, 369] width 75 height 32
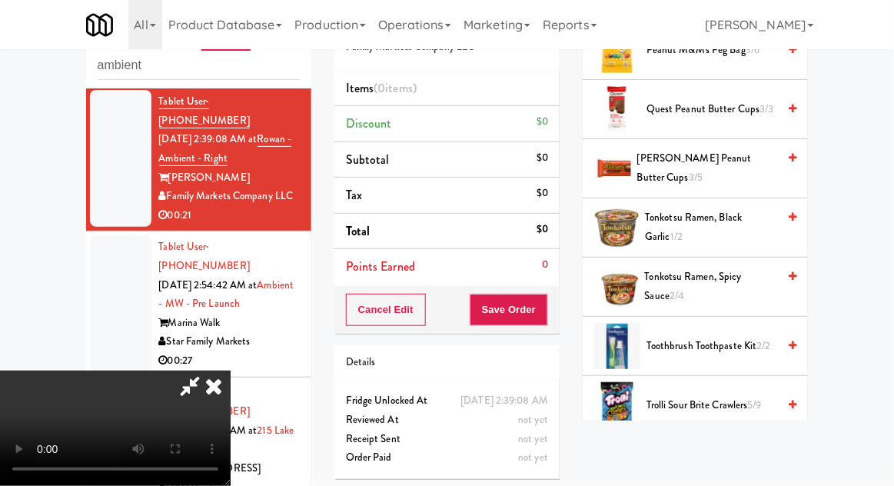
scroll to position [1454, 0]
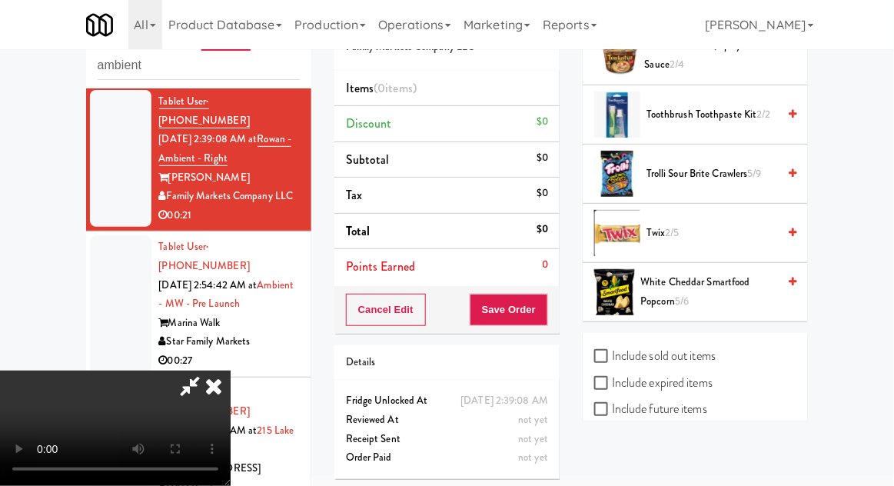
click at [716, 233] on span "Twix 2/5" at bounding box center [712, 233] width 131 height 19
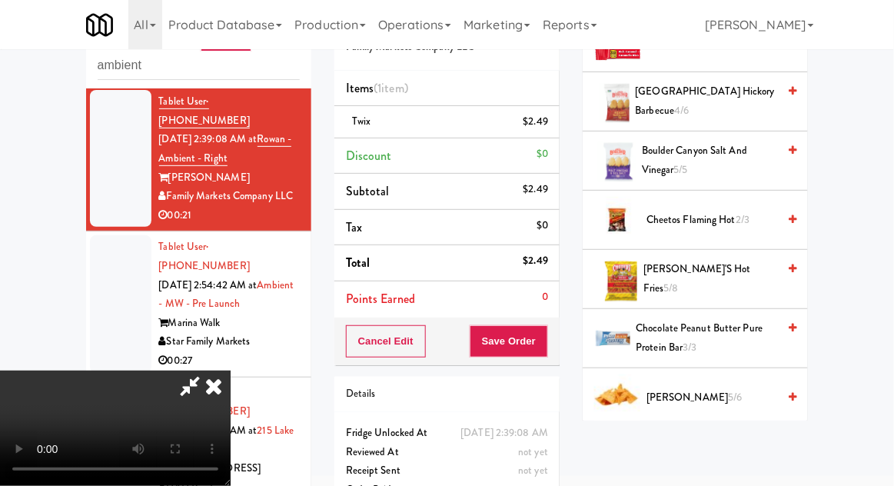
scroll to position [217, 0]
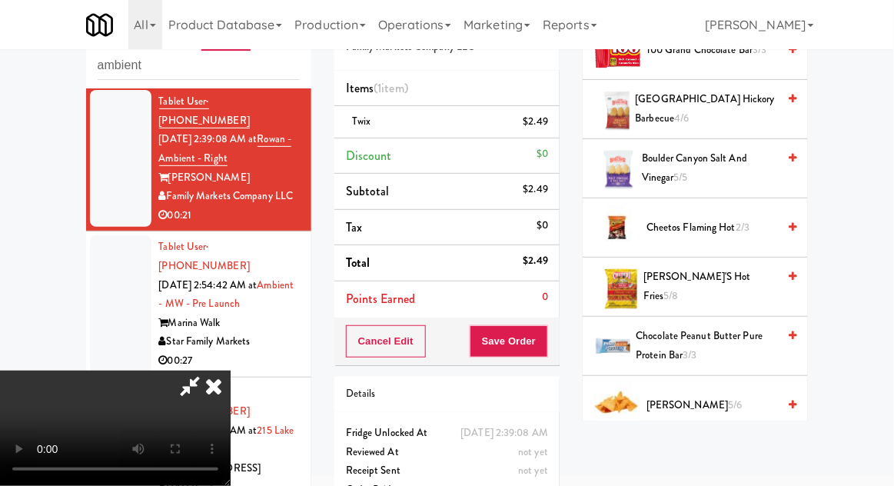
click at [713, 229] on span "Cheetos Flaming Hot 2/3" at bounding box center [712, 227] width 131 height 19
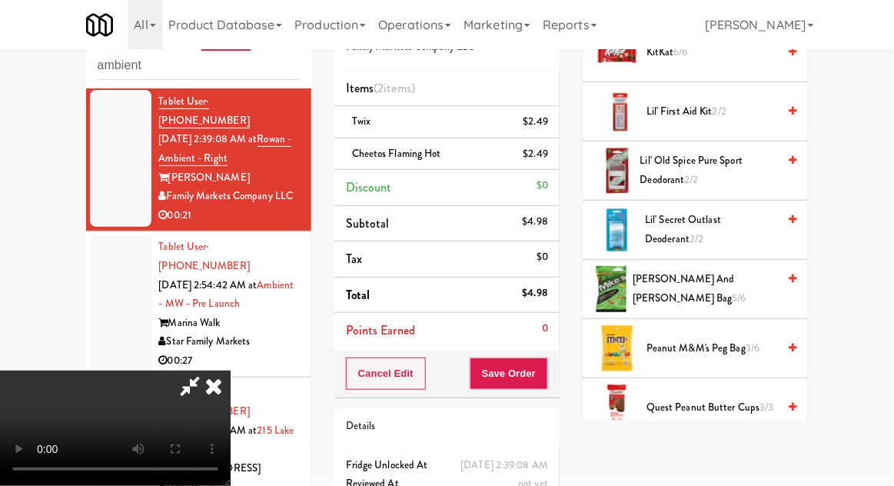
scroll to position [929, 0]
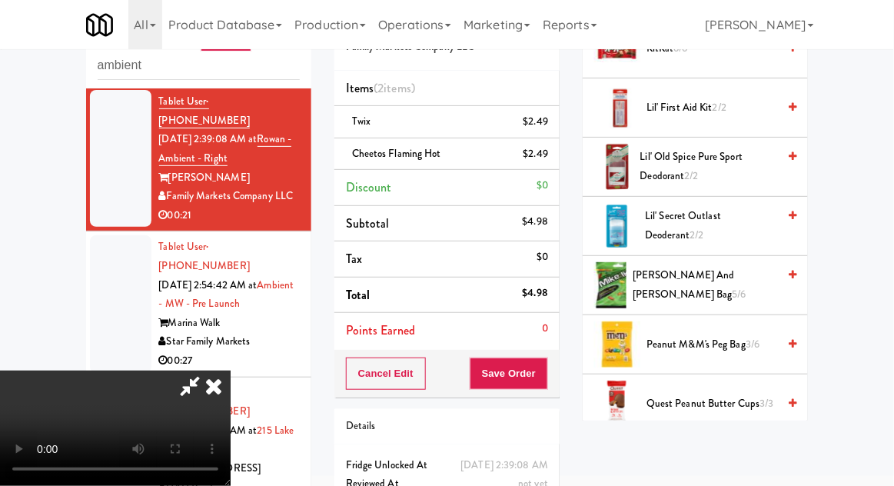
click at [680, 344] on span "Peanut M&M's Peg Bag 3/6" at bounding box center [712, 344] width 131 height 19
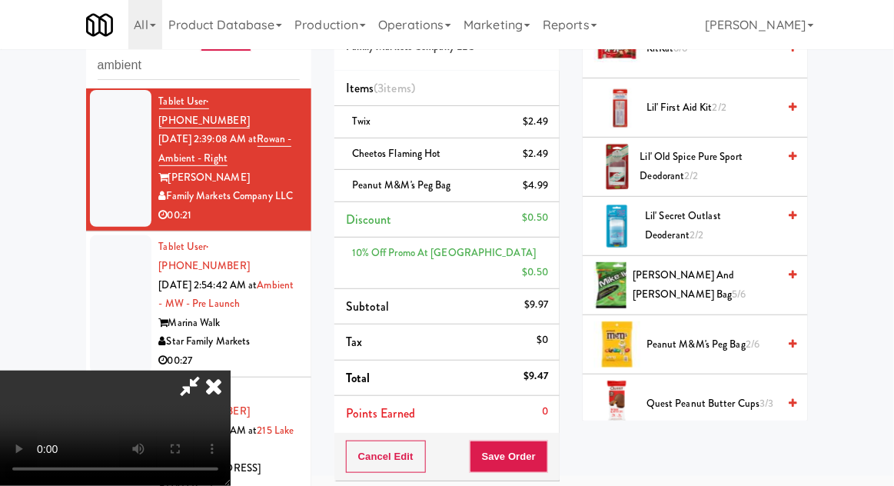
scroll to position [0, 0]
click at [546, 440] on button "Save Order" at bounding box center [509, 456] width 78 height 32
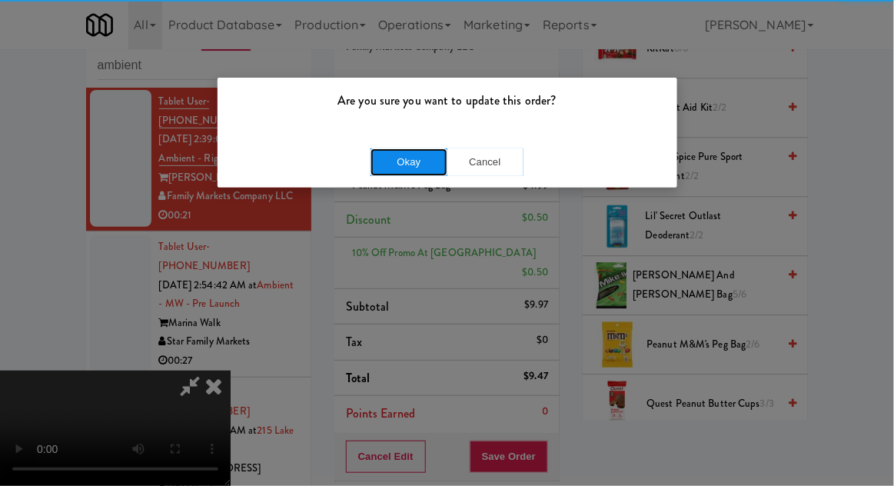
click at [381, 169] on button "Okay" at bounding box center [409, 162] width 77 height 28
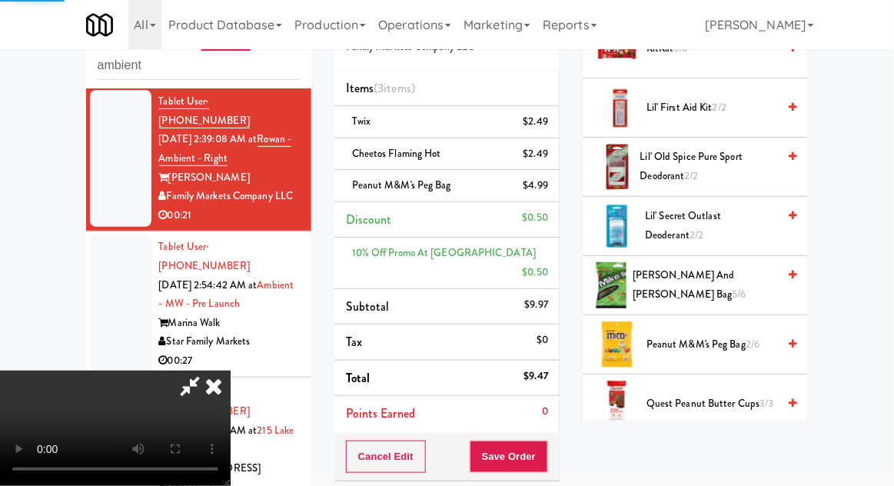
scroll to position [151, 0]
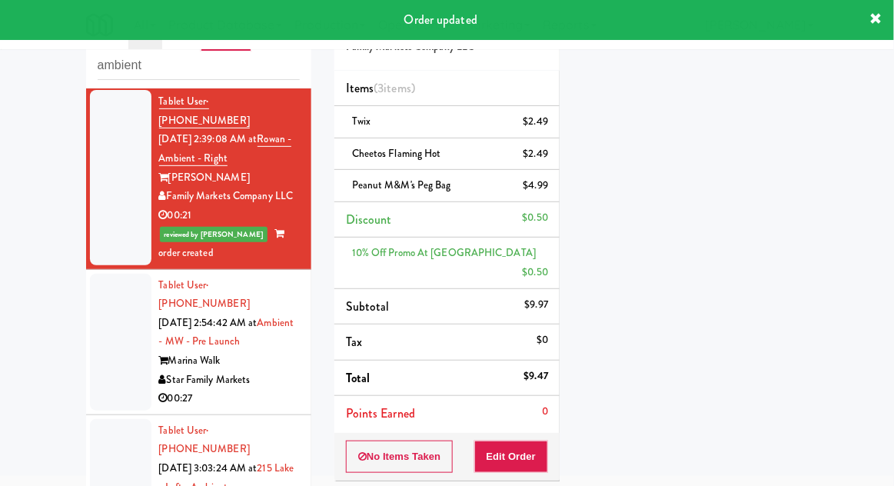
click at [105, 304] on div at bounding box center [120, 342] width 61 height 137
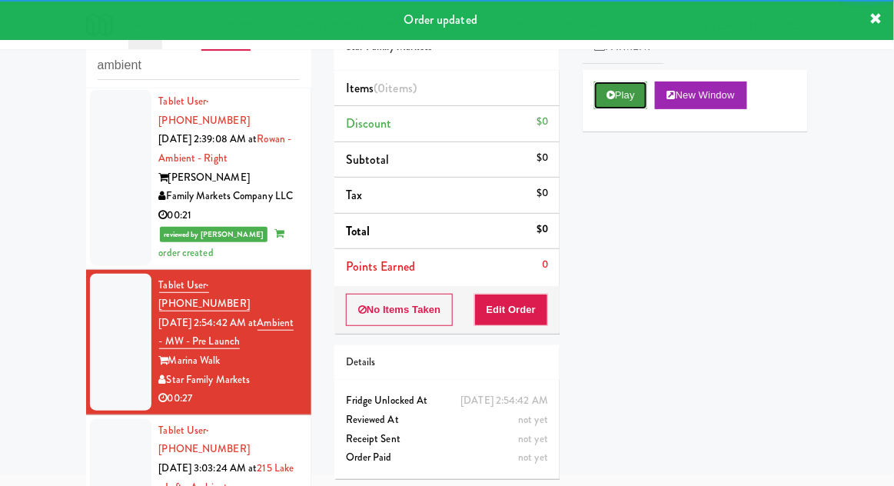
click at [619, 97] on button "Play" at bounding box center [620, 95] width 53 height 28
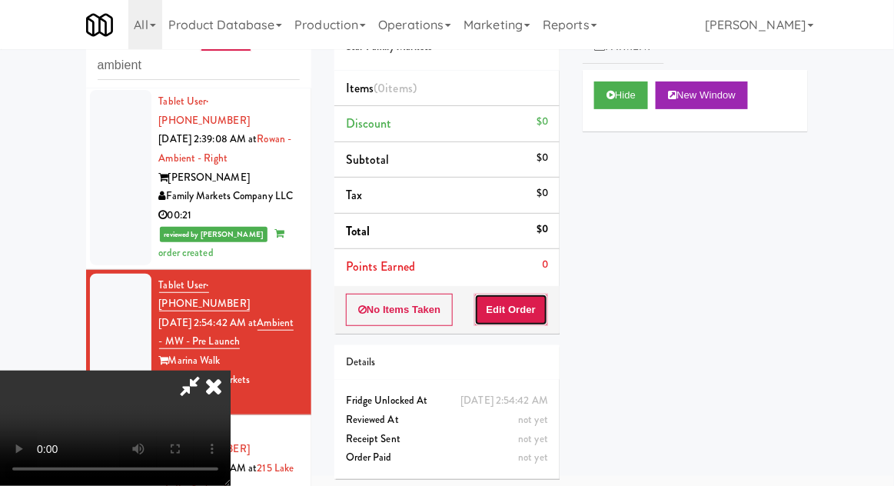
click at [540, 305] on button "Edit Order" at bounding box center [511, 310] width 75 height 32
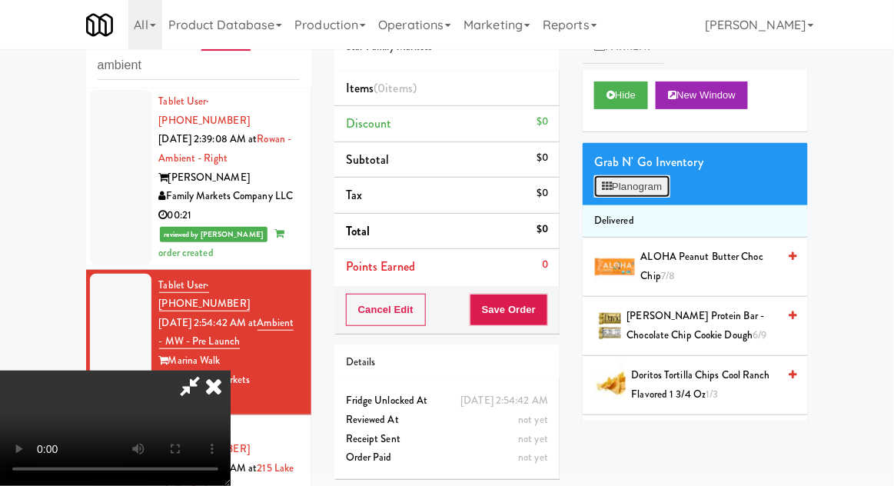
click at [638, 194] on button "Planogram" at bounding box center [631, 186] width 75 height 23
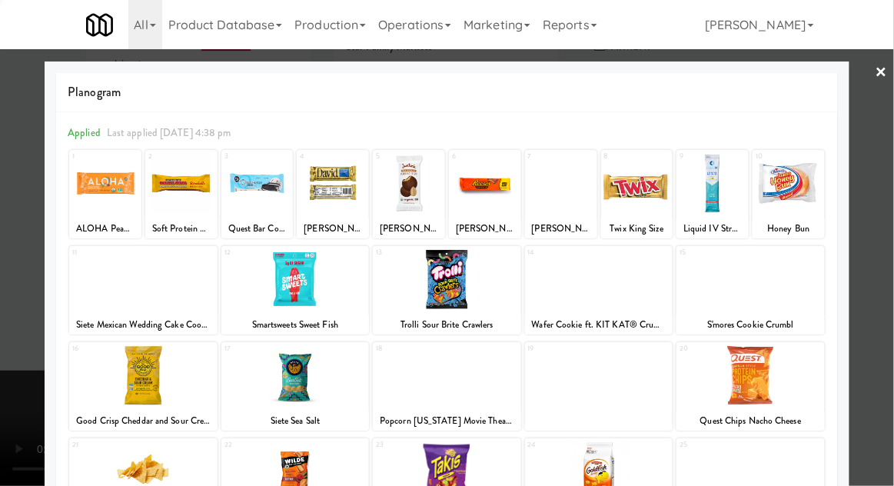
scroll to position [194, 0]
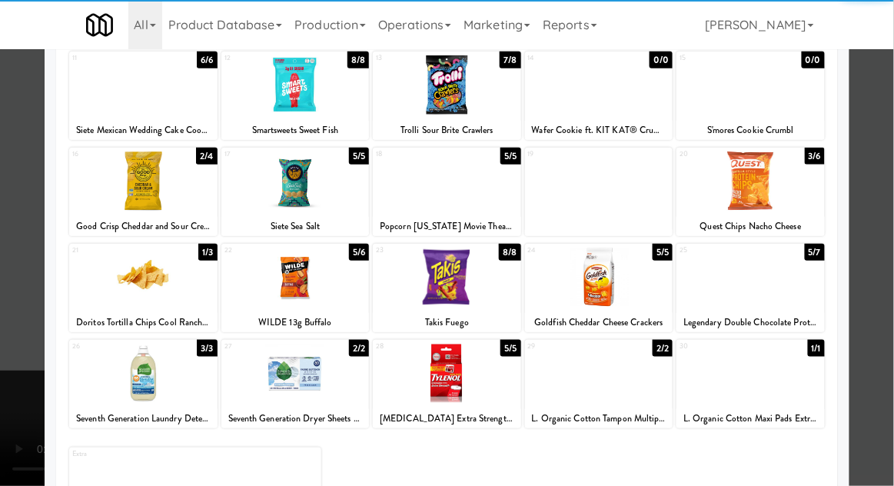
click at [619, 373] on div at bounding box center [599, 373] width 148 height 59
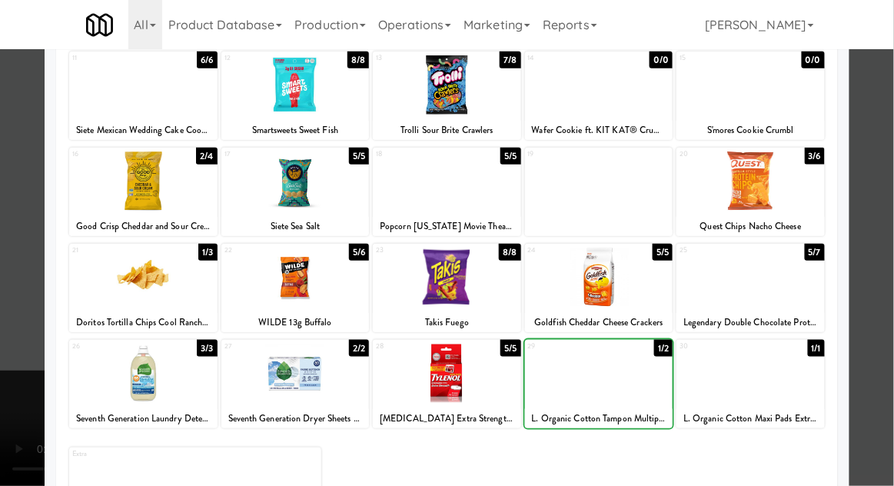
click at [883, 188] on div at bounding box center [447, 243] width 894 height 486
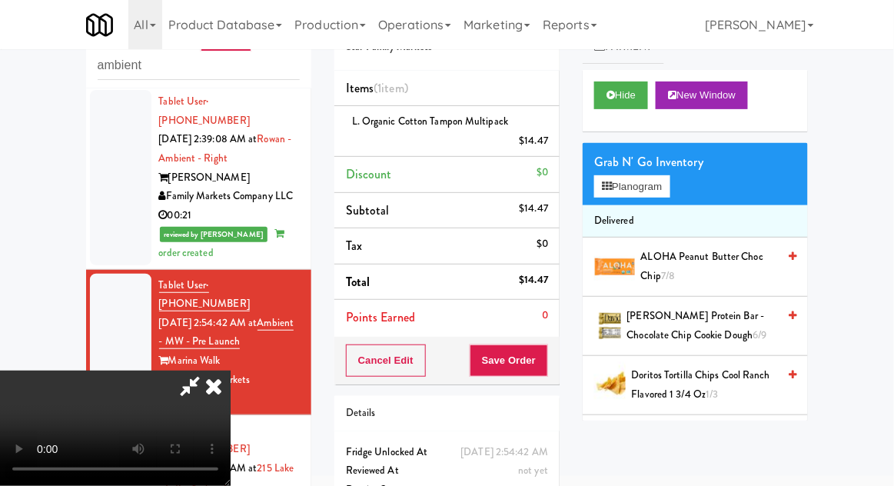
scroll to position [56, 0]
click at [553, 145] on li "L. Organic Cotton Tampon Multipack $14.47" at bounding box center [446, 131] width 225 height 51
click at [550, 142] on icon at bounding box center [550, 146] width 8 height 10
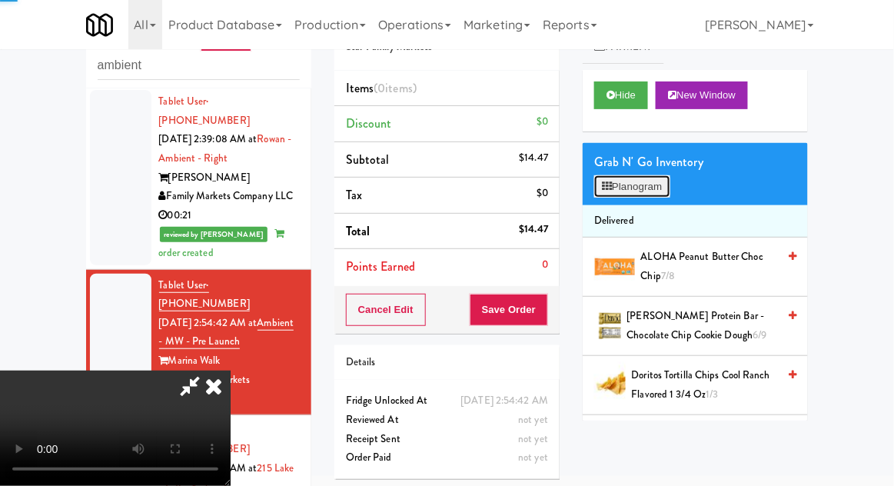
click at [653, 175] on button "Planogram" at bounding box center [631, 186] width 75 height 23
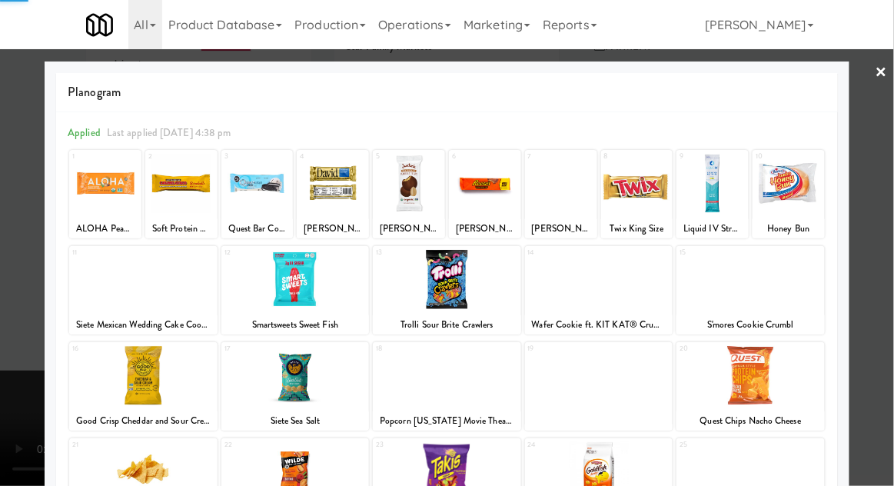
scroll to position [194, 0]
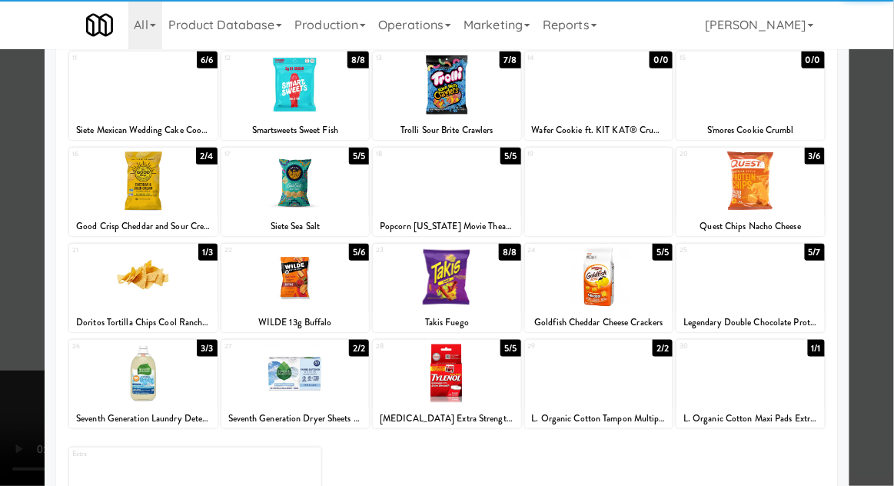
click at [779, 302] on div at bounding box center [750, 277] width 148 height 59
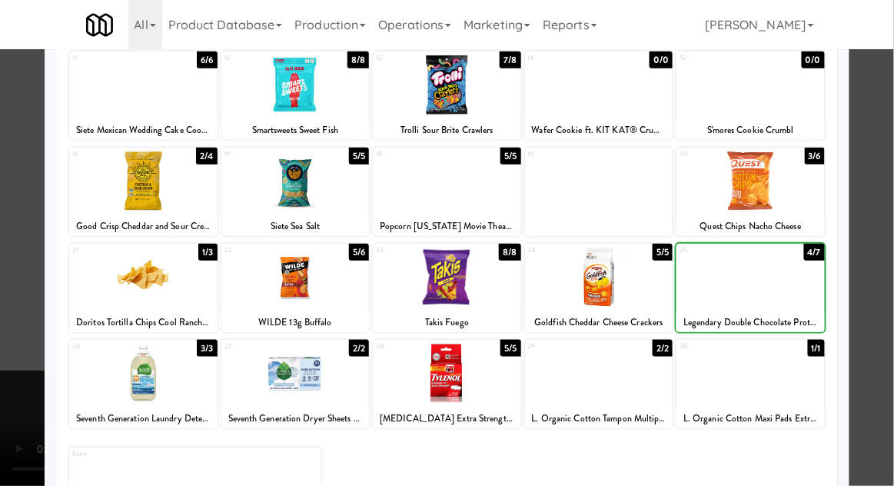
click at [884, 213] on div at bounding box center [447, 243] width 894 height 486
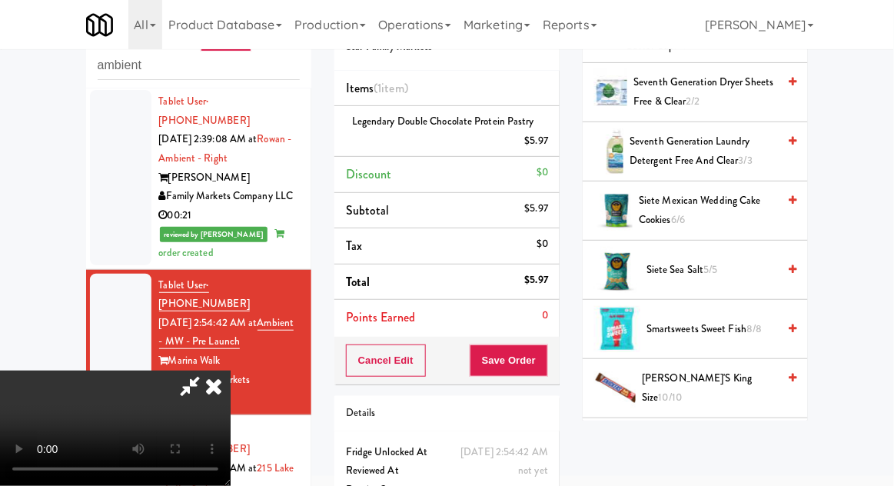
scroll to position [1514, 0]
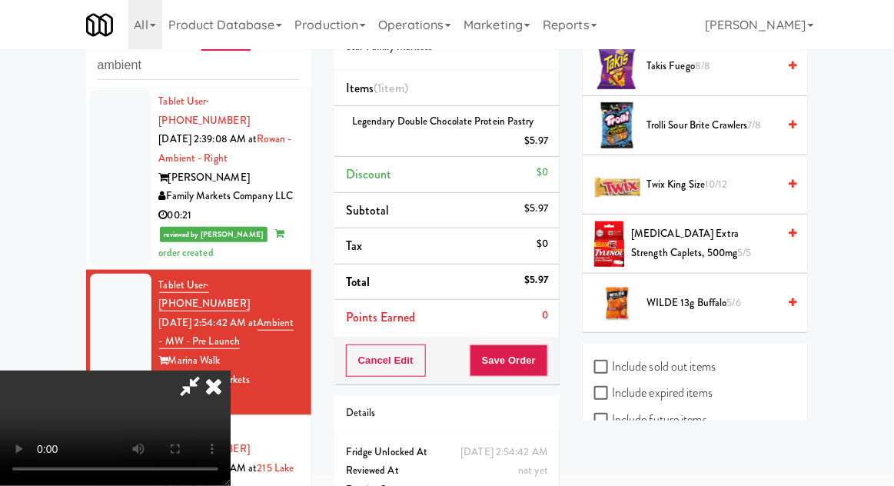
click at [692, 294] on span "WILDE 13g Buffalo 5/6" at bounding box center [712, 303] width 131 height 19
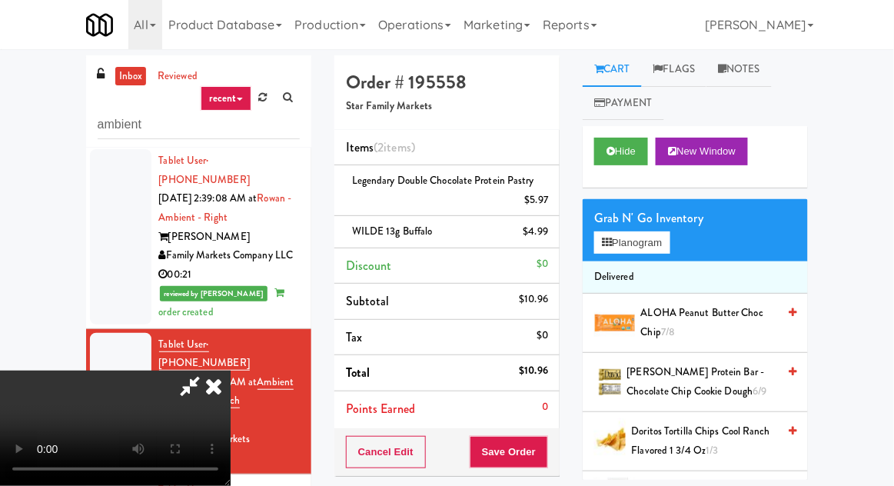
scroll to position [0, 0]
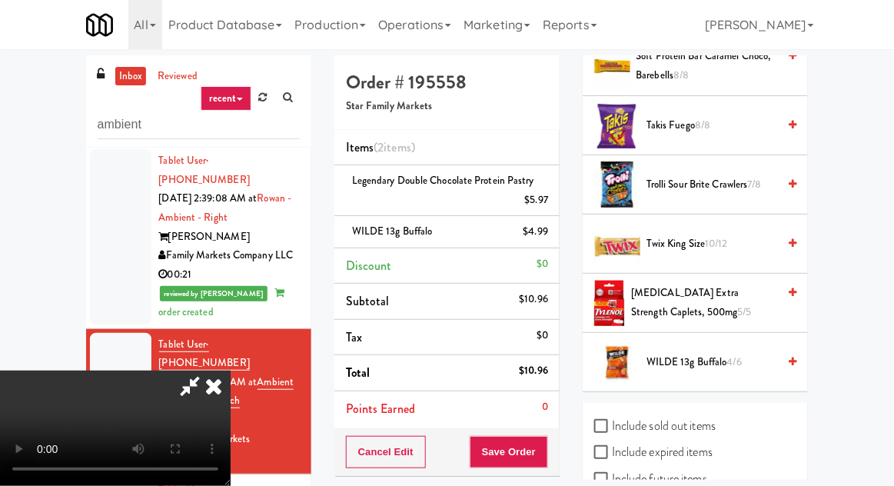
click at [653, 414] on label "Include sold out items" at bounding box center [654, 425] width 121 height 23
click at [612, 420] on input "Include sold out items" at bounding box center [603, 426] width 18 height 12
checkbox input "true"
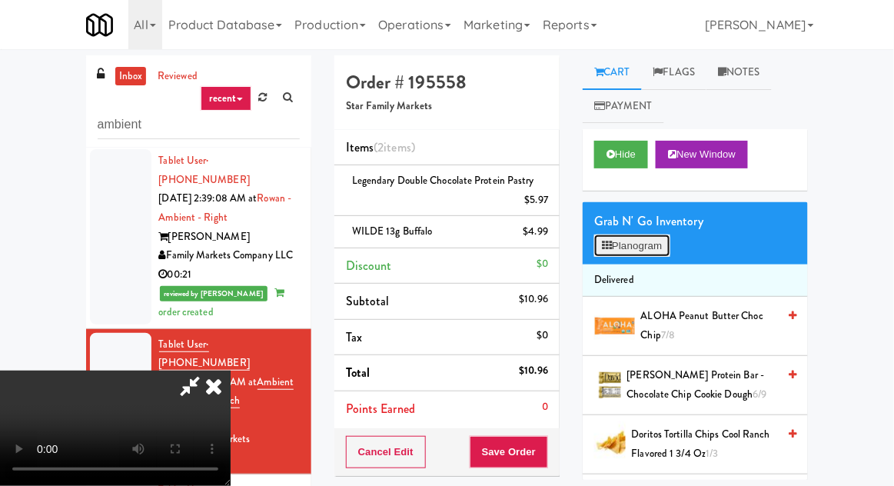
click at [665, 238] on button "Planogram" at bounding box center [631, 245] width 75 height 23
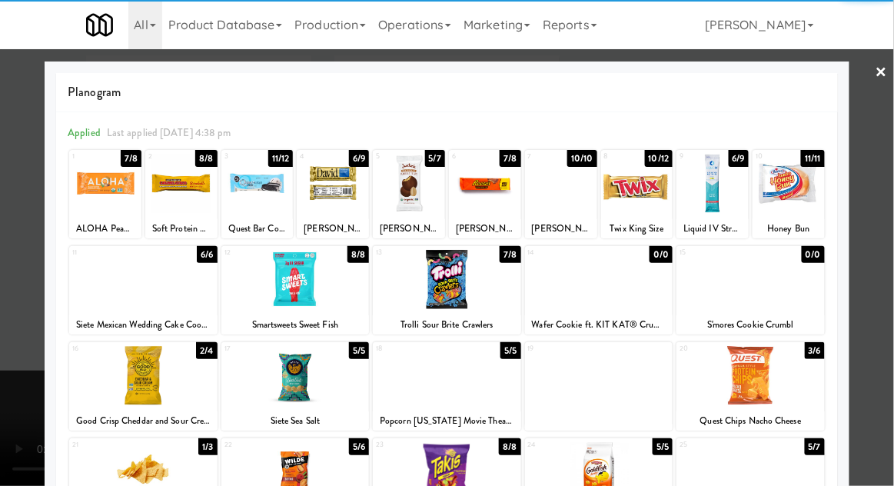
click at [627, 305] on div at bounding box center [599, 279] width 148 height 59
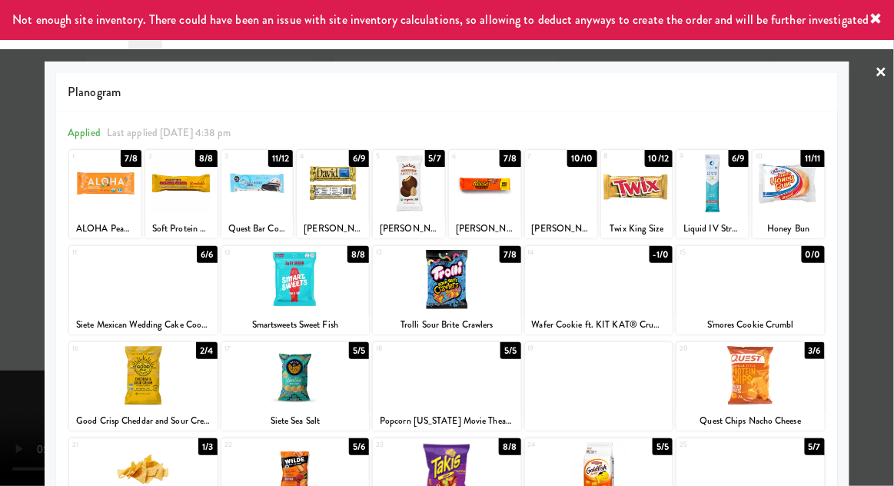
click at [866, 191] on div at bounding box center [447, 243] width 894 height 486
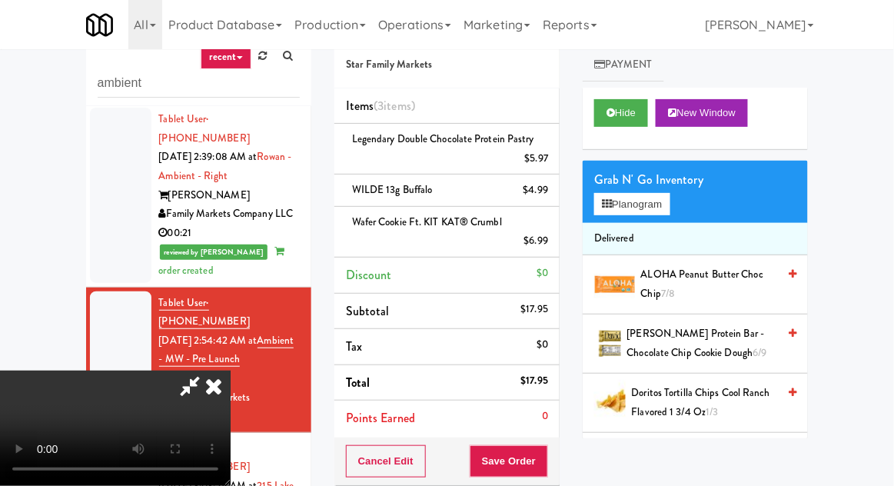
click at [689, 284] on span "ALOHA Peanut Butter Choc Chip 7/8" at bounding box center [709, 284] width 137 height 38
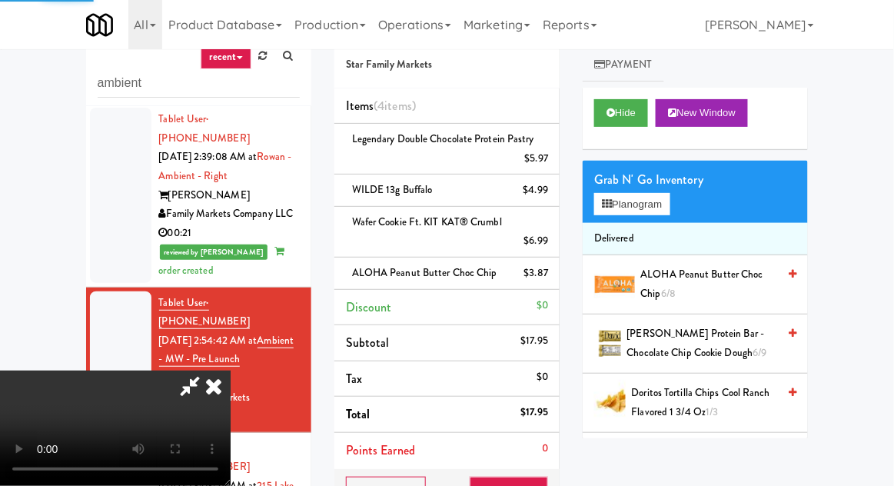
click at [557, 485] on div "Cancel Edit Save Order" at bounding box center [446, 493] width 225 height 48
click at [540, 485] on button "Save Order" at bounding box center [509, 493] width 78 height 32
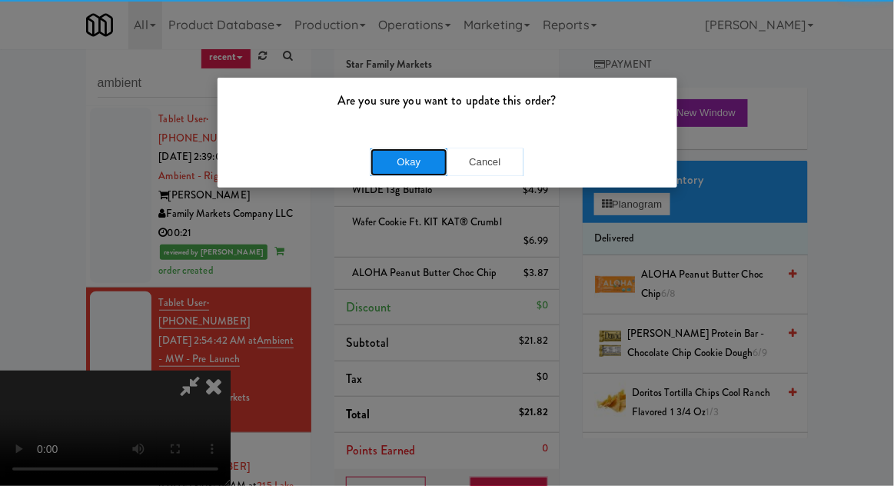
click at [378, 167] on button "Okay" at bounding box center [409, 162] width 77 height 28
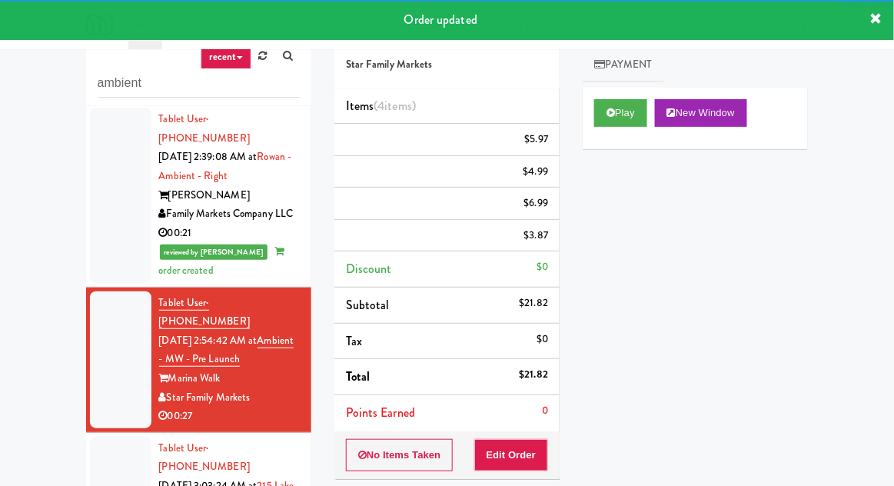
scroll to position [248, 0]
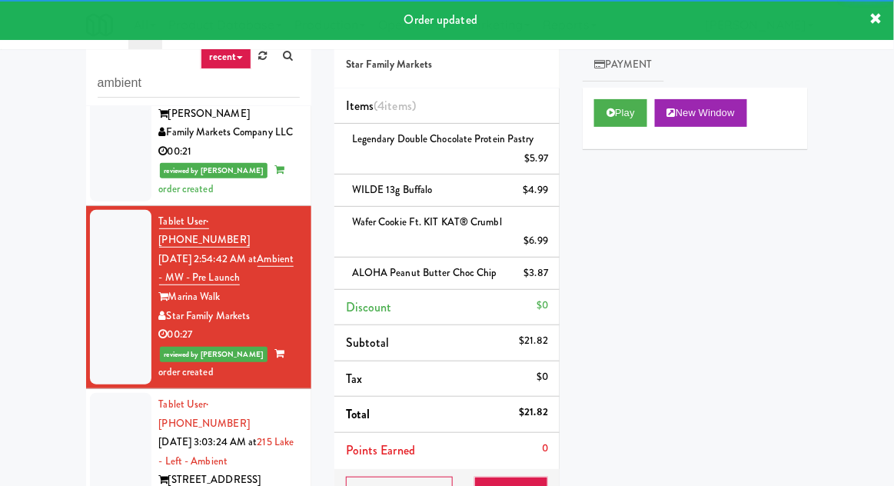
click at [108, 393] on div at bounding box center [120, 461] width 61 height 137
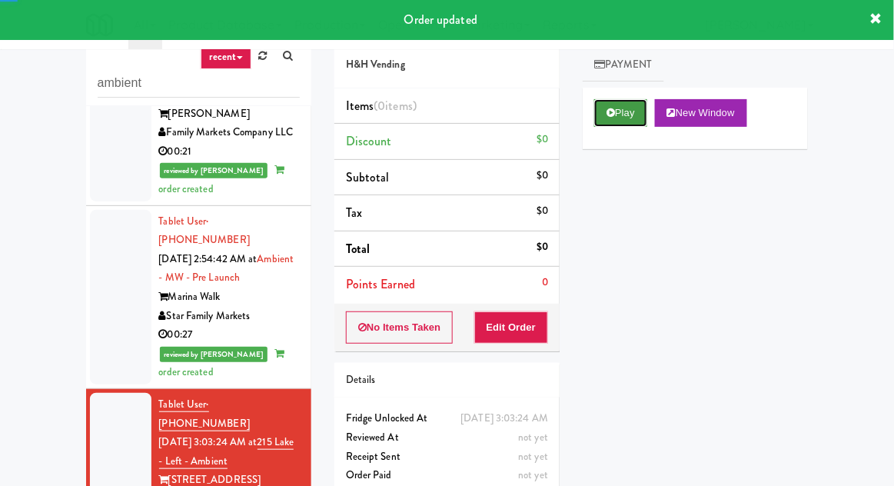
click at [630, 125] on button "Play" at bounding box center [620, 113] width 53 height 28
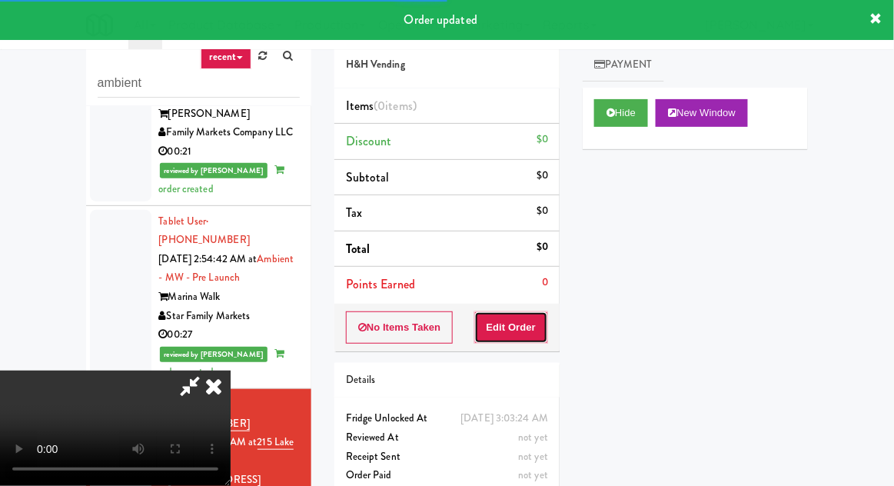
click at [525, 338] on button "Edit Order" at bounding box center [511, 327] width 75 height 32
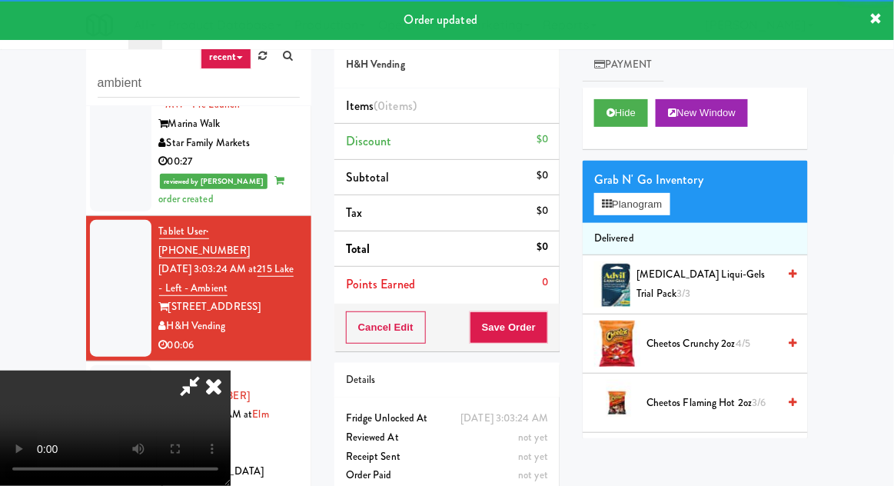
scroll to position [425, 0]
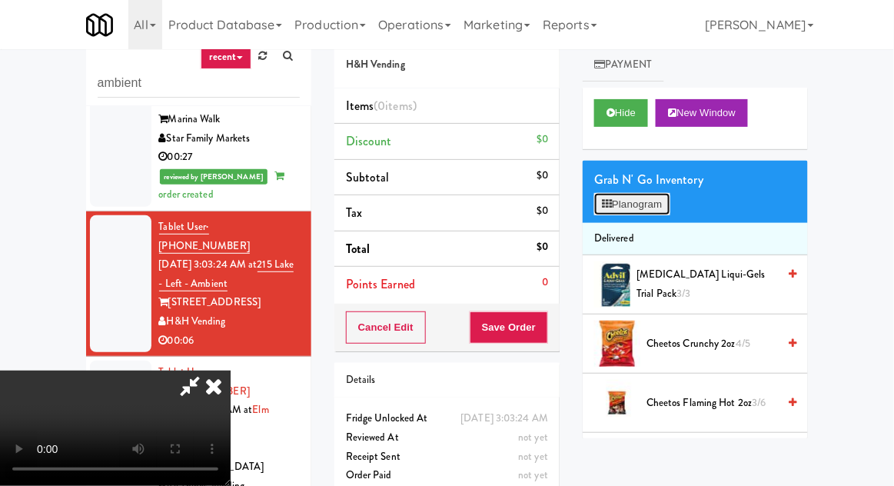
click at [659, 208] on button "Planogram" at bounding box center [631, 204] width 75 height 23
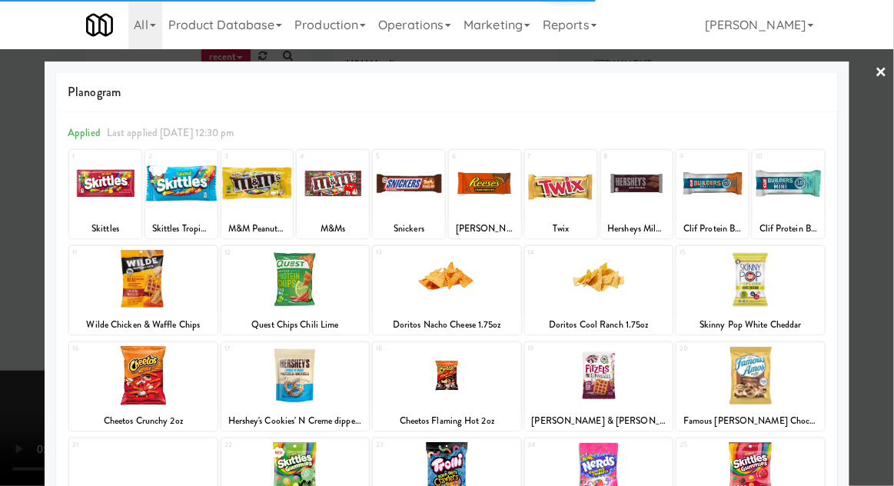
click at [613, 381] on div at bounding box center [599, 375] width 148 height 59
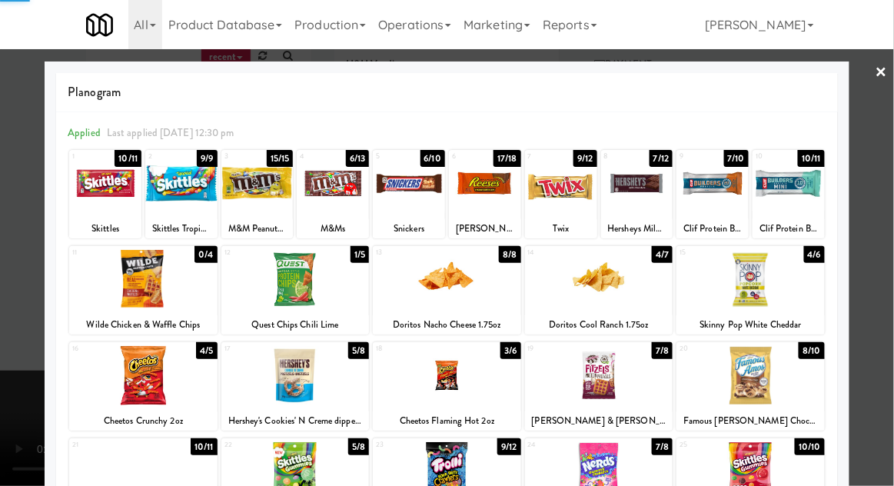
click at [891, 201] on div at bounding box center [447, 243] width 894 height 486
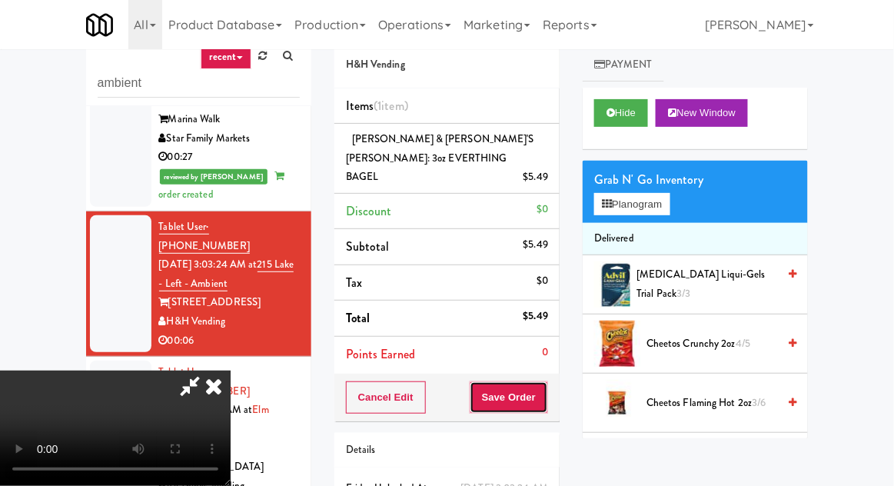
click at [543, 381] on button "Save Order" at bounding box center [509, 397] width 78 height 32
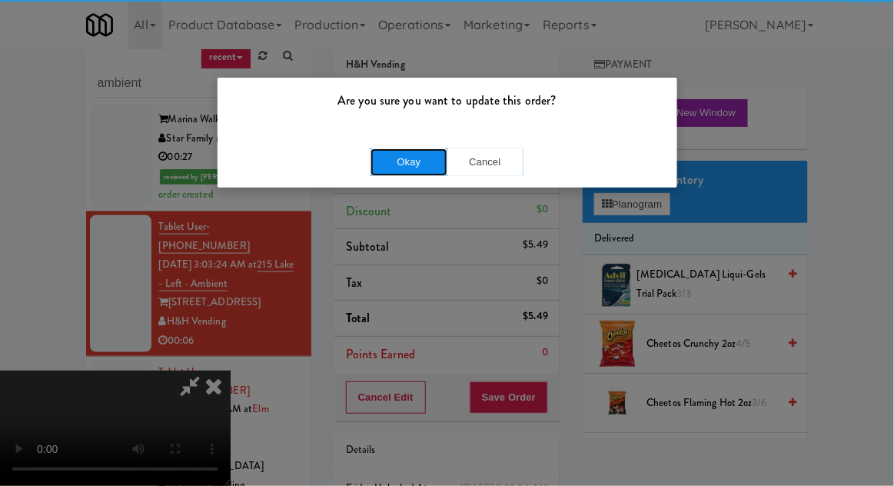
click at [378, 162] on button "Okay" at bounding box center [409, 162] width 77 height 28
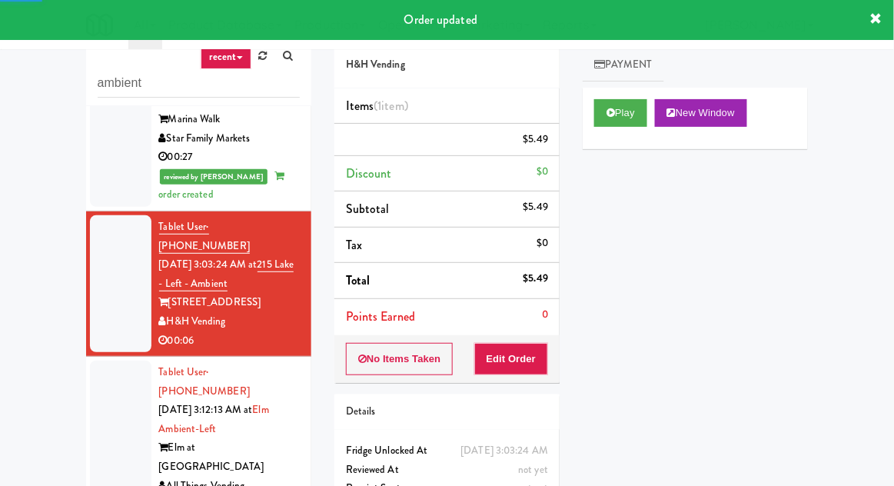
click at [112, 394] on div at bounding box center [120, 439] width 61 height 156
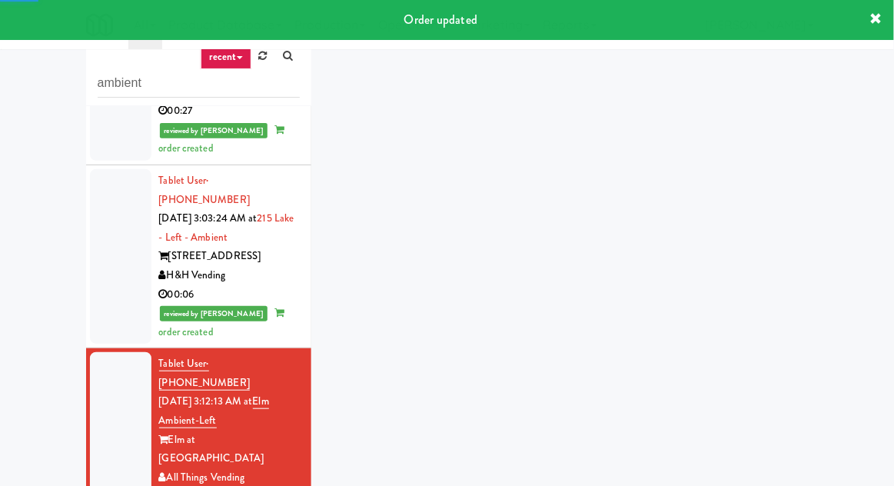
scroll to position [472, 0]
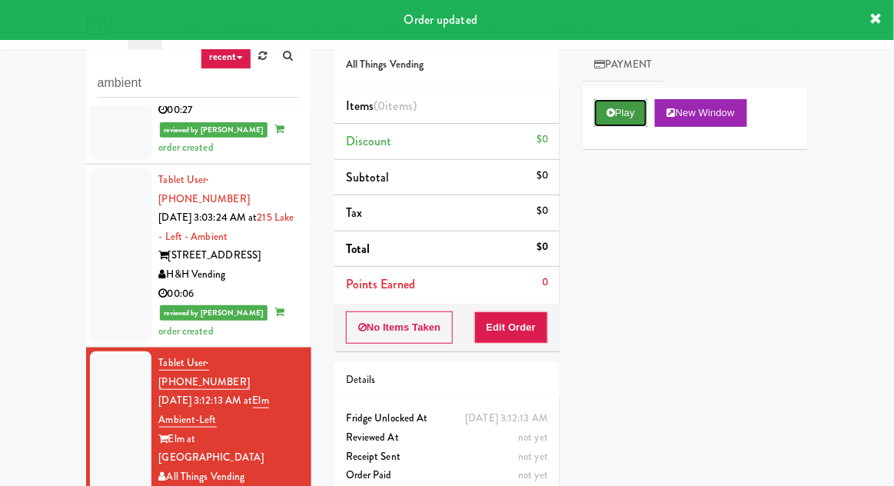
click at [615, 123] on button "Play" at bounding box center [620, 113] width 53 height 28
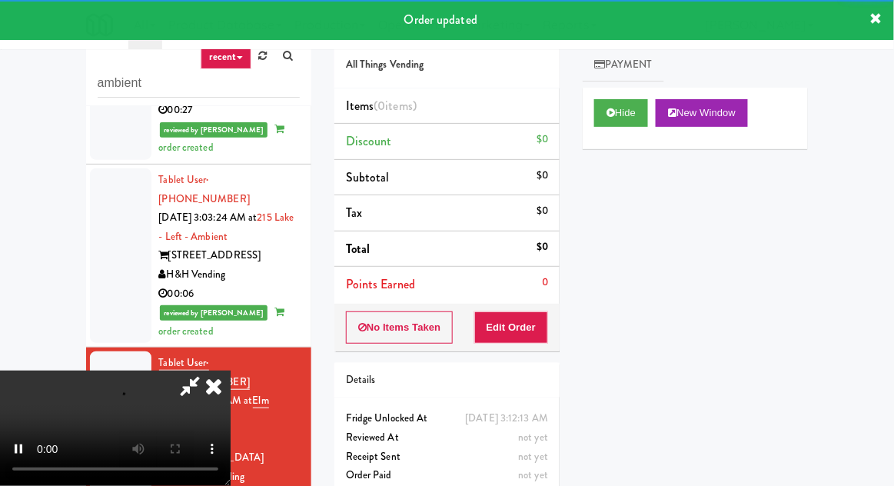
click at [485, 381] on div "Details" at bounding box center [447, 380] width 202 height 19
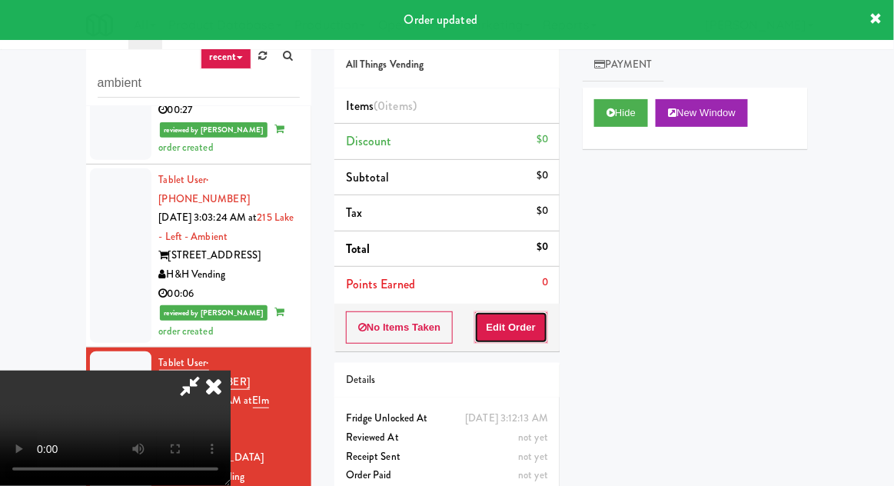
click at [515, 328] on button "Edit Order" at bounding box center [511, 327] width 75 height 32
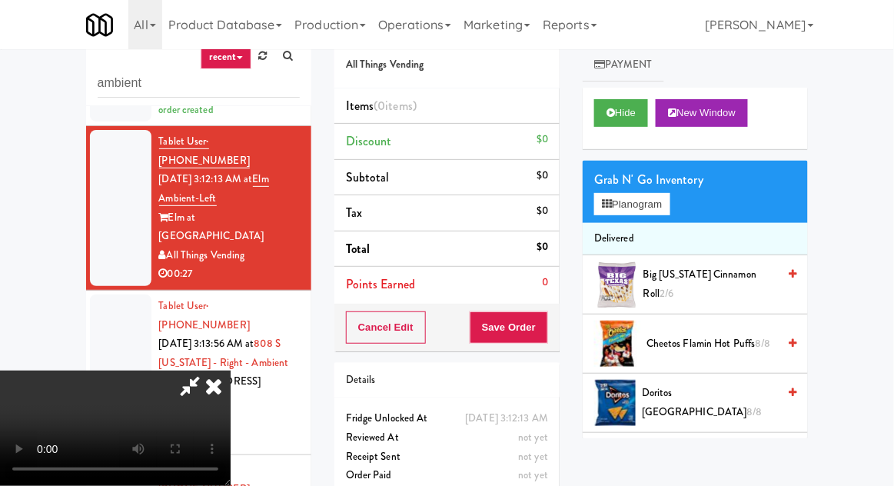
scroll to position [0, 0]
click at [670, 399] on span "Doritos Cool Ranch 8/8" at bounding box center [709, 403] width 135 height 38
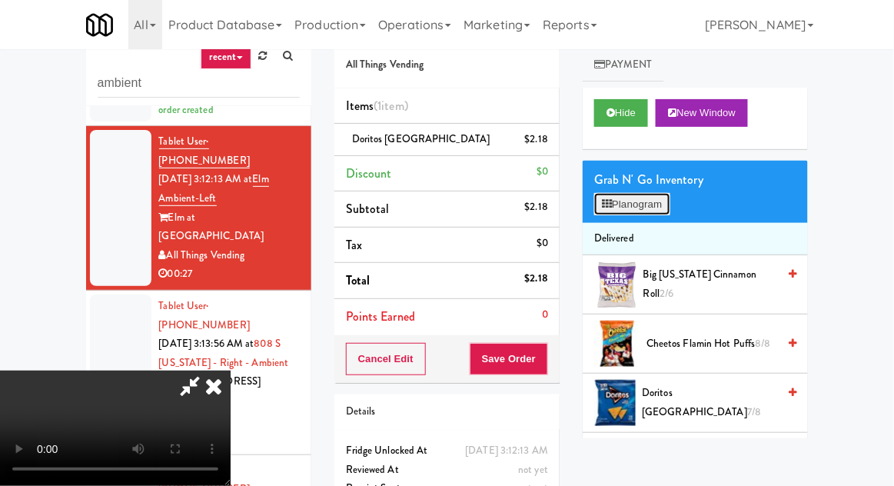
click at [648, 208] on button "Planogram" at bounding box center [631, 204] width 75 height 23
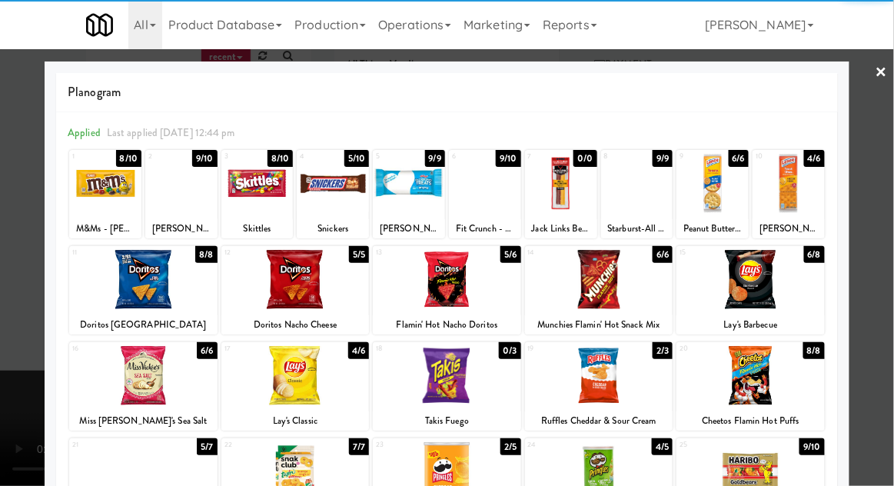
click at [751, 287] on div at bounding box center [750, 279] width 148 height 59
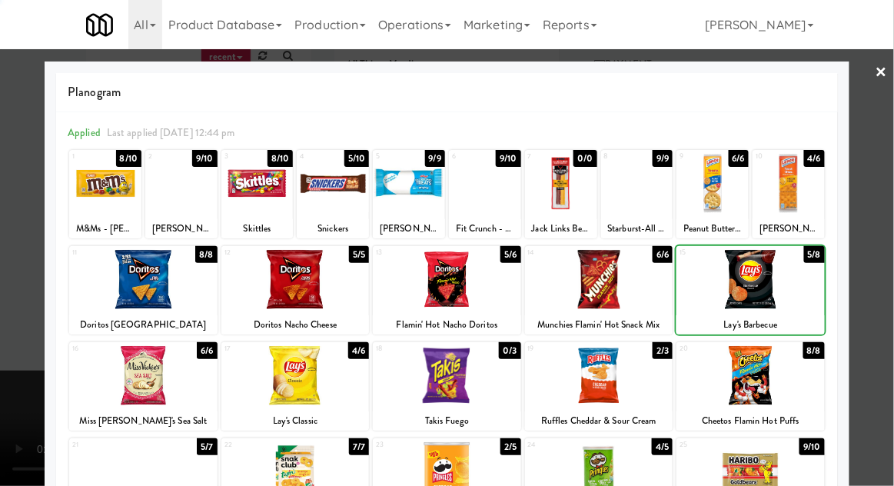
click at [890, 218] on div at bounding box center [447, 243] width 894 height 486
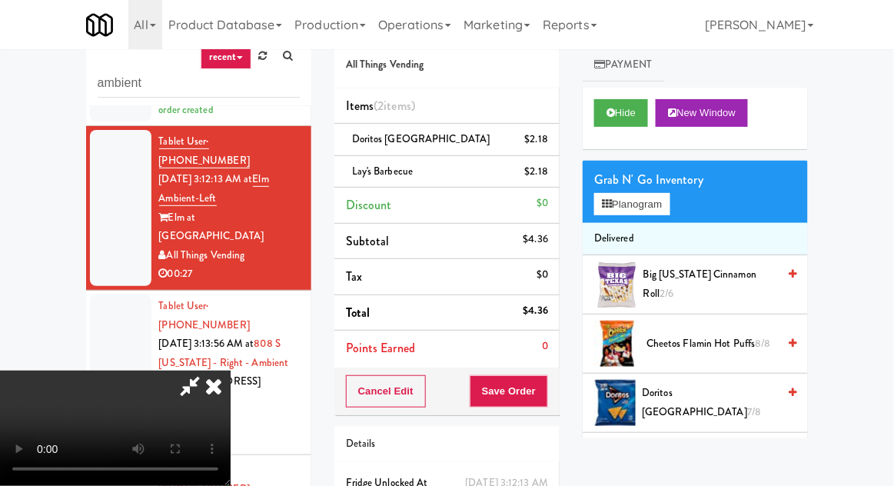
click at [557, 384] on div "Cancel Edit Save Order" at bounding box center [446, 391] width 225 height 48
click at [541, 391] on button "Save Order" at bounding box center [509, 391] width 78 height 32
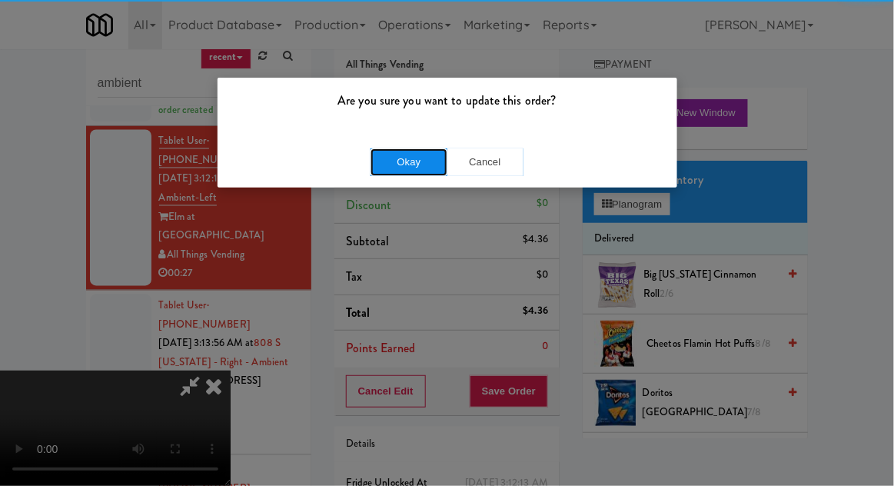
click at [373, 167] on button "Okay" at bounding box center [409, 162] width 77 height 28
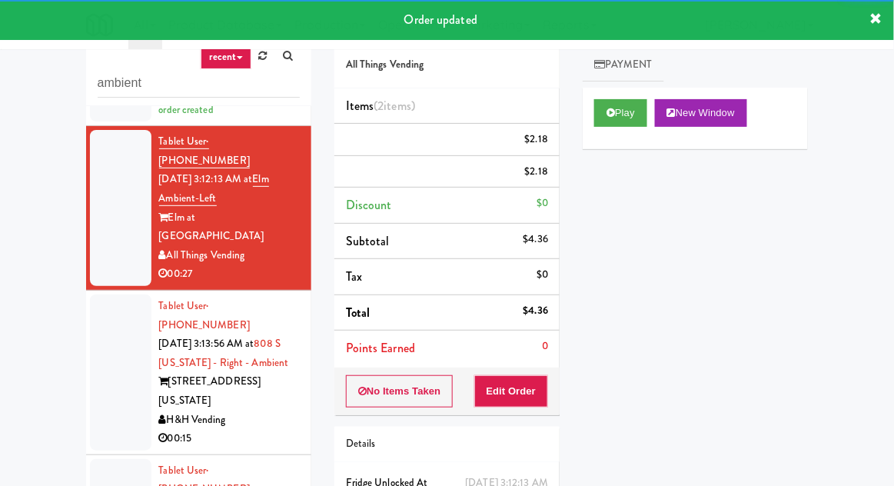
click at [107, 294] on div at bounding box center [120, 372] width 61 height 156
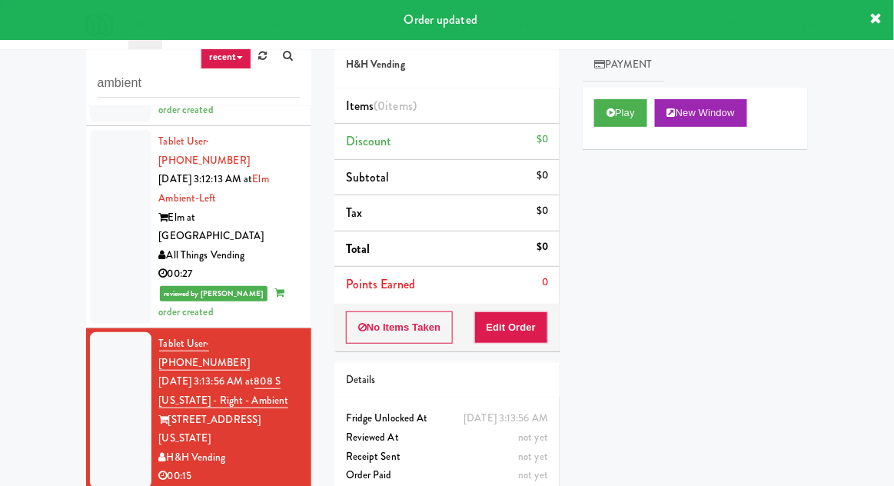
click at [600, 135] on div "Play New Window" at bounding box center [695, 118] width 225 height 61
click at [616, 120] on button "Play" at bounding box center [620, 113] width 53 height 28
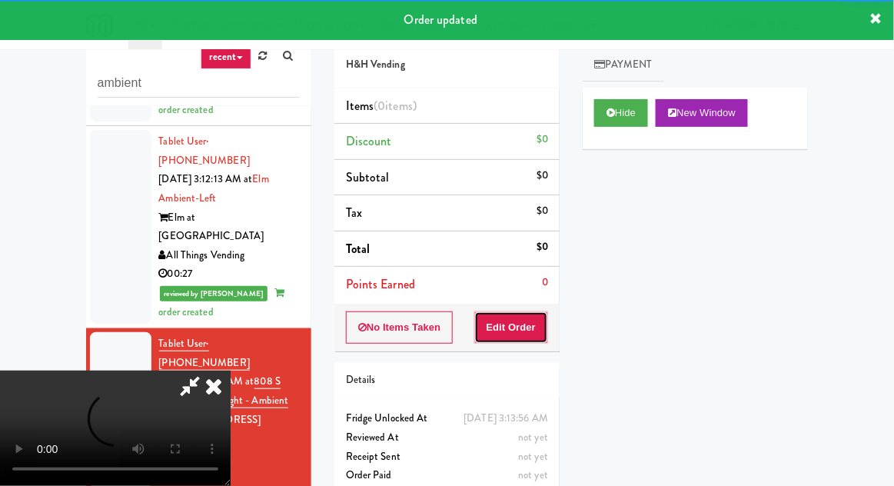
click at [535, 336] on button "Edit Order" at bounding box center [511, 327] width 75 height 32
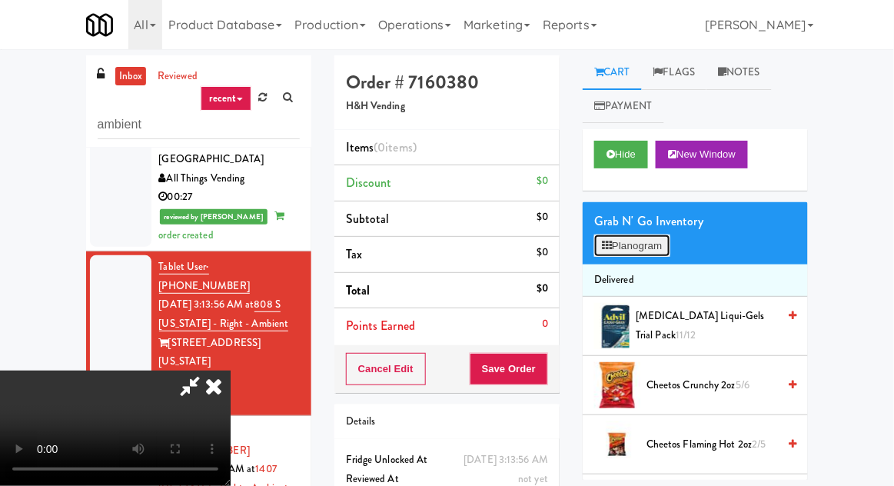
click at [624, 253] on button "Planogram" at bounding box center [631, 245] width 75 height 23
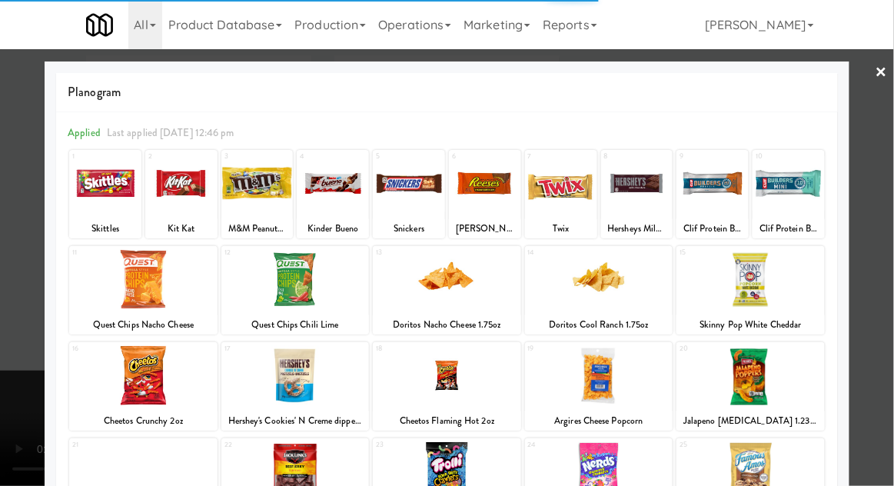
click at [756, 396] on div at bounding box center [750, 375] width 148 height 59
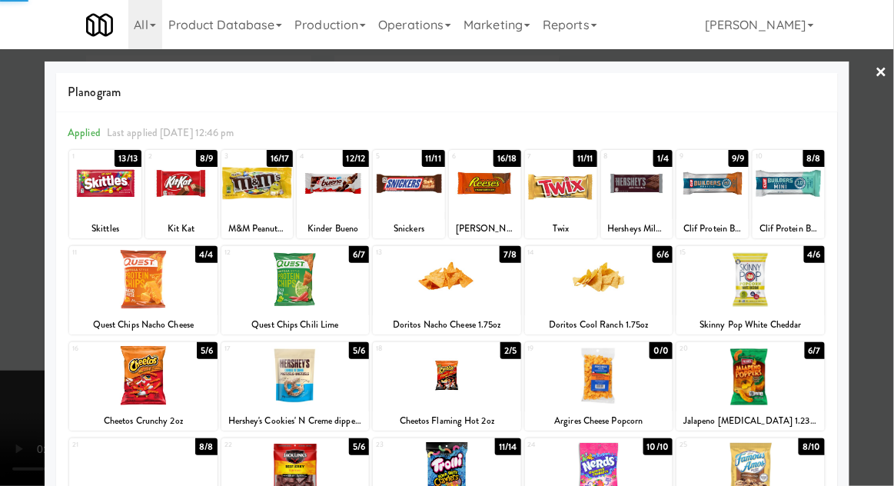
click at [879, 168] on div at bounding box center [447, 243] width 894 height 486
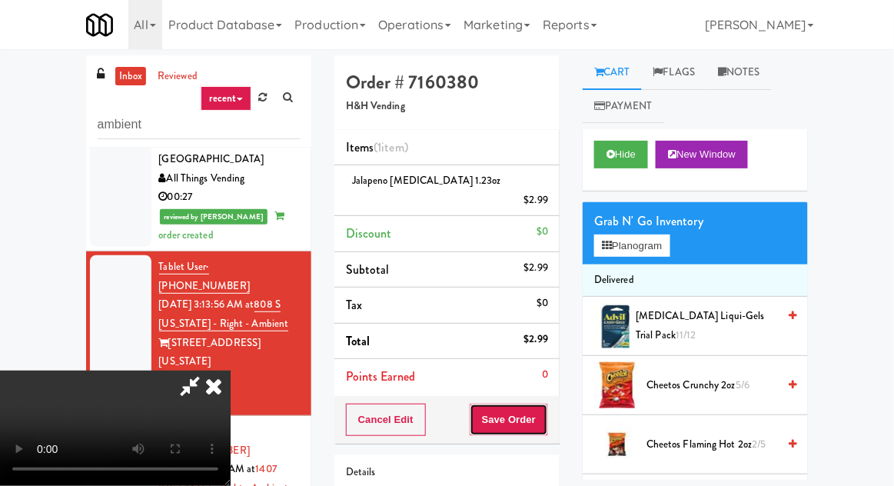
click at [548, 404] on button "Save Order" at bounding box center [509, 420] width 78 height 32
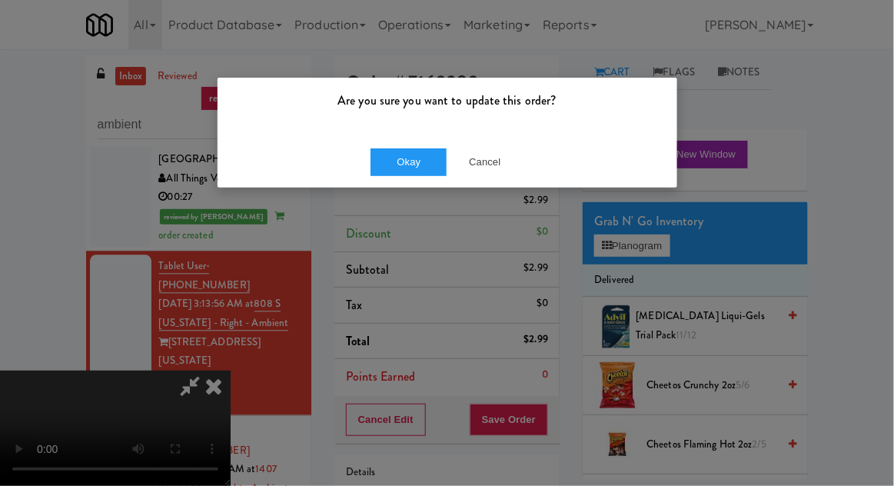
click at [496, 186] on div "Okay Cancel" at bounding box center [448, 162] width 460 height 52
click at [464, 165] on button "Cancel" at bounding box center [485, 162] width 77 height 28
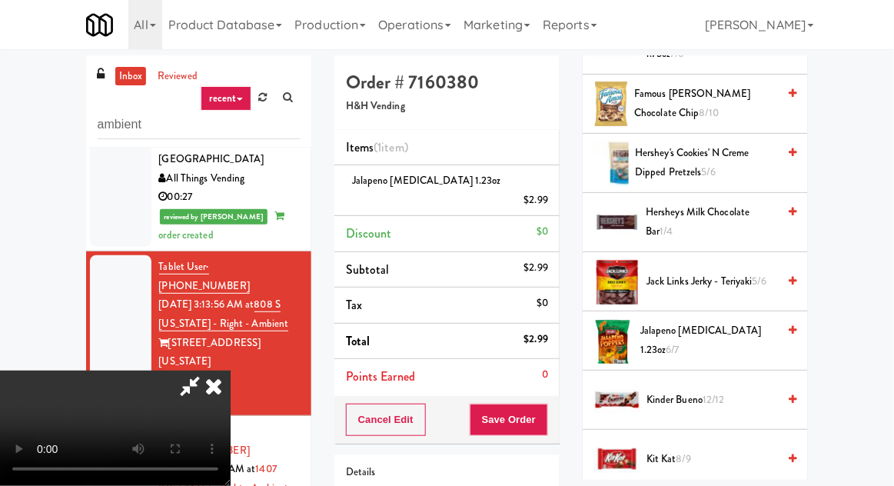
scroll to position [767, 0]
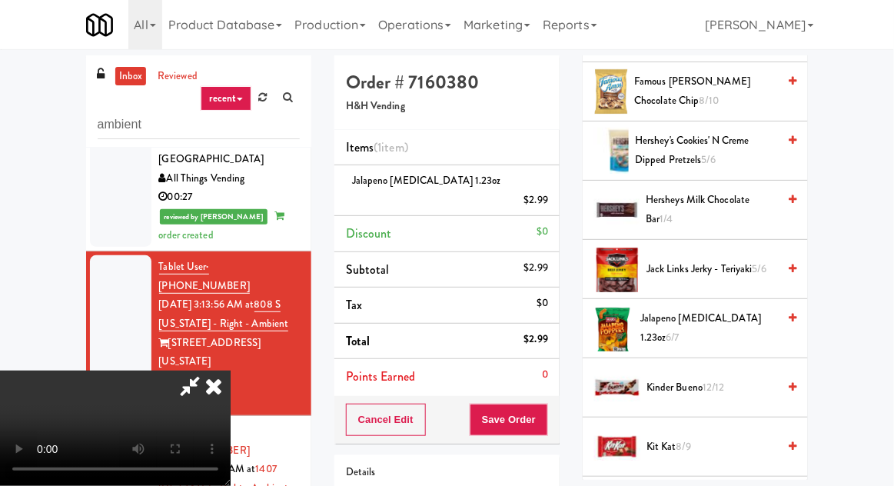
click at [673, 266] on span "Jack Links Jerky - Teriyaki 5/6" at bounding box center [712, 269] width 131 height 19
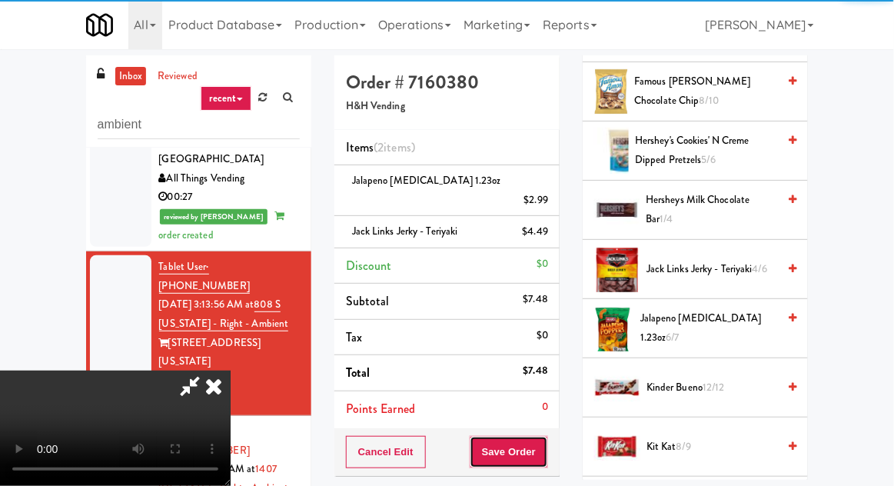
click at [548, 440] on button "Save Order" at bounding box center [509, 452] width 78 height 32
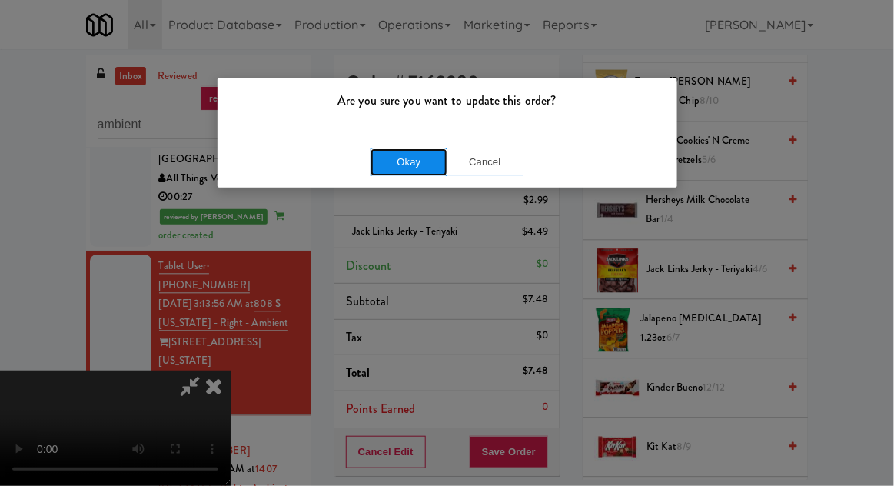
click at [391, 152] on button "Okay" at bounding box center [409, 162] width 77 height 28
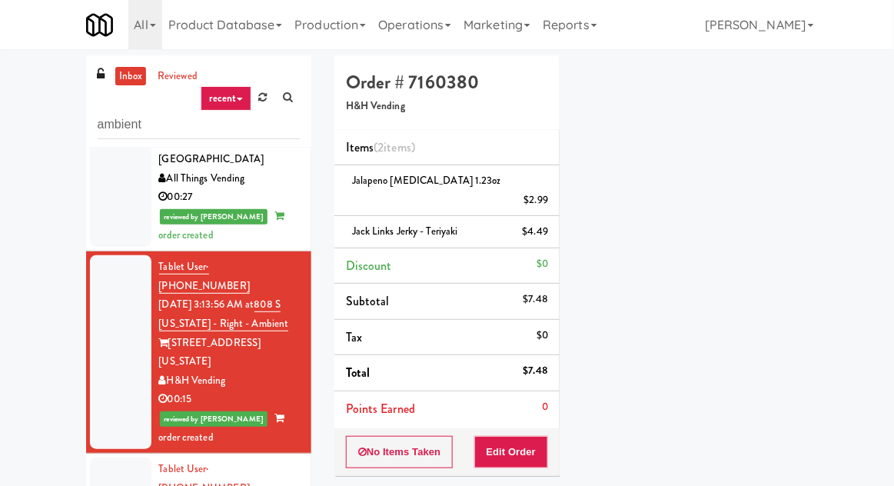
scroll to position [151, 0]
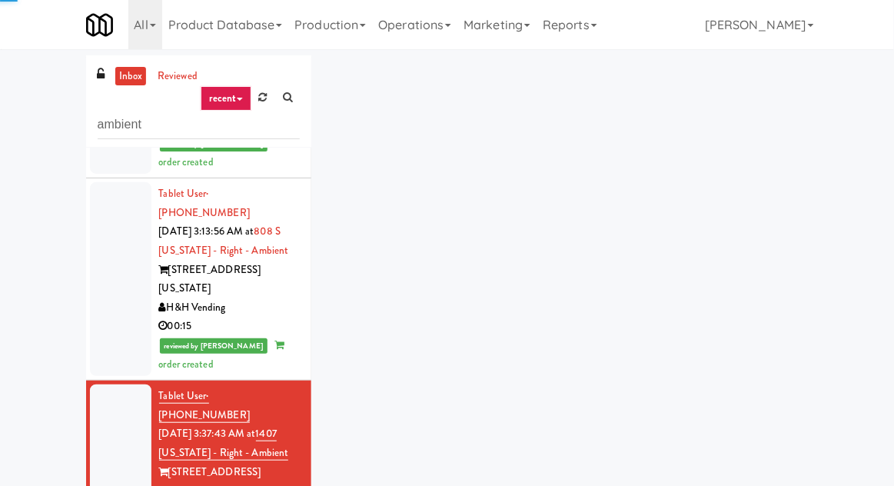
scroll to position [904, 0]
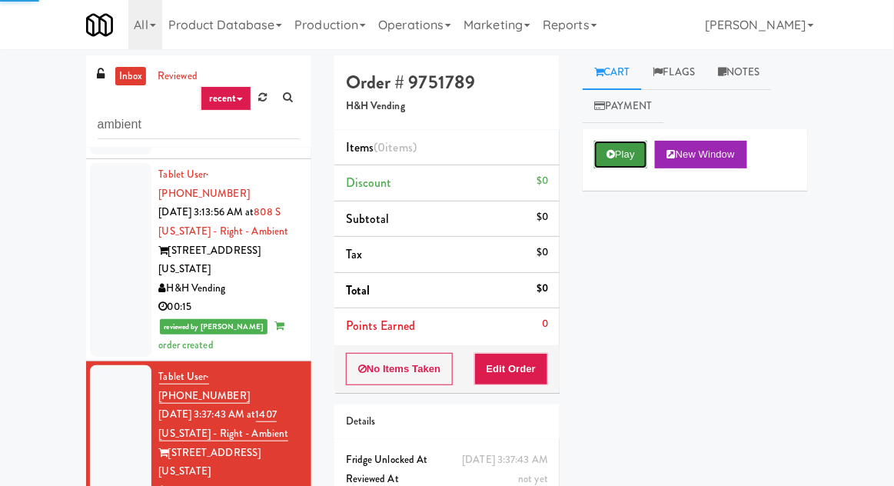
click at [617, 149] on button "Play" at bounding box center [620, 155] width 53 height 28
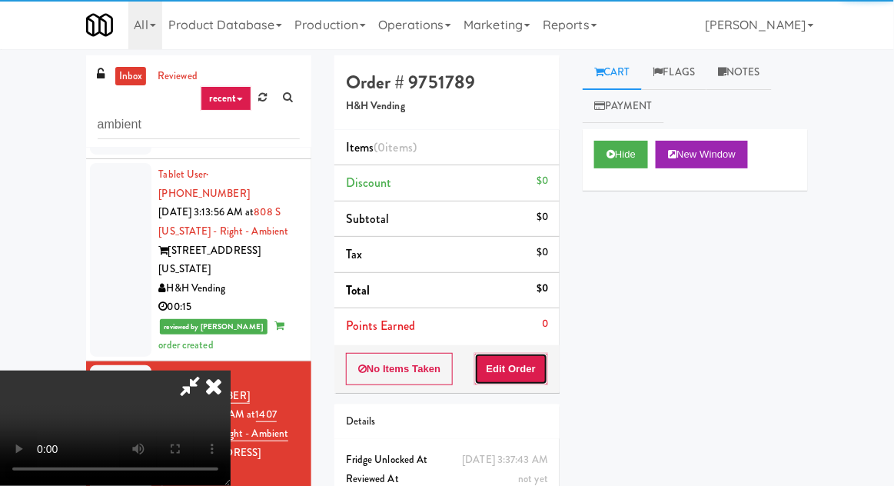
click at [524, 370] on button "Edit Order" at bounding box center [511, 369] width 75 height 32
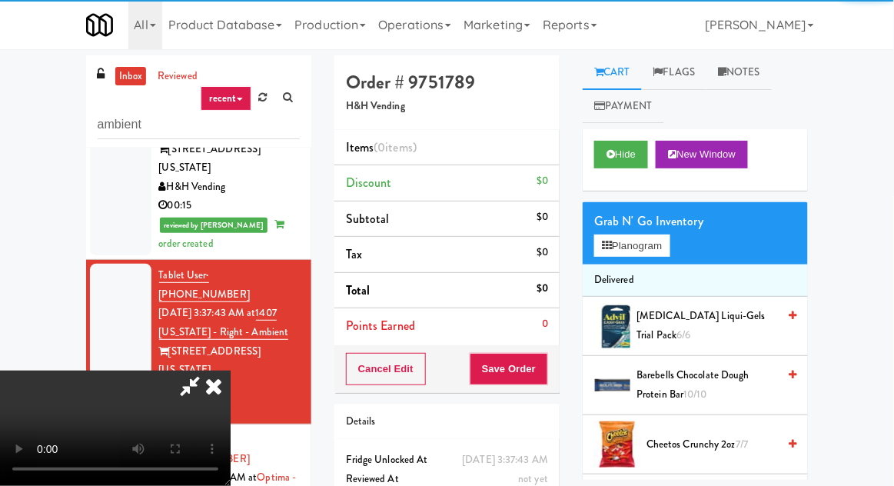
scroll to position [1010, 0]
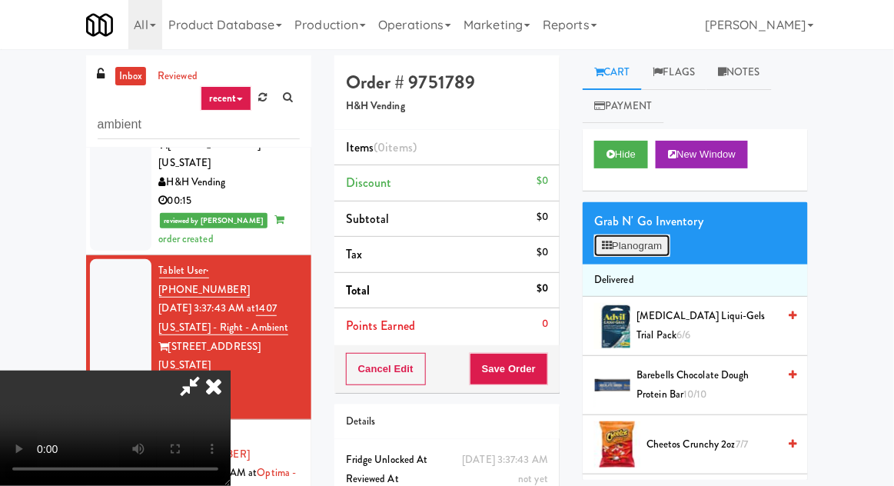
click at [626, 246] on button "Planogram" at bounding box center [631, 245] width 75 height 23
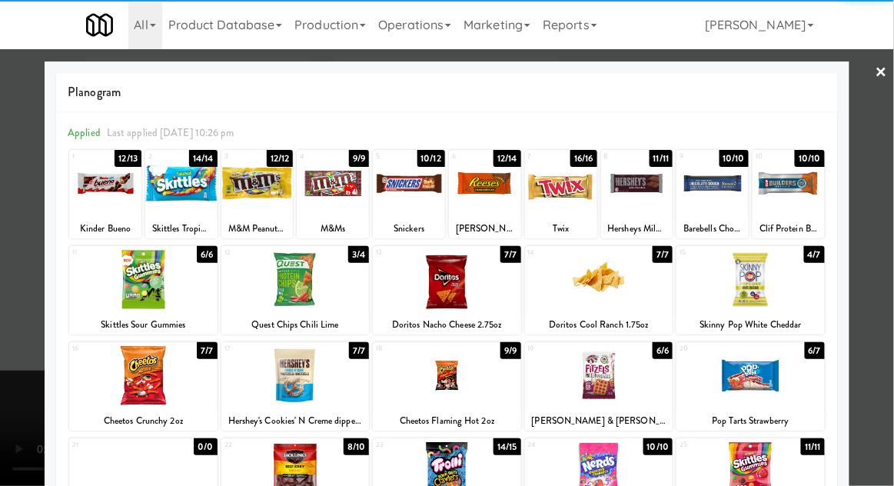
click at [793, 201] on div at bounding box center [789, 183] width 72 height 59
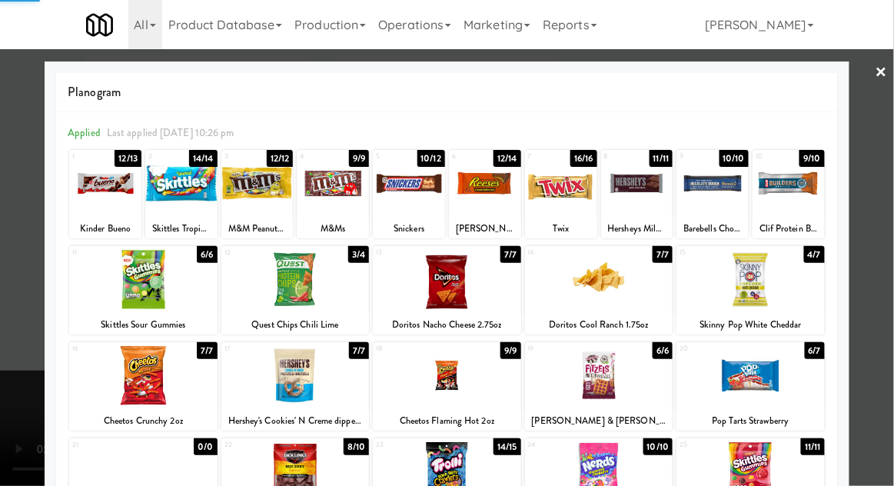
click at [876, 164] on div at bounding box center [447, 243] width 894 height 486
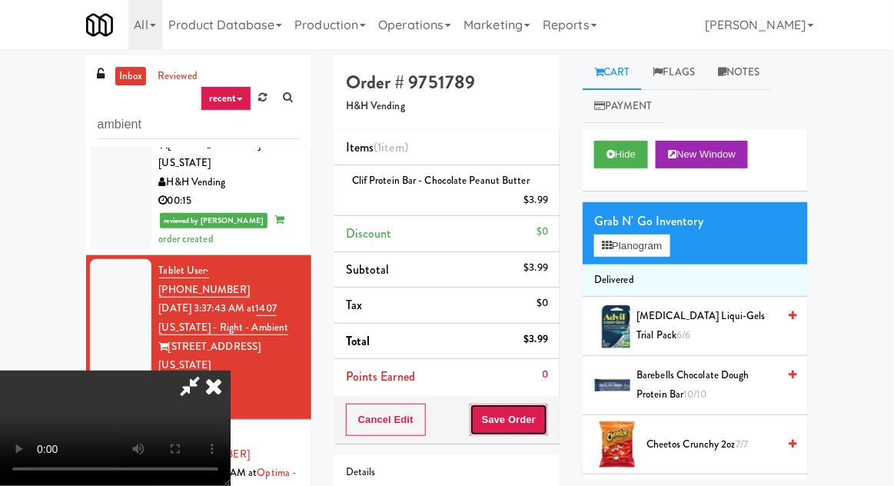
click at [546, 415] on button "Save Order" at bounding box center [509, 420] width 78 height 32
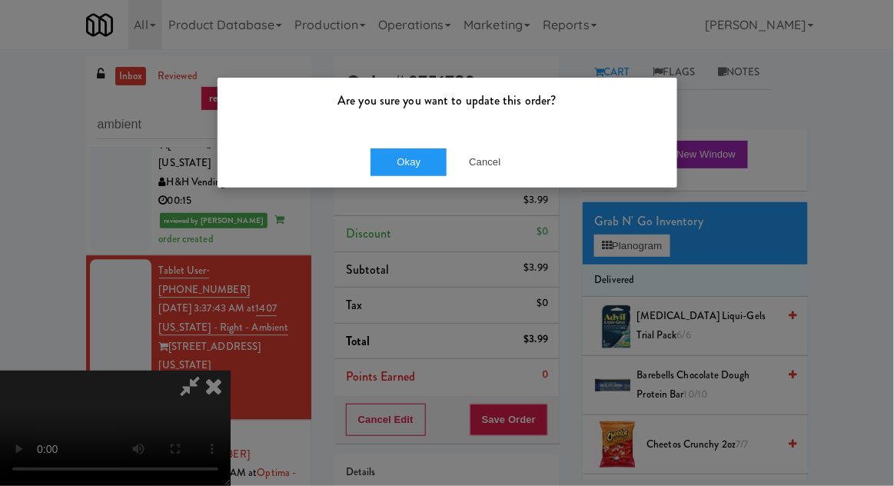
click at [384, 125] on div "Are you sure you want to update this order?" at bounding box center [448, 107] width 460 height 58
click at [404, 162] on button "Okay" at bounding box center [409, 162] width 77 height 28
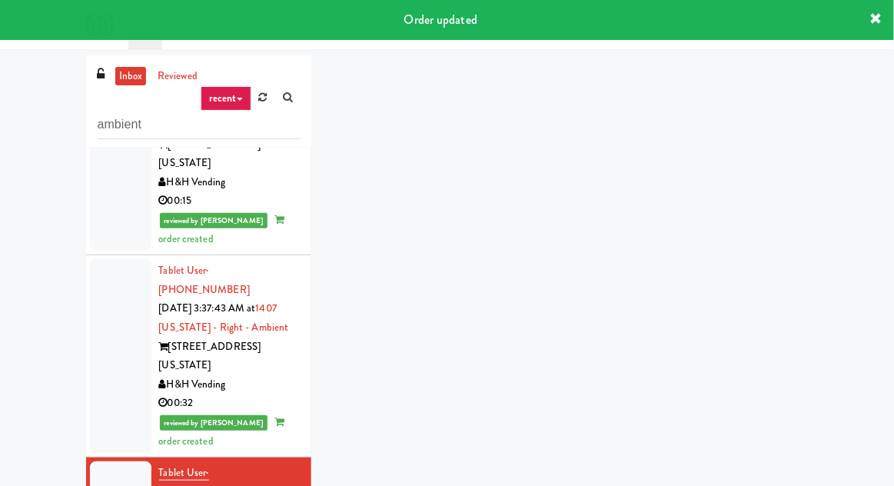
scroll to position [1048, 0]
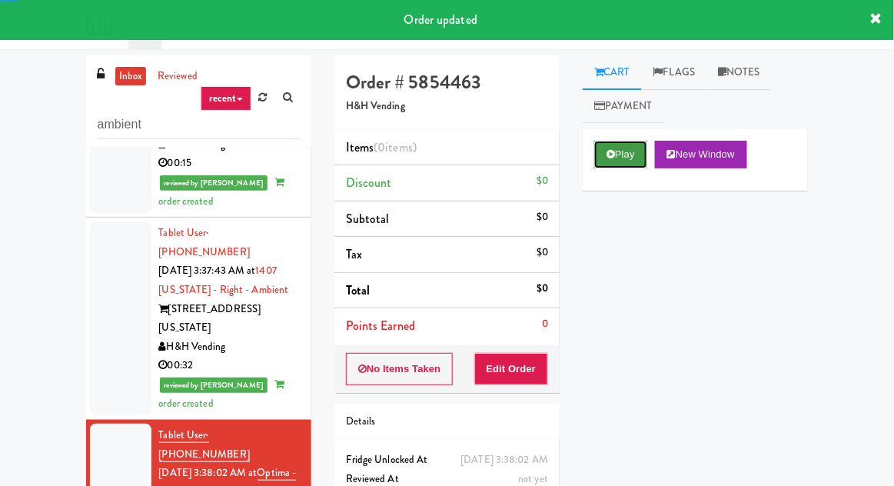
click at [623, 158] on button "Play" at bounding box center [620, 155] width 53 height 28
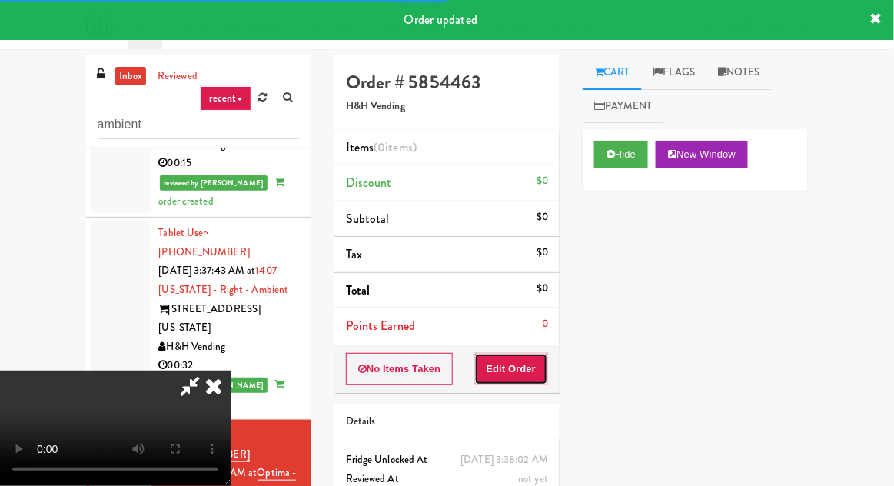
click at [509, 374] on button "Edit Order" at bounding box center [511, 369] width 75 height 32
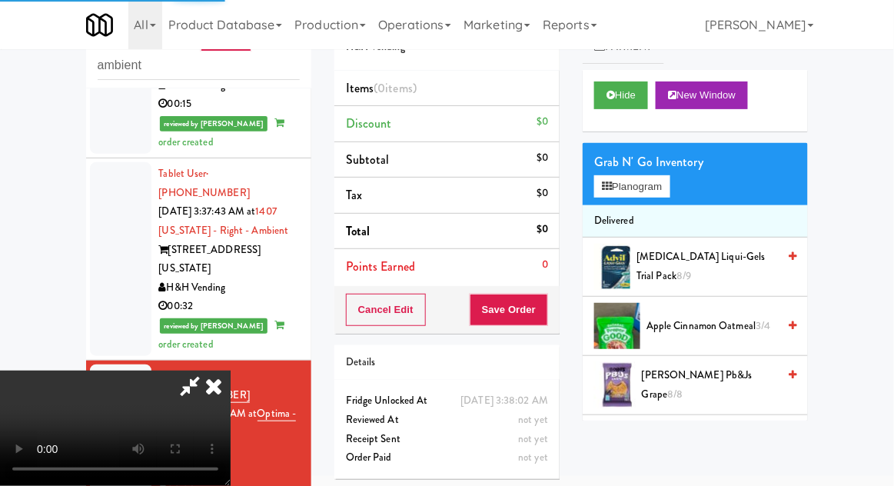
scroll to position [80, 0]
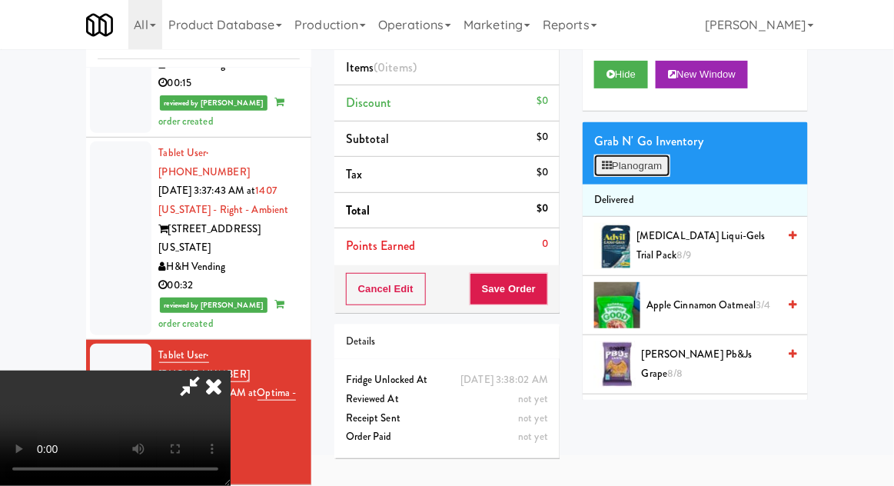
click at [639, 175] on button "Planogram" at bounding box center [631, 166] width 75 height 23
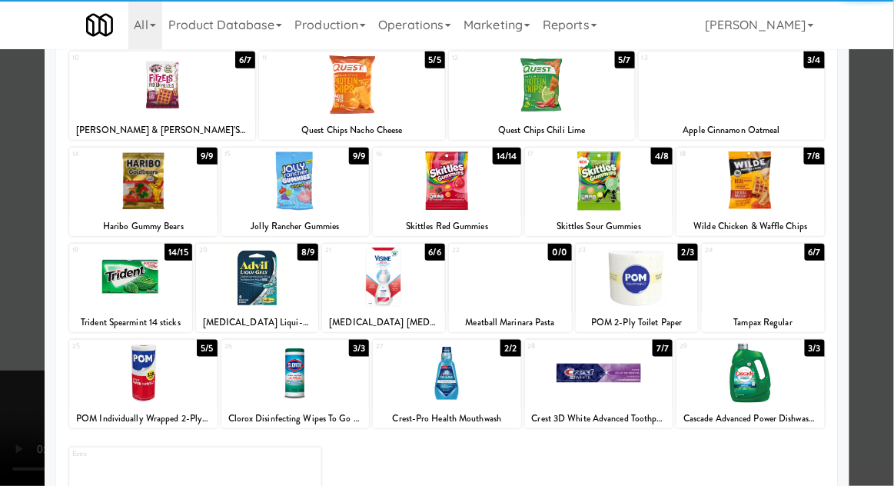
scroll to position [59, 0]
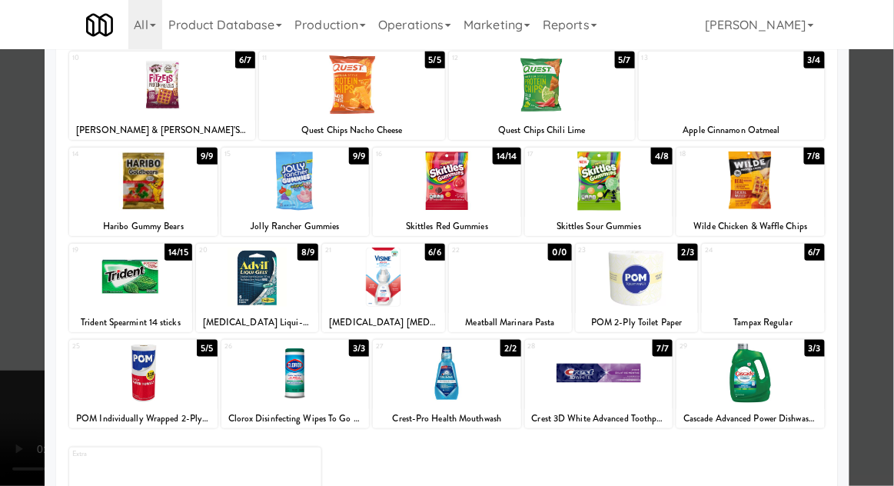
click at [785, 291] on div at bounding box center [763, 277] width 123 height 59
click at [875, 255] on div at bounding box center [447, 243] width 894 height 486
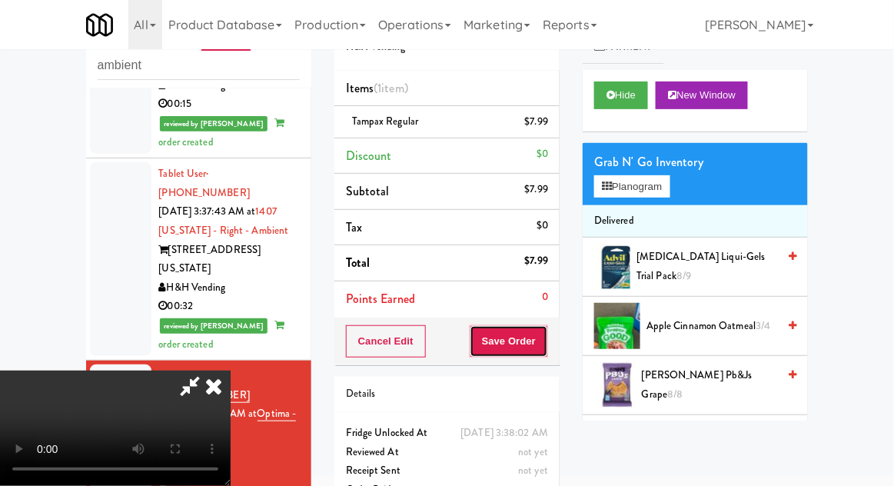
click at [547, 351] on button "Save Order" at bounding box center [509, 341] width 78 height 32
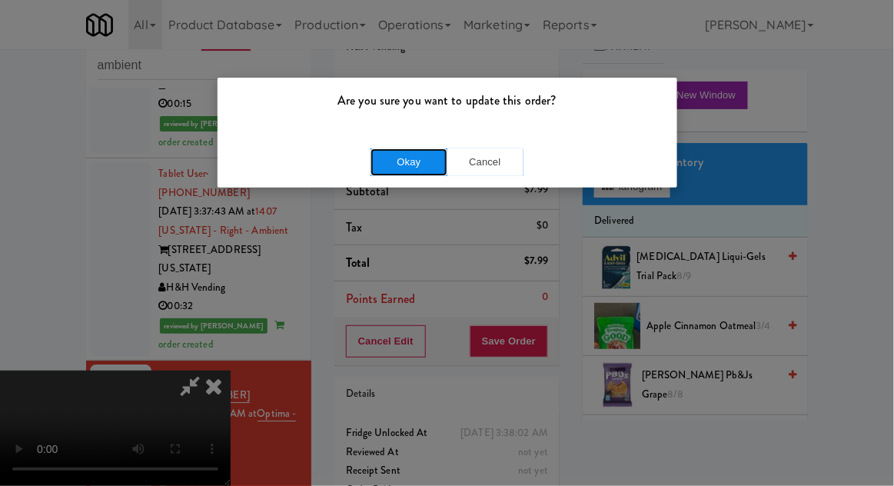
click at [411, 164] on button "Okay" at bounding box center [409, 162] width 77 height 28
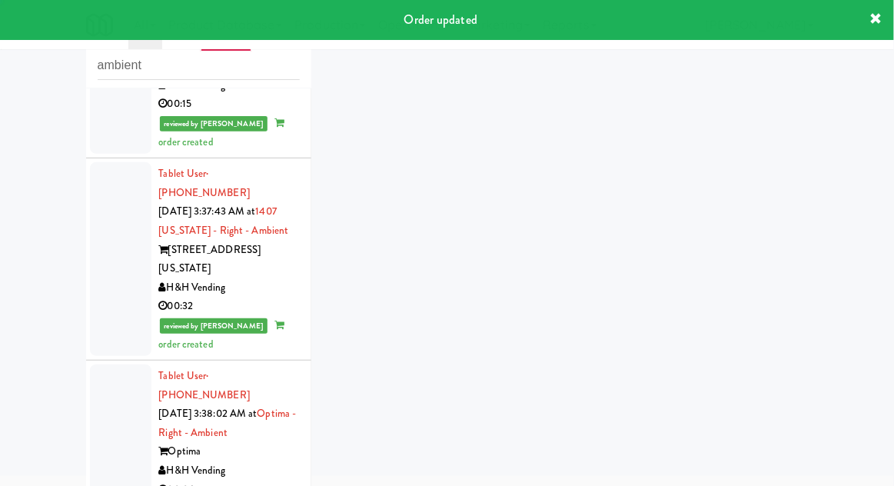
scroll to position [1085, 0]
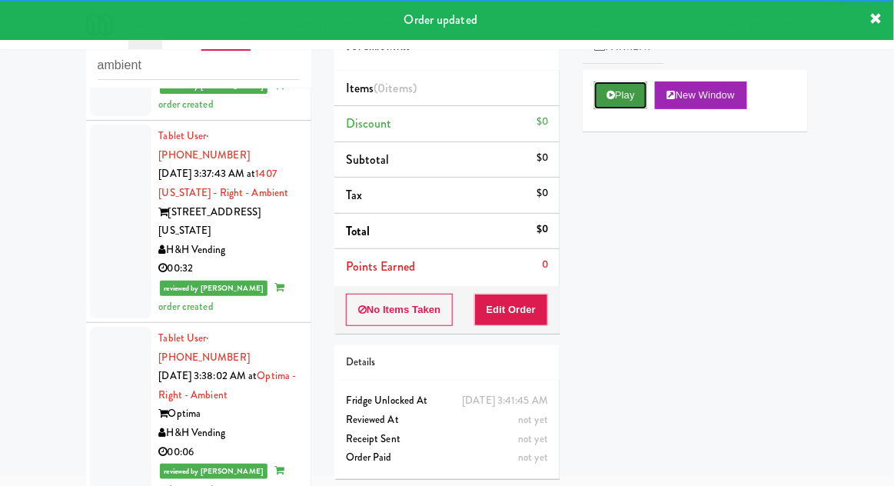
click at [609, 105] on button "Play" at bounding box center [620, 95] width 53 height 28
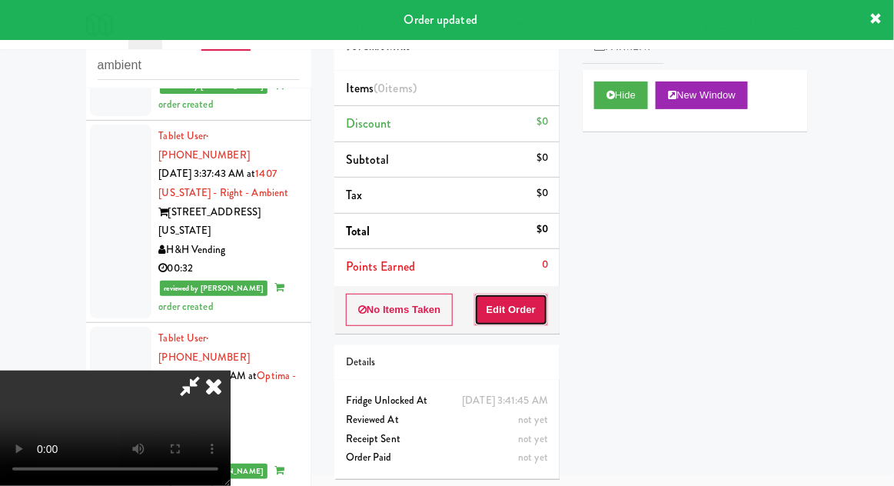
click at [513, 301] on button "Edit Order" at bounding box center [511, 310] width 75 height 32
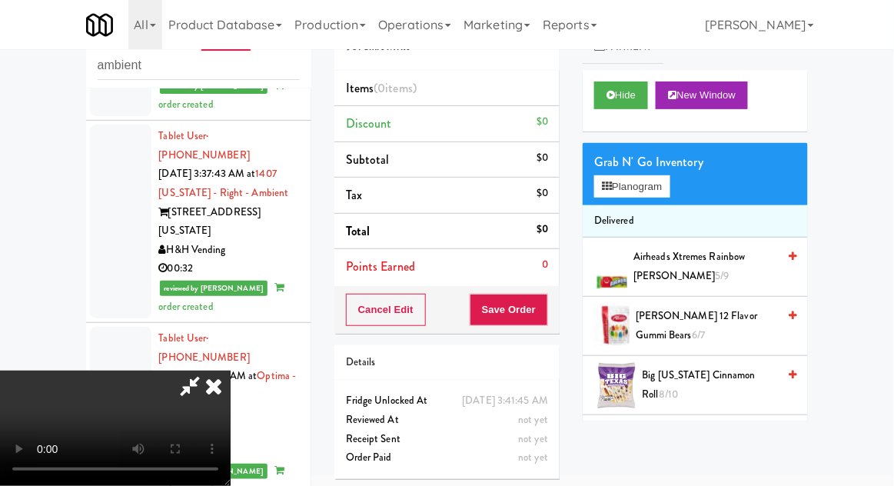
scroll to position [118, 0]
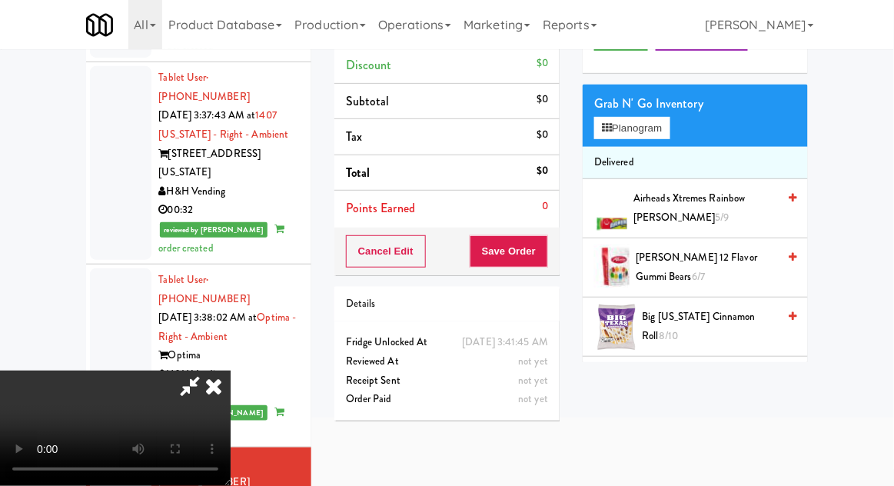
click at [231, 371] on icon at bounding box center [214, 386] width 34 height 31
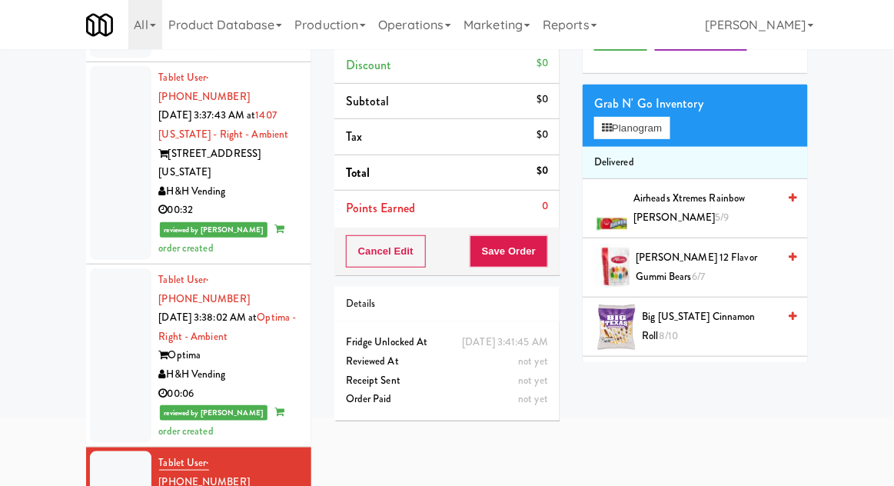
scroll to position [133, 0]
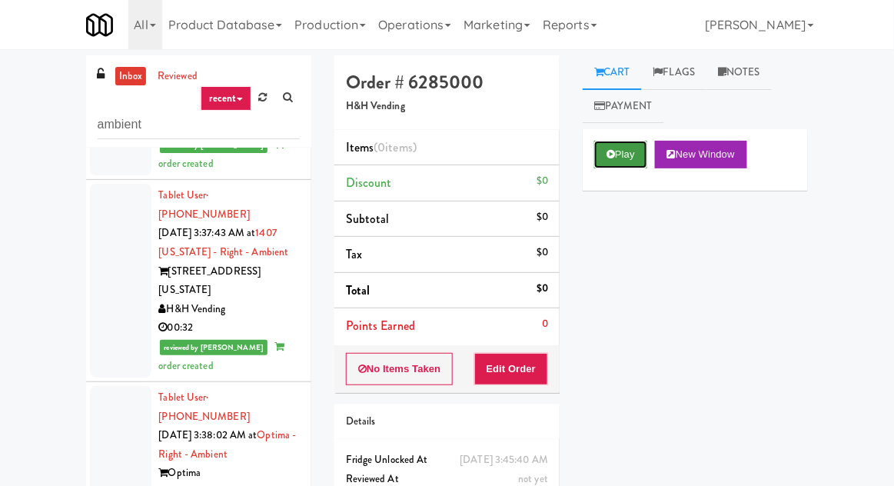
click at [617, 151] on button "Play" at bounding box center [620, 155] width 53 height 28
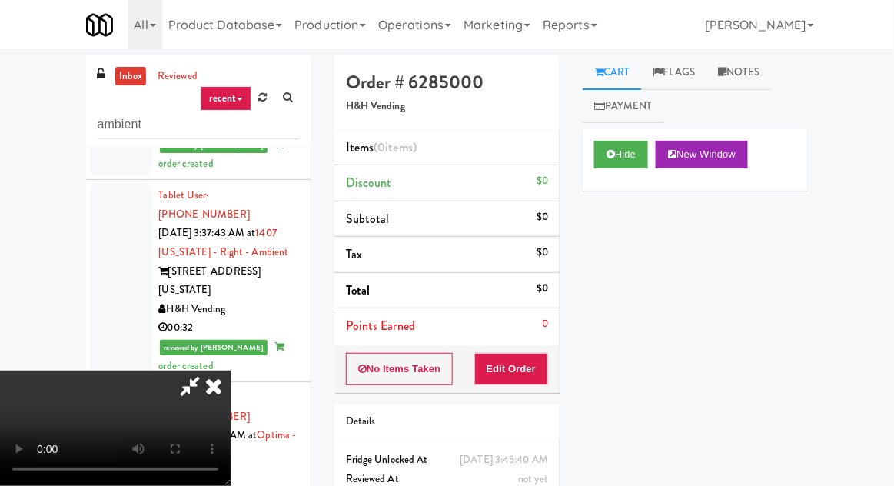
click at [526, 333] on li "Points Earned 0" at bounding box center [446, 325] width 225 height 35
click at [529, 363] on button "Edit Order" at bounding box center [511, 369] width 75 height 32
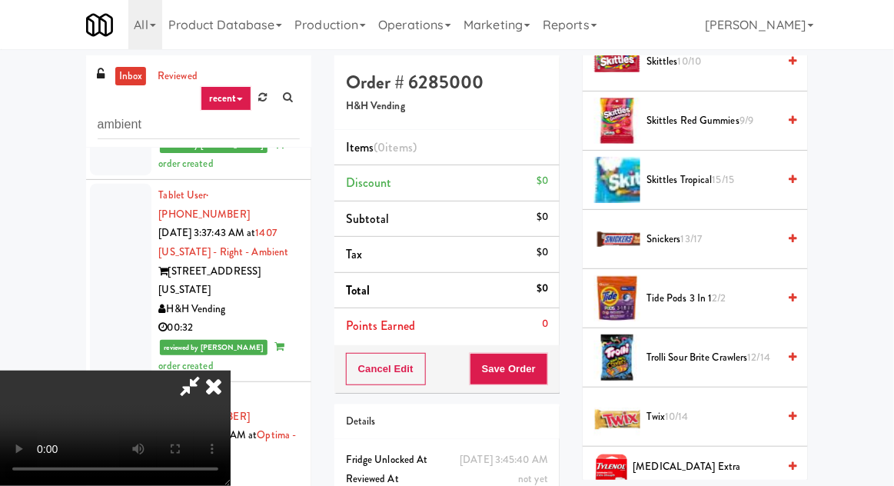
scroll to position [1750, 0]
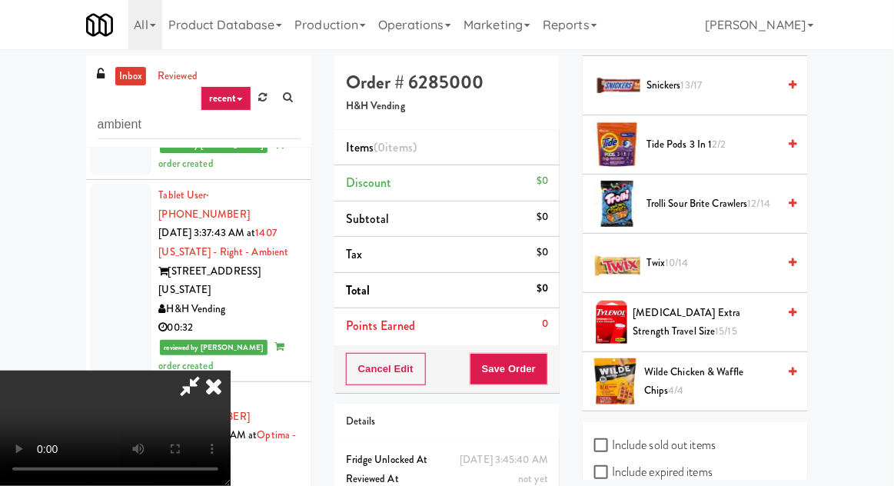
click at [746, 254] on span "Twix 10/14" at bounding box center [712, 263] width 131 height 19
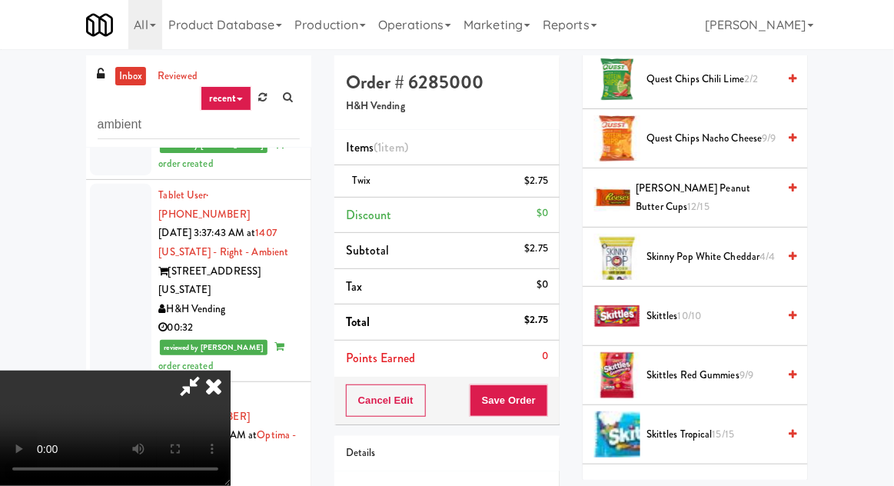
scroll to position [1330, 0]
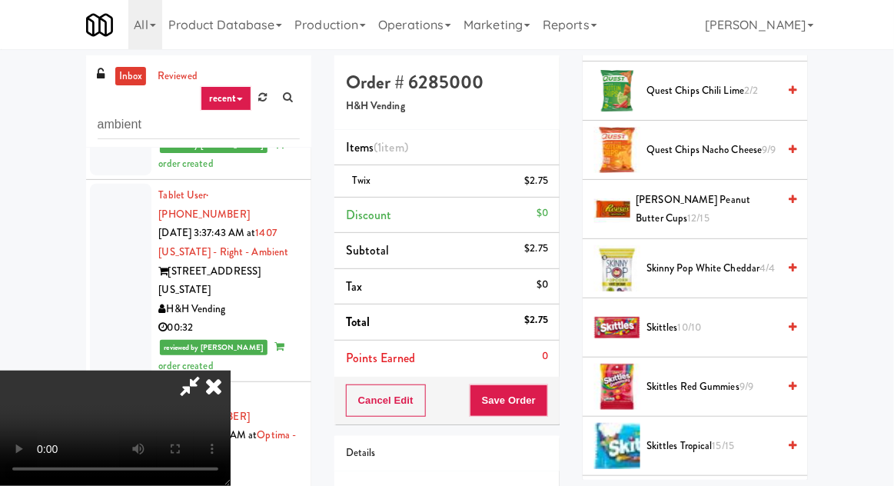
click at [759, 191] on span "[PERSON_NAME] Peanut Butter Cups 12/15" at bounding box center [707, 210] width 141 height 38
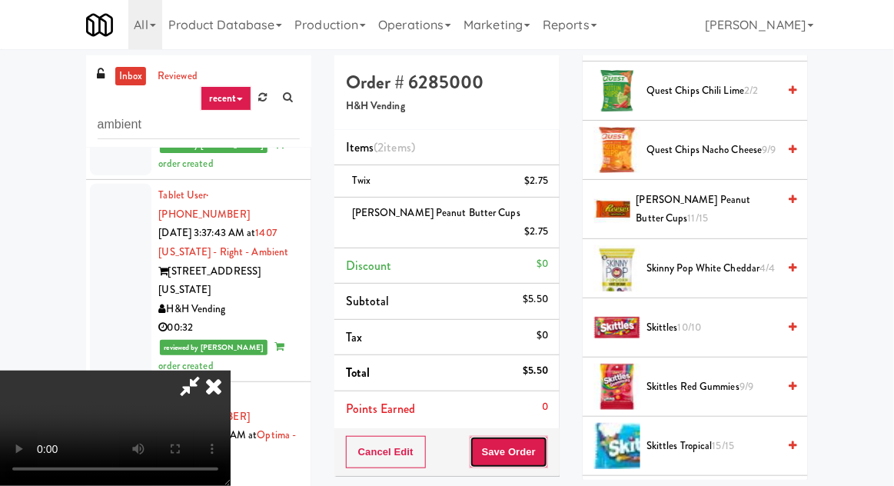
click at [545, 436] on button "Save Order" at bounding box center [509, 452] width 78 height 32
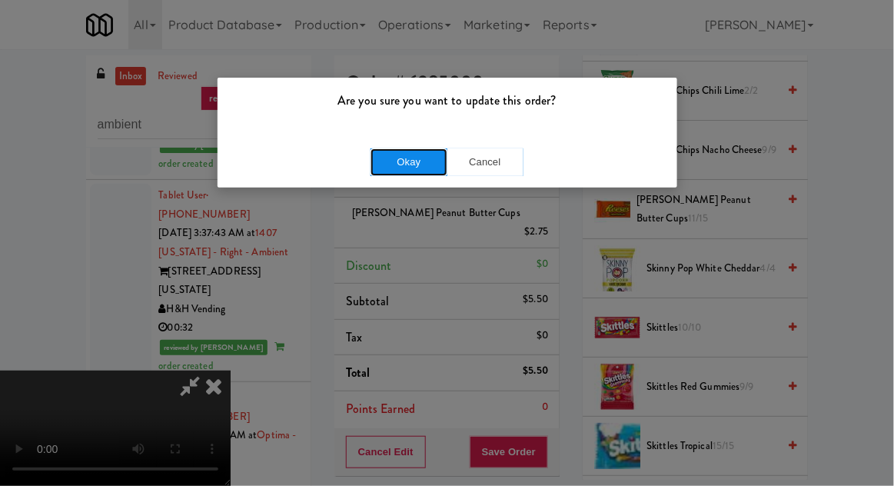
click at [407, 150] on button "Okay" at bounding box center [409, 162] width 77 height 28
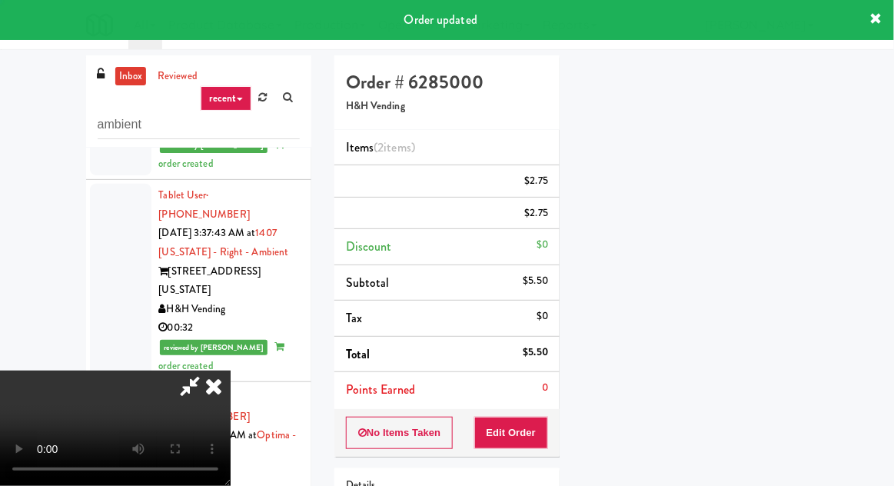
scroll to position [151, 0]
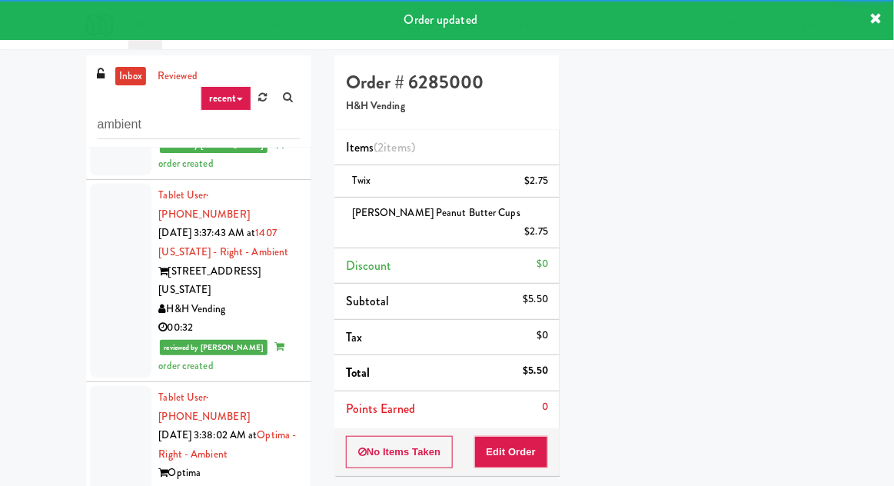
click at [2, 303] on div "inbox reviewed recent all unclear take inventory issue suspicious failed recent…" at bounding box center [447, 343] width 894 height 577
